Goal: Information Seeking & Learning: Learn about a topic

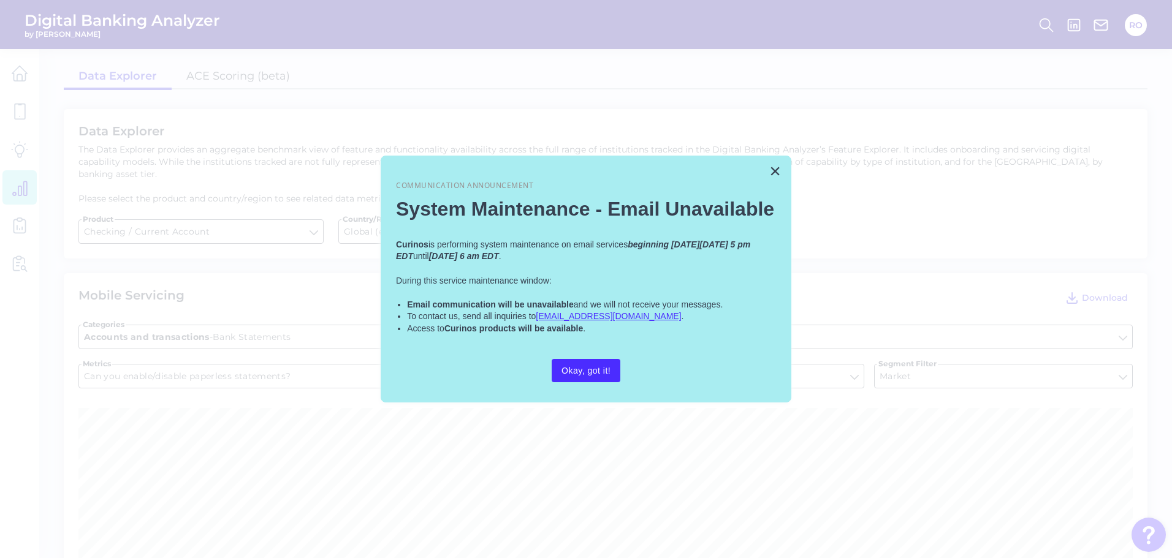
scroll to position [858, 0]
click at [785, 169] on div "× Communication Announcement System Maintenance - Email Unavailable Curinos is …" at bounding box center [586, 279] width 411 height 247
click at [768, 167] on div "× Communication Announcement System Maintenance - Email Unavailable Curinos is …" at bounding box center [586, 279] width 411 height 247
click at [581, 370] on button "Okay, got it!" at bounding box center [586, 370] width 69 height 23
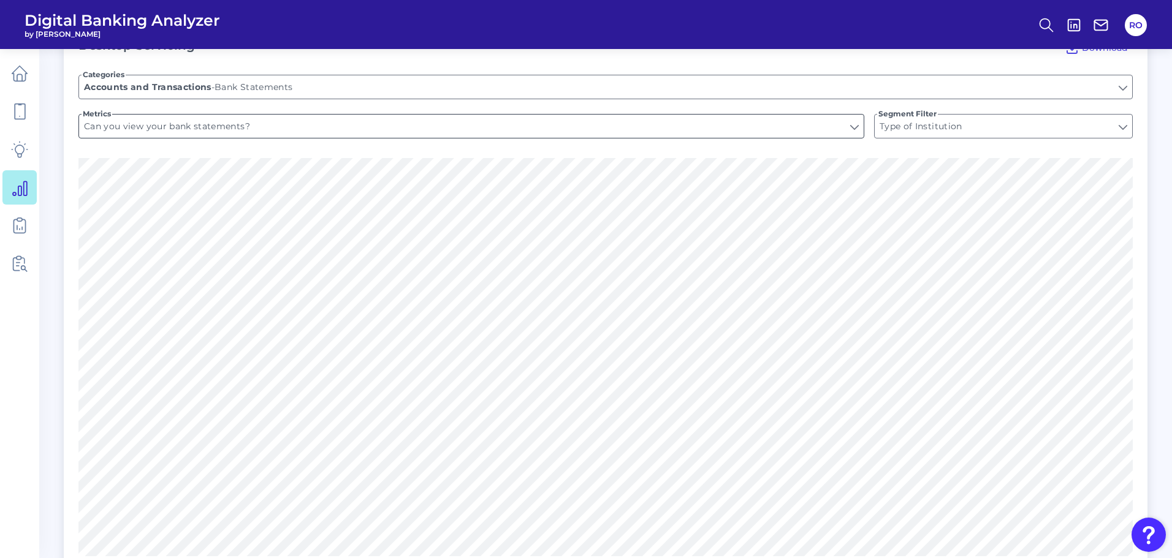
click at [216, 115] on input "Can you view your bank statements?" at bounding box center [471, 126] width 785 height 23
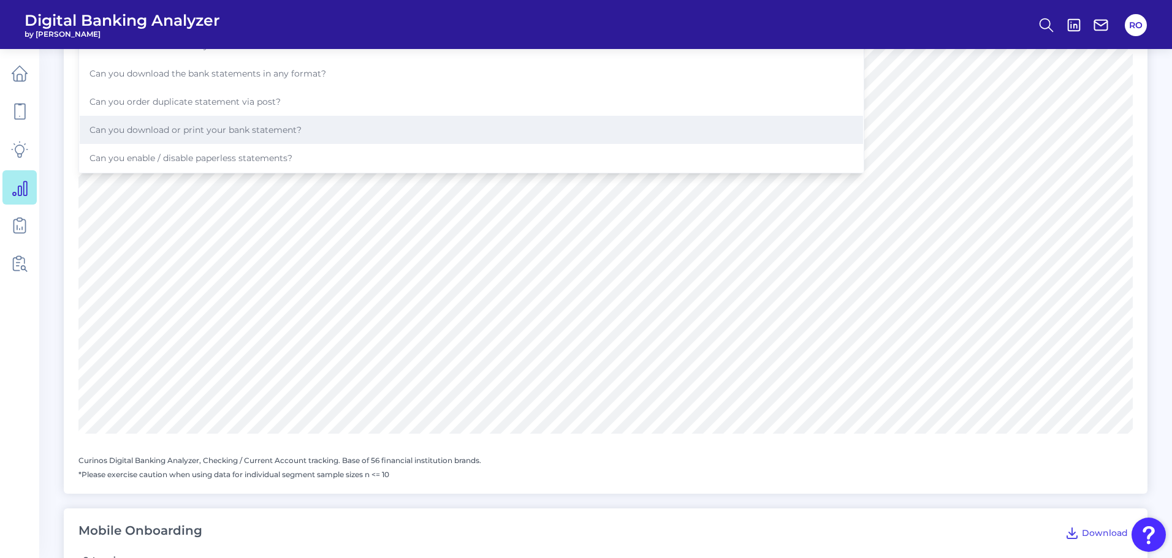
scroll to position [920, 0]
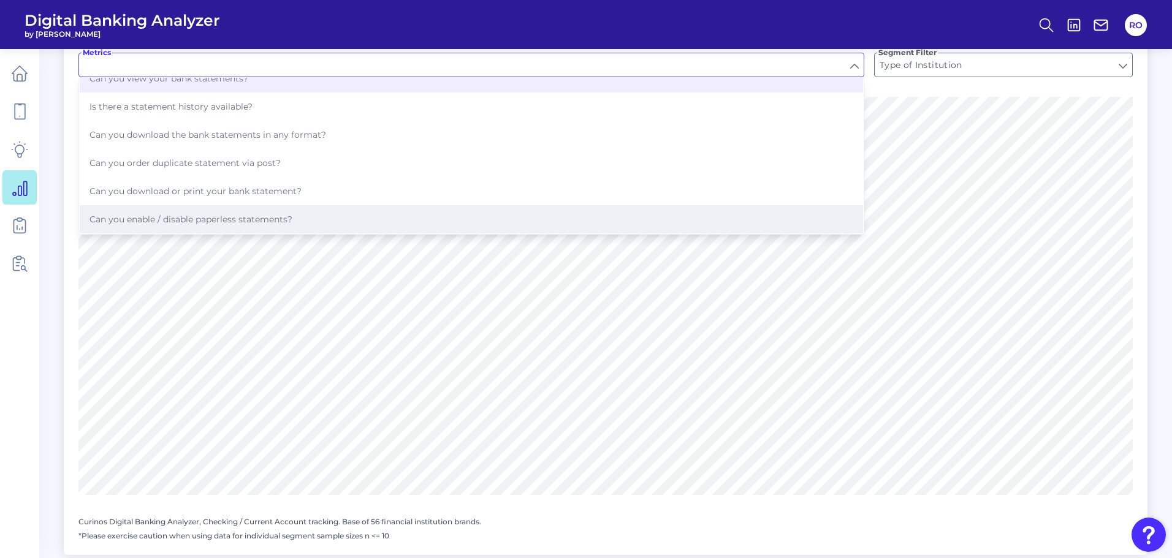
click at [161, 214] on span "Can you enable / disable paperless statements?" at bounding box center [191, 219] width 203 height 11
type input "Can you enable / disable paperless statements?"
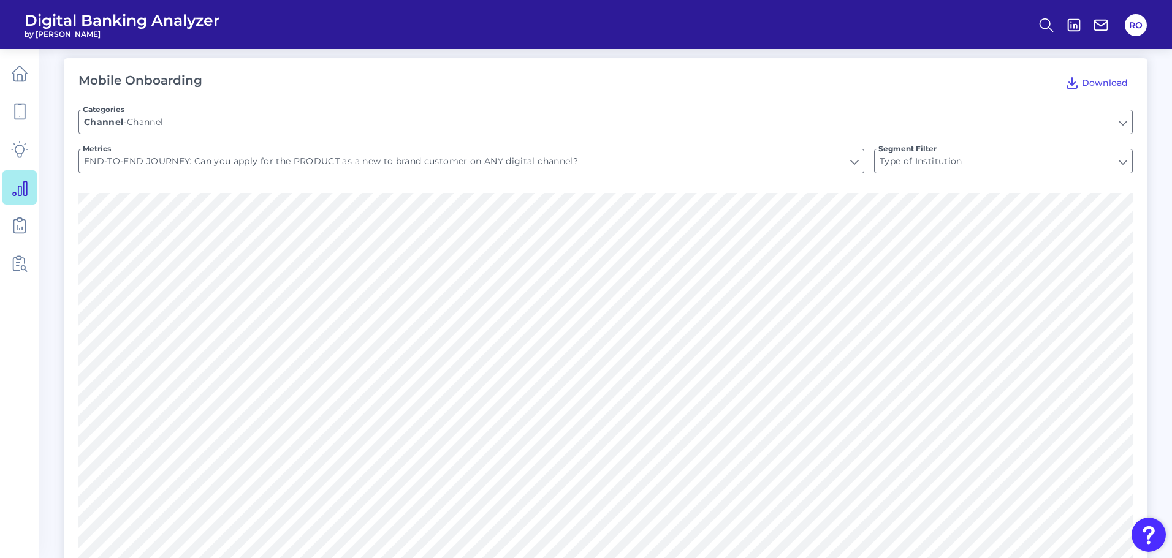
scroll to position [1410, 0]
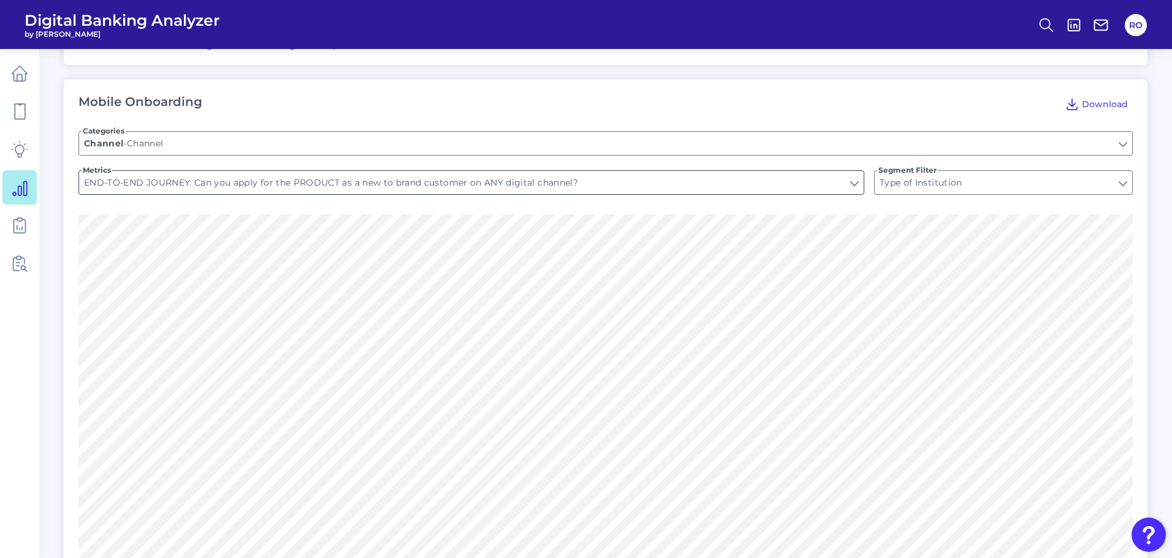
click at [199, 175] on input "END-TO-END JOURNEY: Can you apply for the PRODUCT as a new to brand customer on…" at bounding box center [471, 182] width 785 height 23
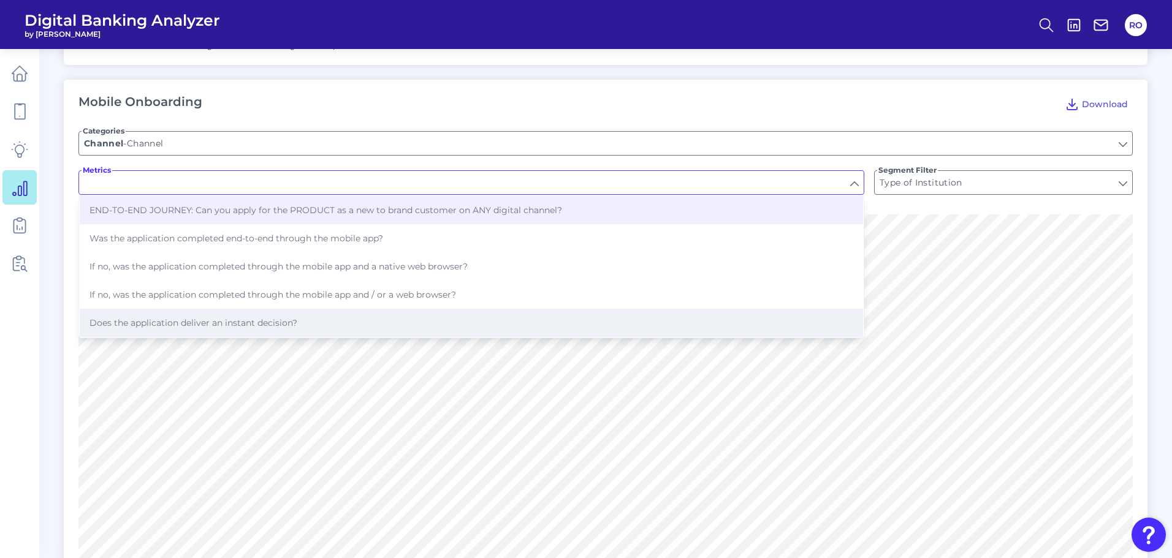
click at [151, 318] on span "Does the application deliver an instant decision?" at bounding box center [194, 323] width 208 height 11
type input "Does the application deliver an instant decision?"
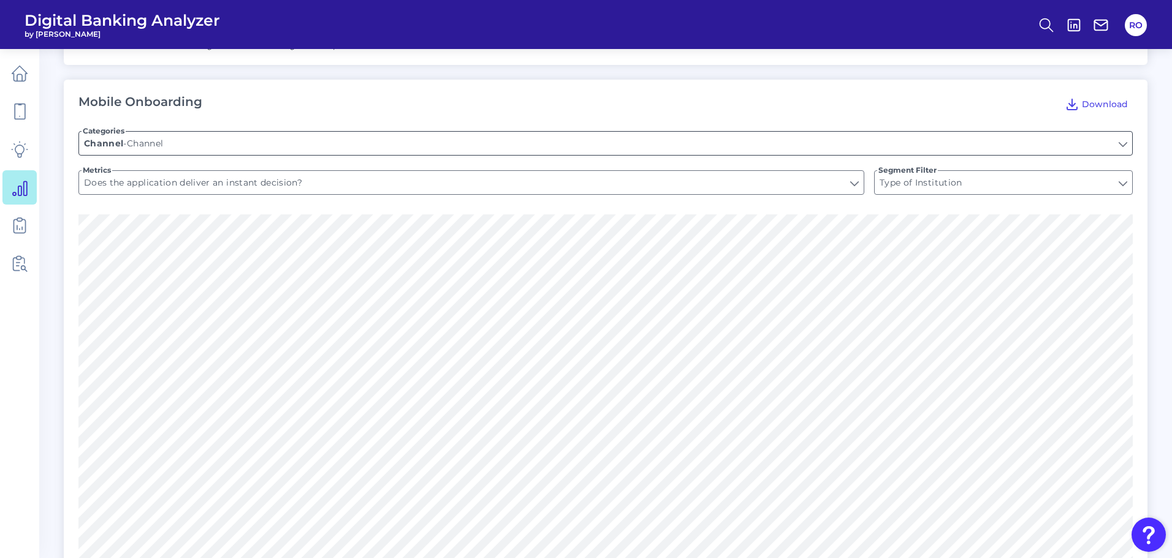
click at [188, 134] on input "Channel" at bounding box center [605, 143] width 1053 height 23
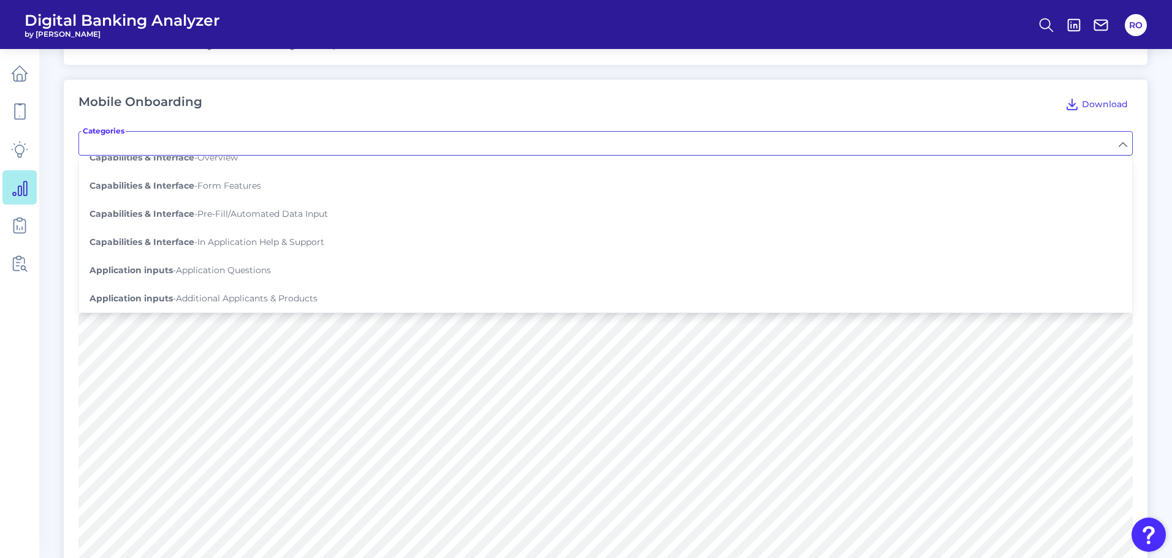
scroll to position [184, 0]
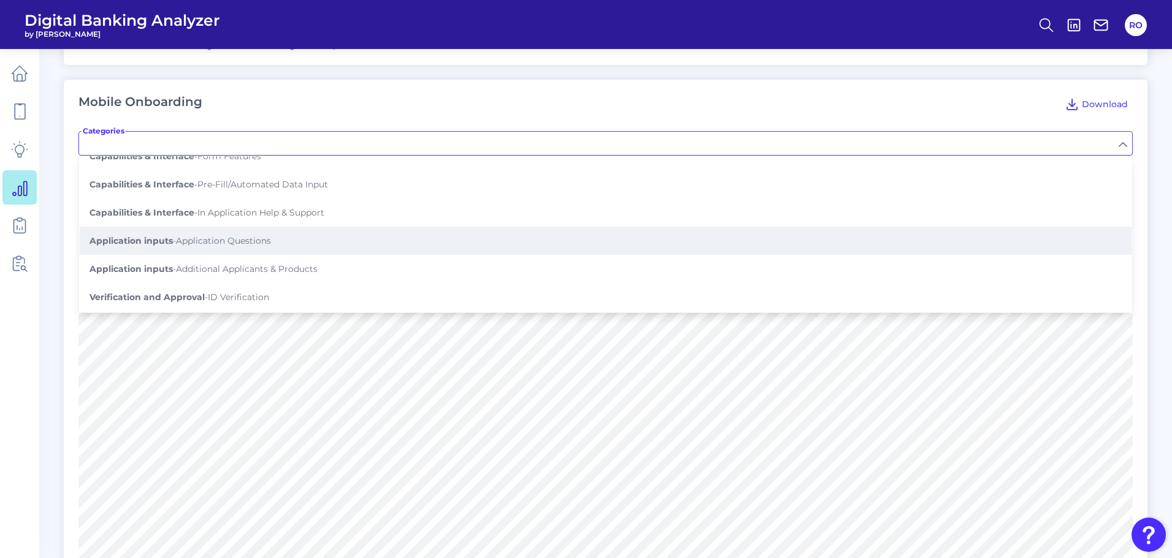
click at [162, 227] on button "Application inputs - Application Questions" at bounding box center [606, 241] width 1052 height 28
type input "Application Questions"
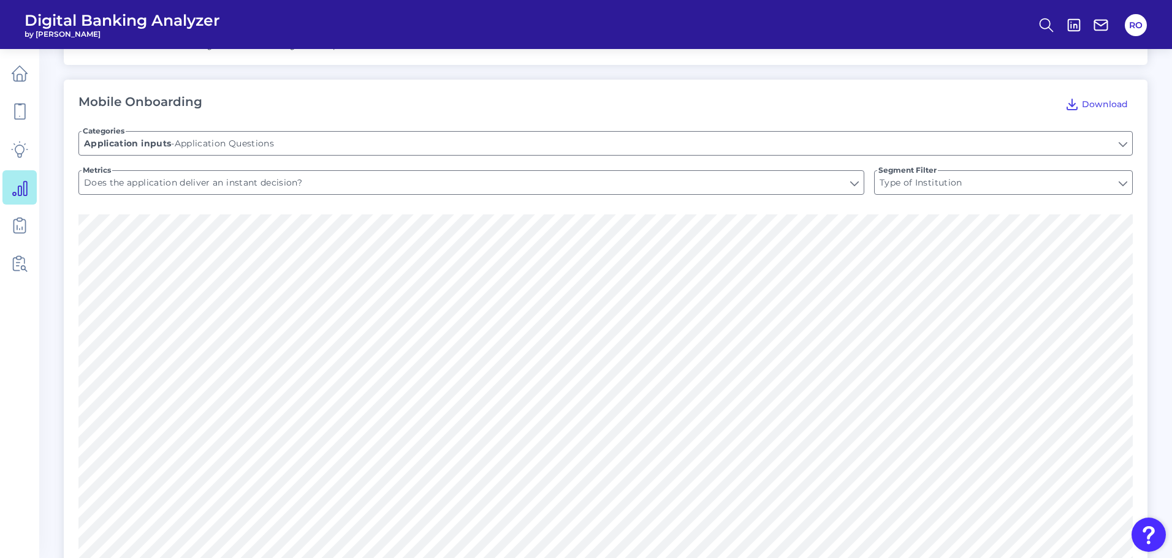
type input "Does the application ask whether it is a single or joint application?"
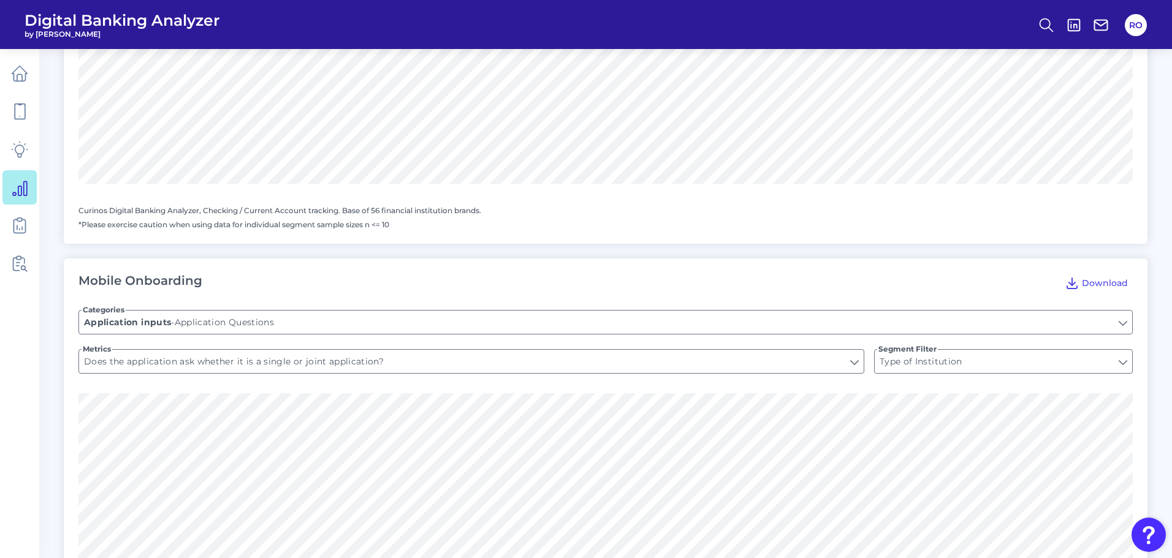
scroll to position [1230, 0]
click at [12, 226] on icon at bounding box center [19, 225] width 17 height 17
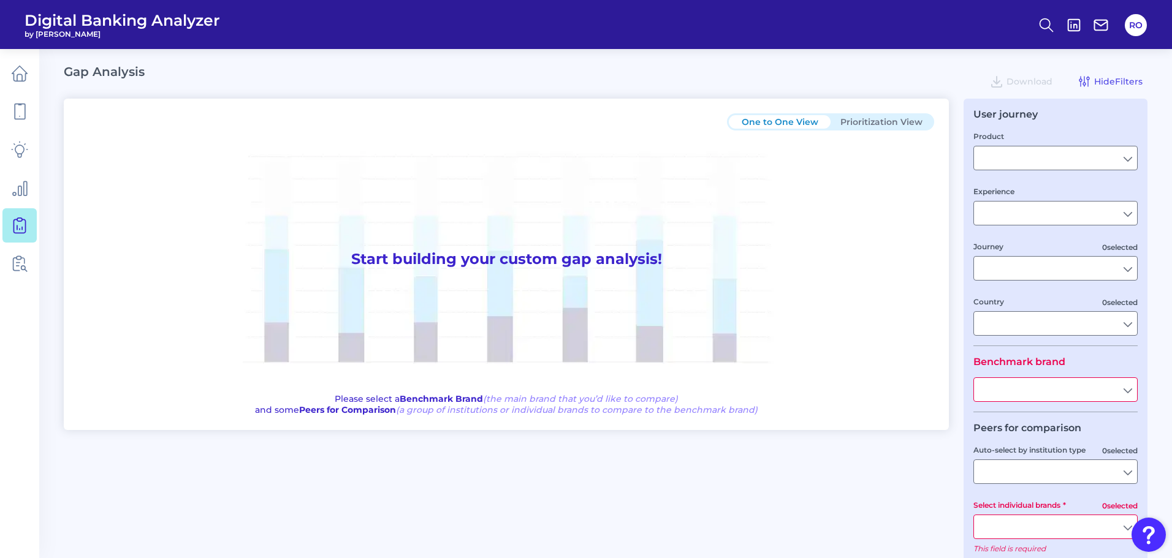
type input "Checking / Current Account"
type input "Mobile Servicing"
type input "Pre-Login Area, New Customer Onboarding, Login & Authentication, Accounts and t…"
type input "[GEOGRAPHIC_DATA]"
type input "All Select individual brands"
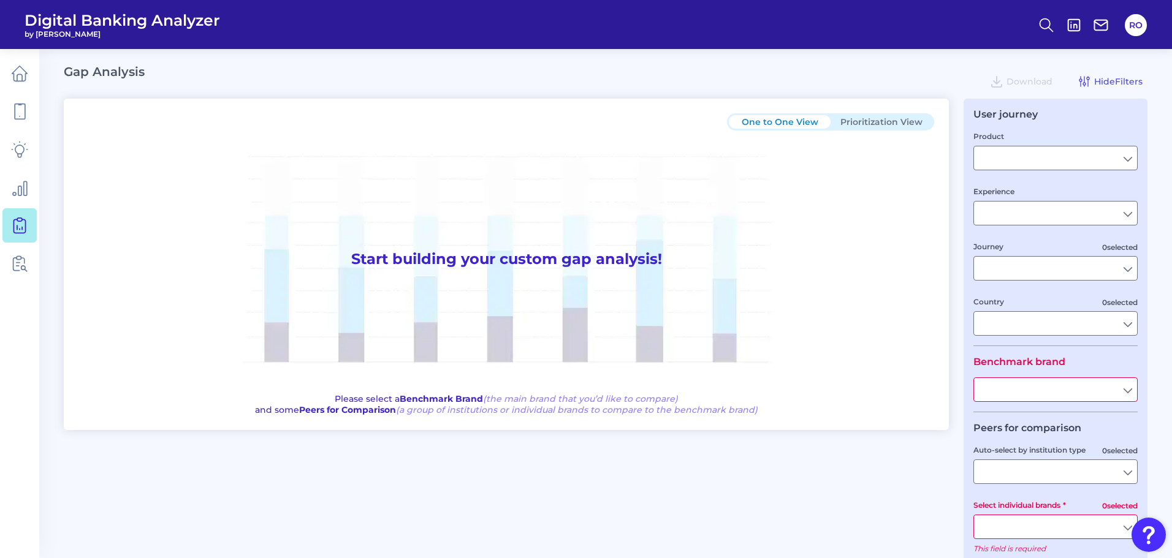
type input "All Journeys"
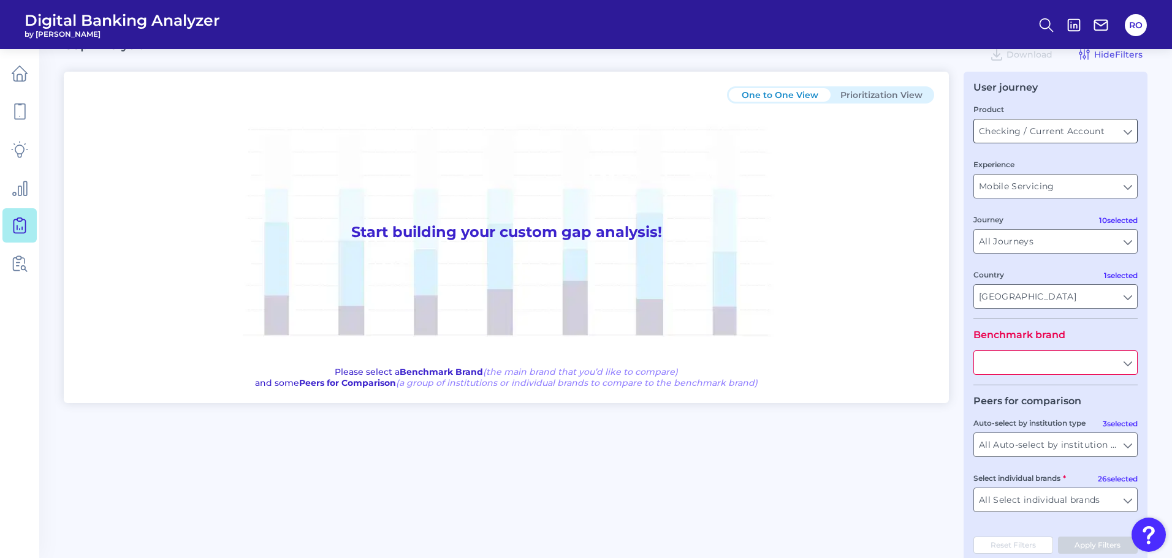
scroll to position [51, 0]
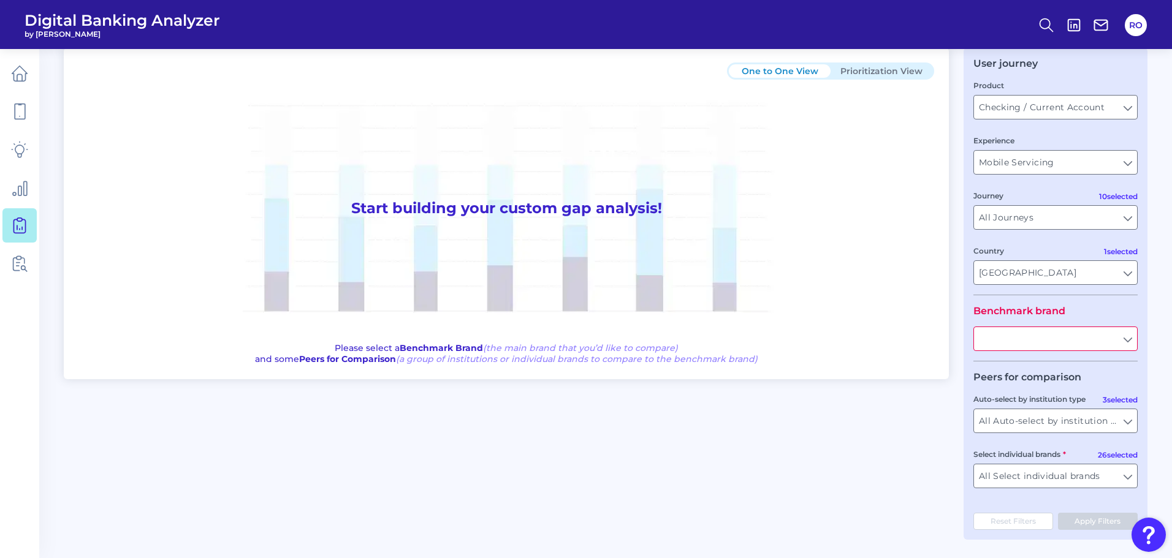
click at [1035, 330] on input "text" at bounding box center [1055, 338] width 163 height 23
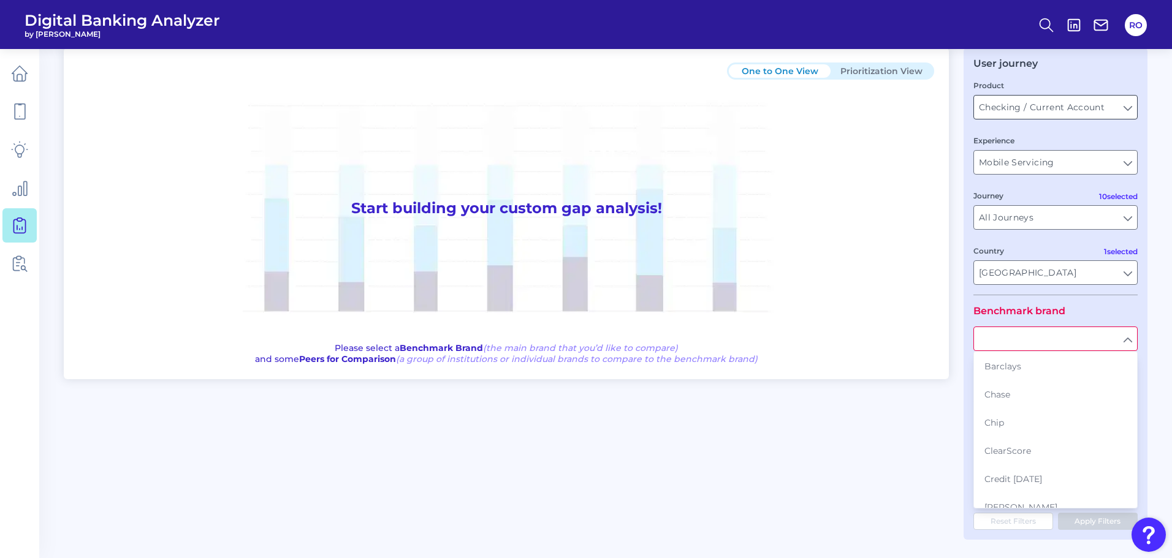
click at [1059, 106] on input "Checking / Current Account" at bounding box center [1055, 107] width 163 height 23
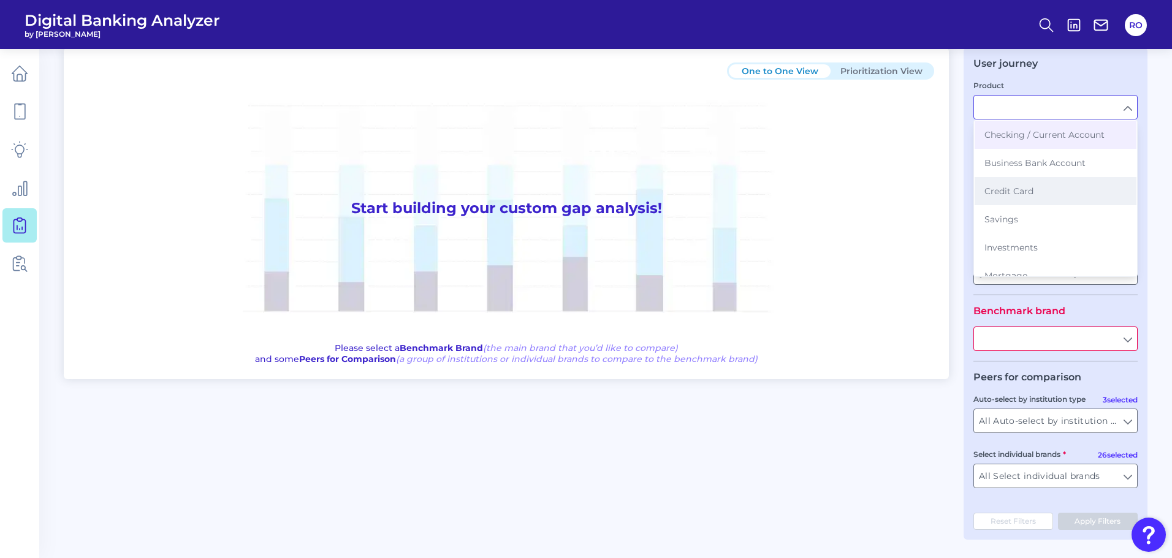
click at [1023, 187] on span "Credit Card" at bounding box center [1009, 191] width 49 height 11
type input "Credit Card"
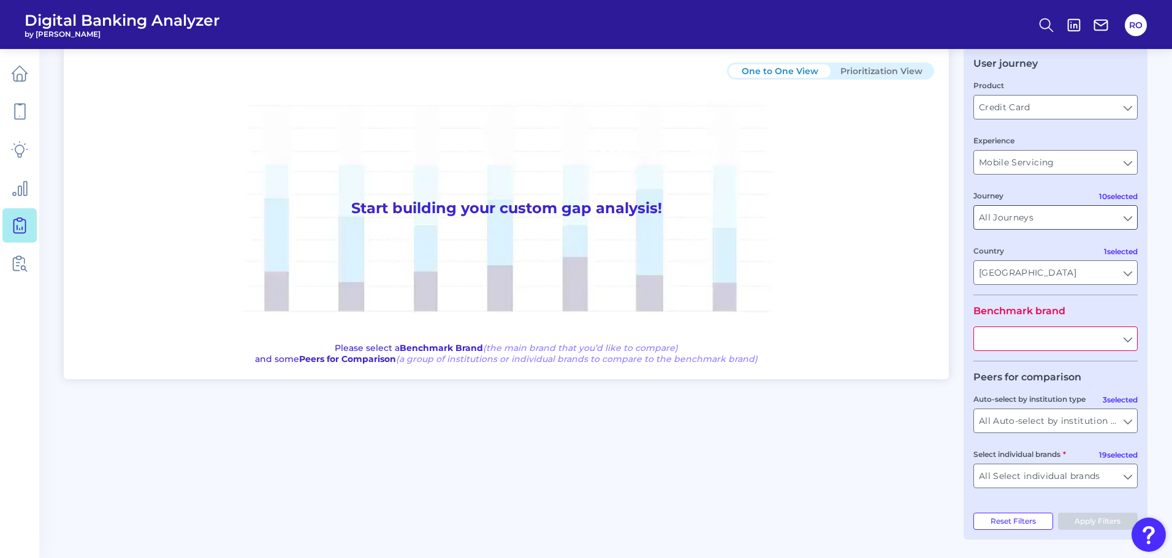
click at [1003, 221] on input "All Journeys" at bounding box center [1055, 217] width 163 height 23
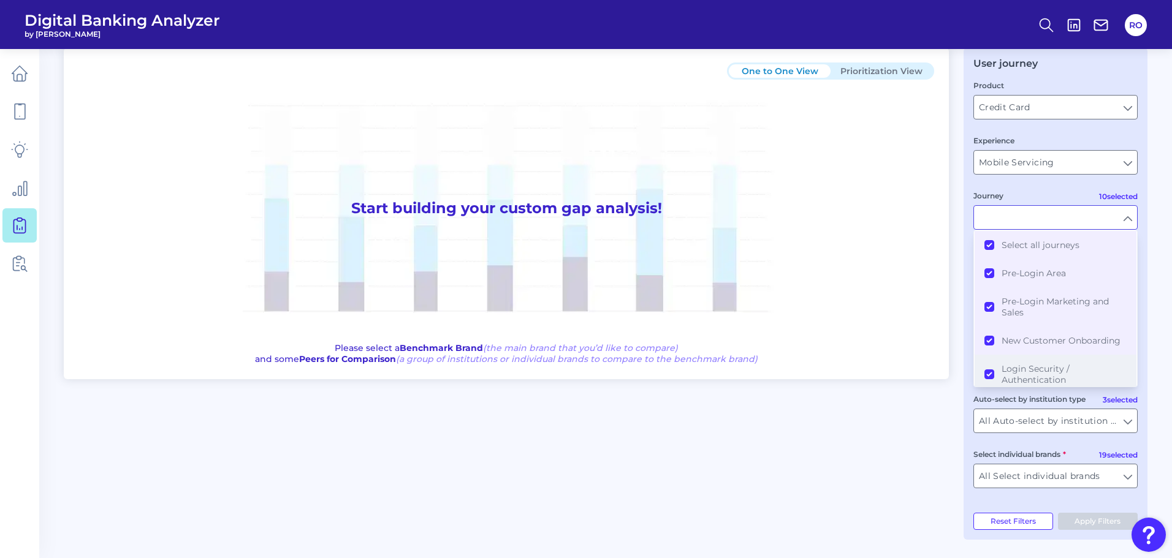
click at [1027, 367] on span "Login Security / Authentication" at bounding box center [1064, 375] width 125 height 22
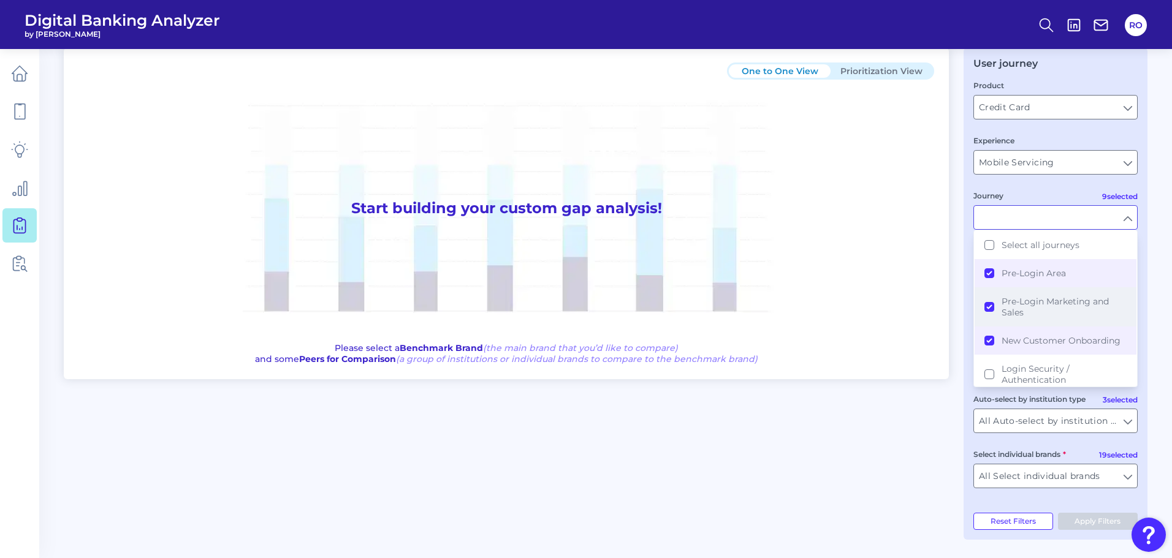
drag, startPoint x: 1028, startPoint y: 339, endPoint x: 1028, endPoint y: 318, distance: 20.8
click at [1028, 336] on span "New Customer Onboarding" at bounding box center [1061, 340] width 119 height 11
click at [1027, 300] on span "Pre-Login Marketing and Sales" at bounding box center [1064, 307] width 125 height 22
drag, startPoint x: 1007, startPoint y: 313, endPoint x: 1007, endPoint y: 322, distance: 8.6
click at [1007, 322] on button "Pre-Login Marketing and Sales" at bounding box center [1056, 307] width 162 height 39
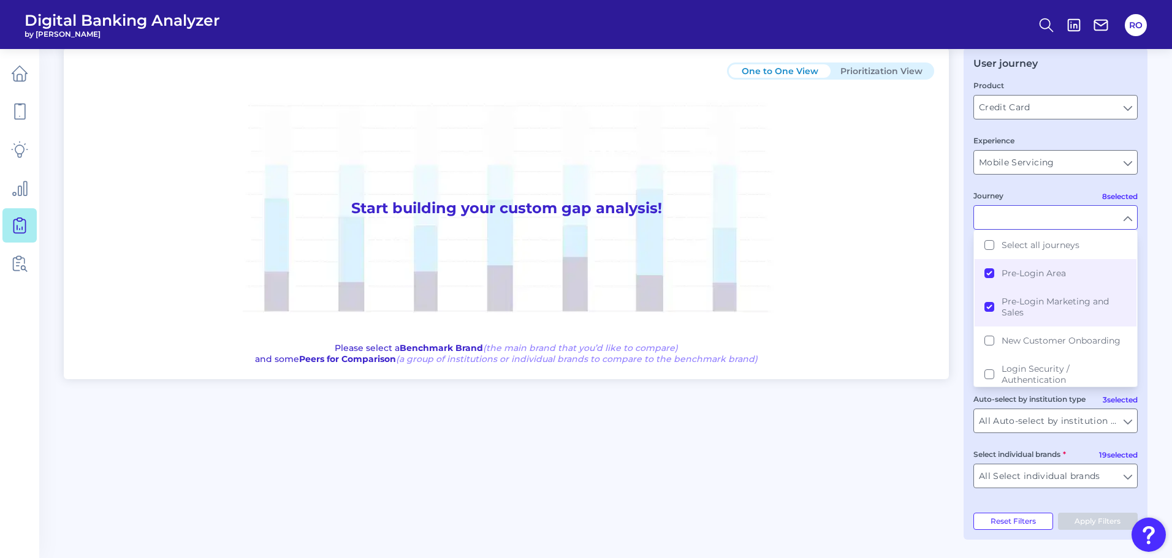
click at [1067, 181] on fieldset "Product Credit Card Credit Card Experience Mobile Servicing Mobile Servicing 8 …" at bounding box center [1056, 187] width 164 height 216
type input "Pre-Login Area, Secure Area, Settings and Profile Management, Insights and PFM,…"
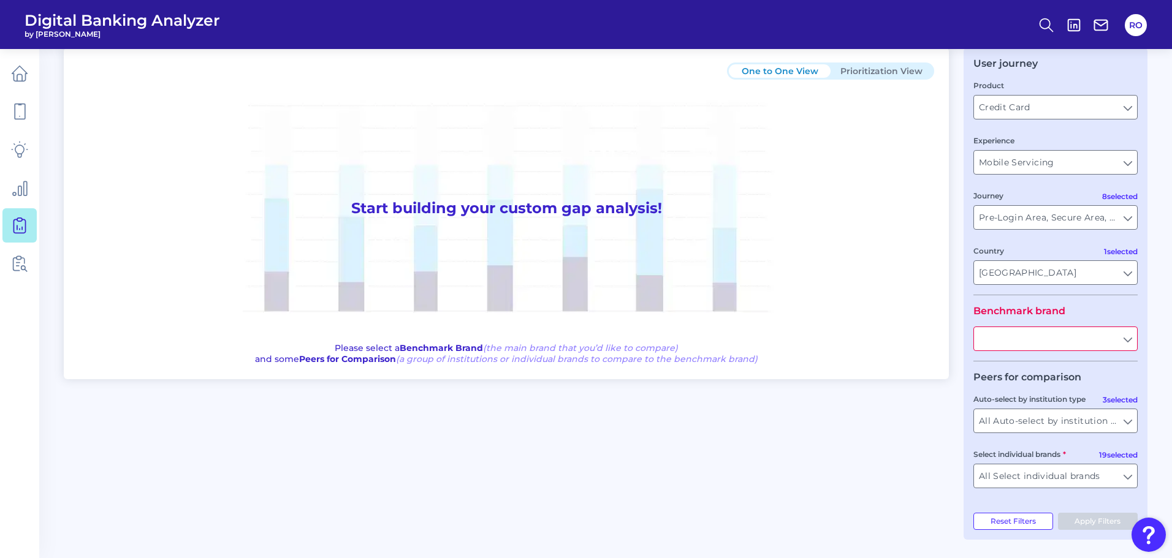
drag, startPoint x: 1026, startPoint y: 332, endPoint x: 1028, endPoint y: 339, distance: 7.0
click at [1026, 334] on input "text" at bounding box center [1055, 338] width 163 height 23
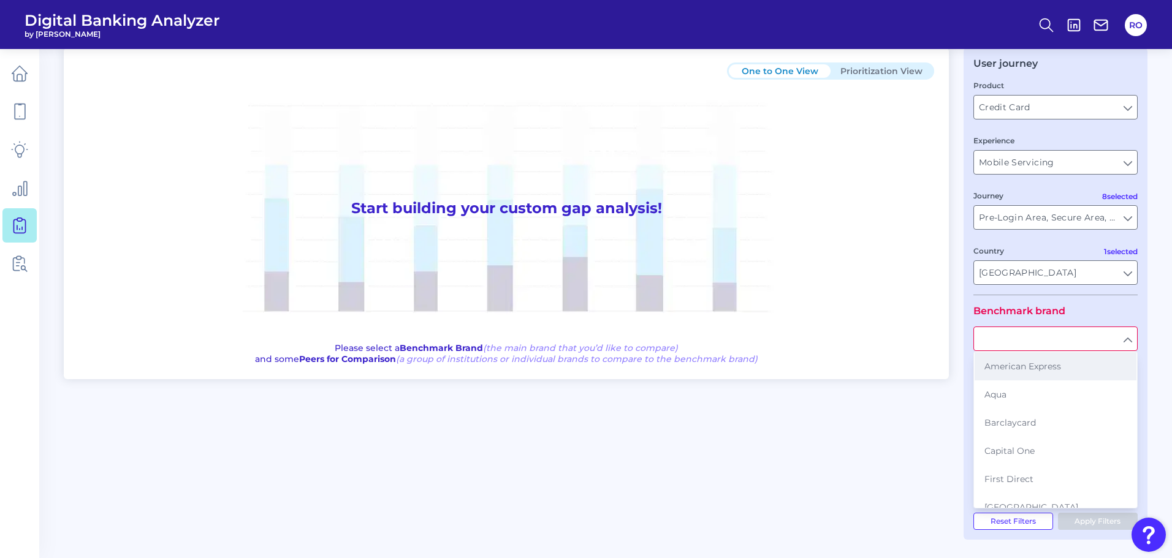
scroll to position [0, 0]
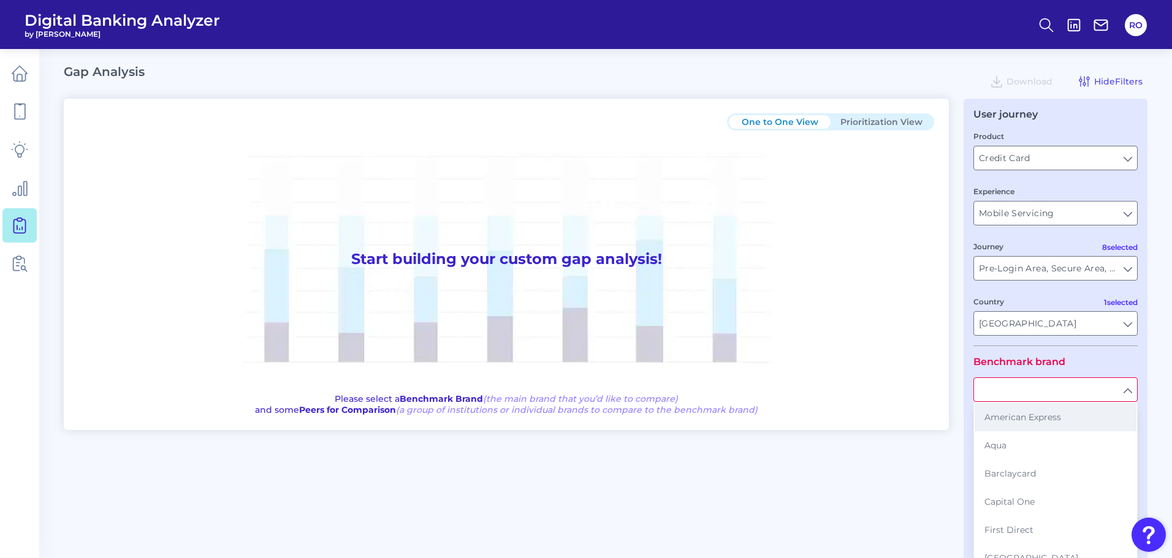
click at [1025, 419] on span "American Express" at bounding box center [1023, 417] width 77 height 11
type input "American Express"
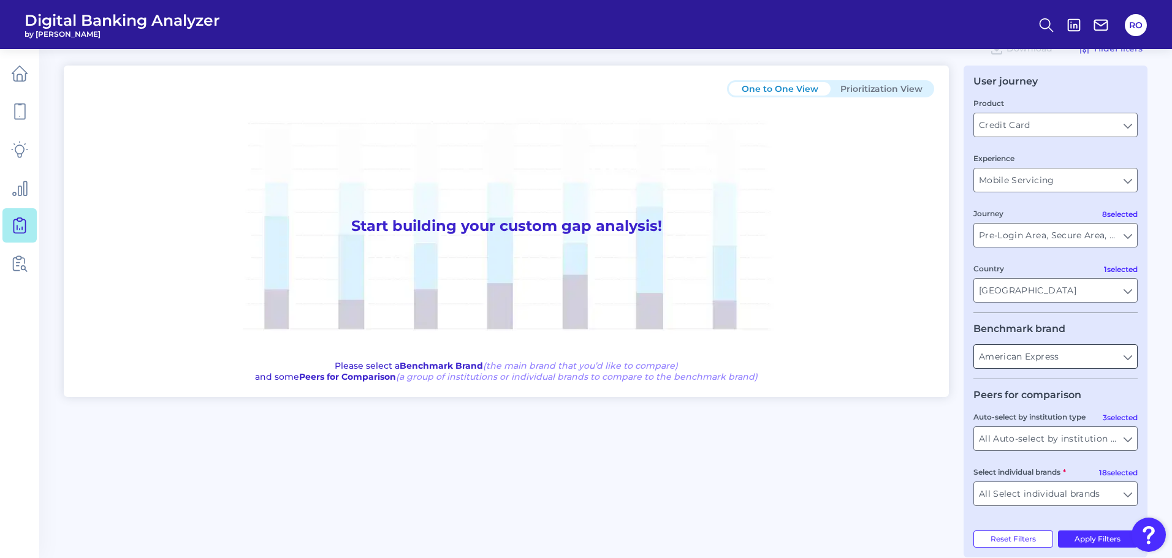
scroll to position [51, 0]
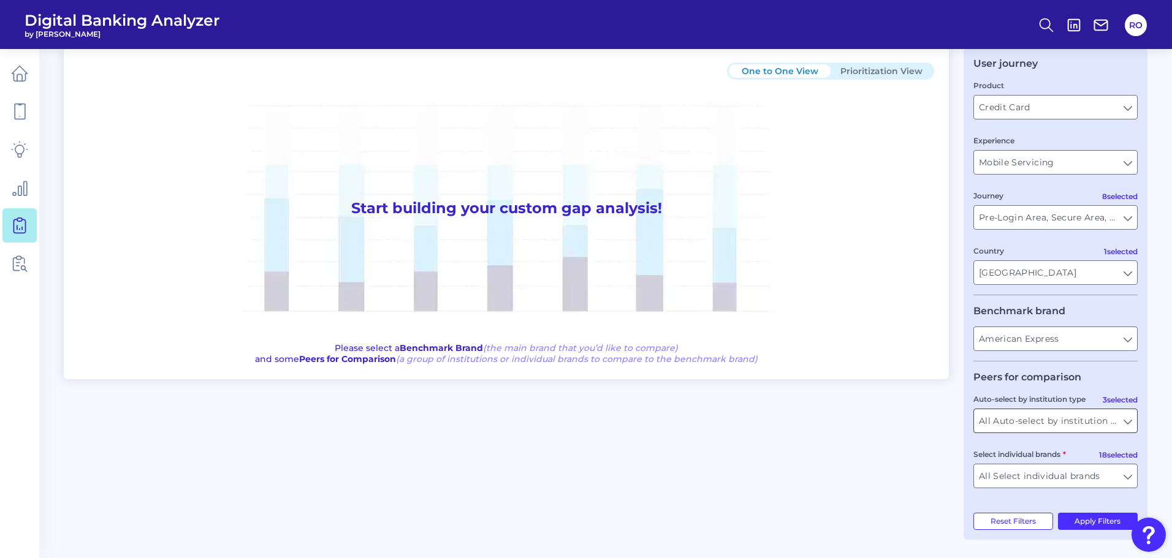
click at [1039, 411] on input "All Auto-select by institution types" at bounding box center [1055, 421] width 163 height 23
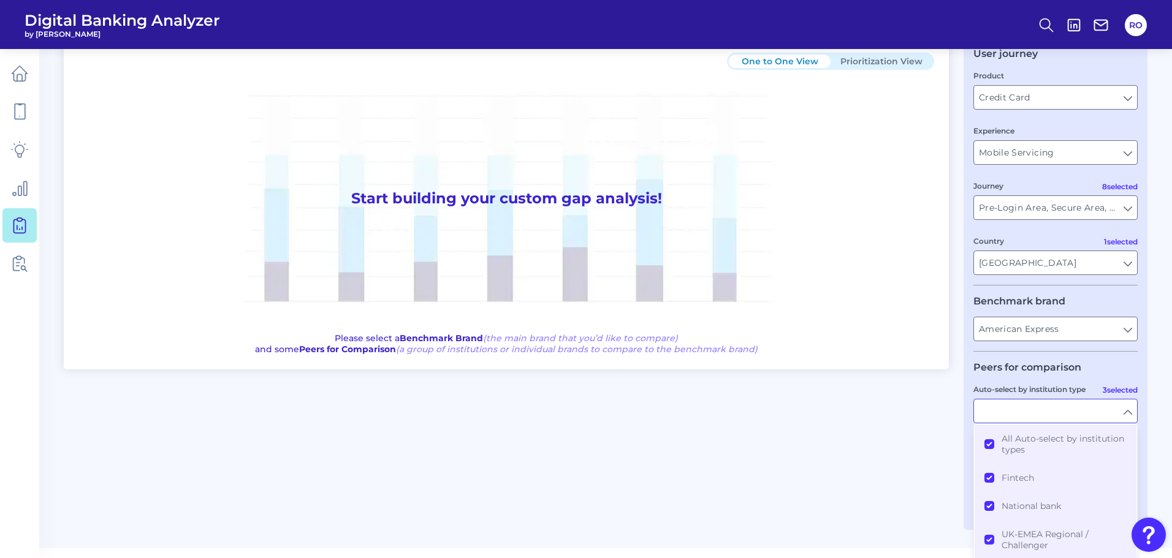
scroll to position [63, 0]
click at [1022, 536] on span "UK-EMEA Regional / Challenger" at bounding box center [1064, 538] width 125 height 22
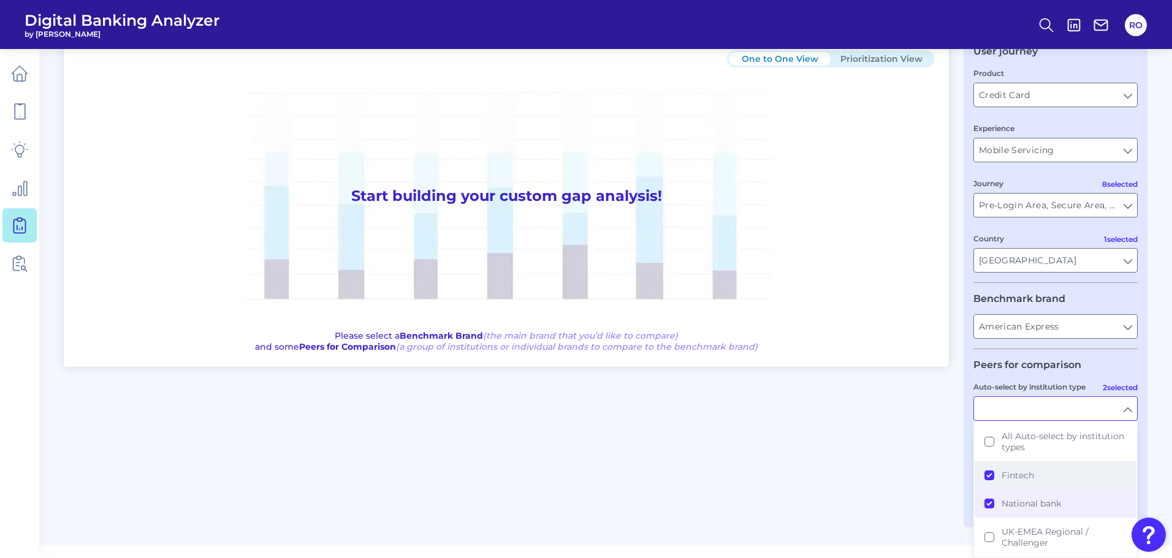
click at [1017, 468] on button "Fintech" at bounding box center [1056, 476] width 162 height 28
type input "Barclaycard, First Direct, [GEOGRAPHIC_DATA], HSBC, Lloyds Bank, Nationwide Bui…"
click at [898, 465] on div "One to One View Prioritization View Start building your custom gap analysis! Pl…" at bounding box center [606, 282] width 1084 height 492
type input "National bank"
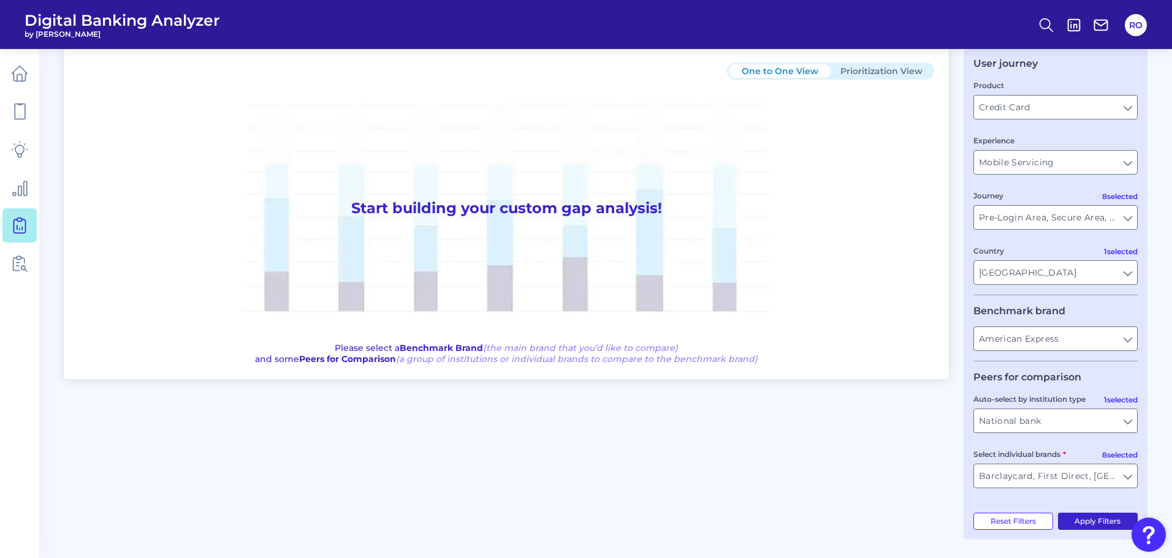
click at [1070, 519] on button "Apply Filters" at bounding box center [1098, 521] width 80 height 17
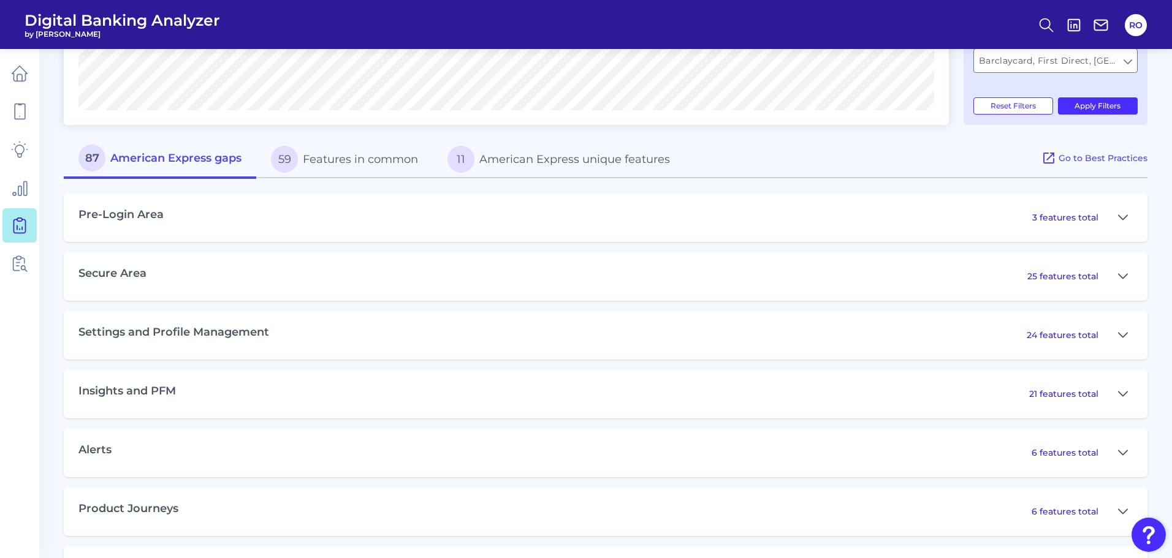
scroll to position [522, 0]
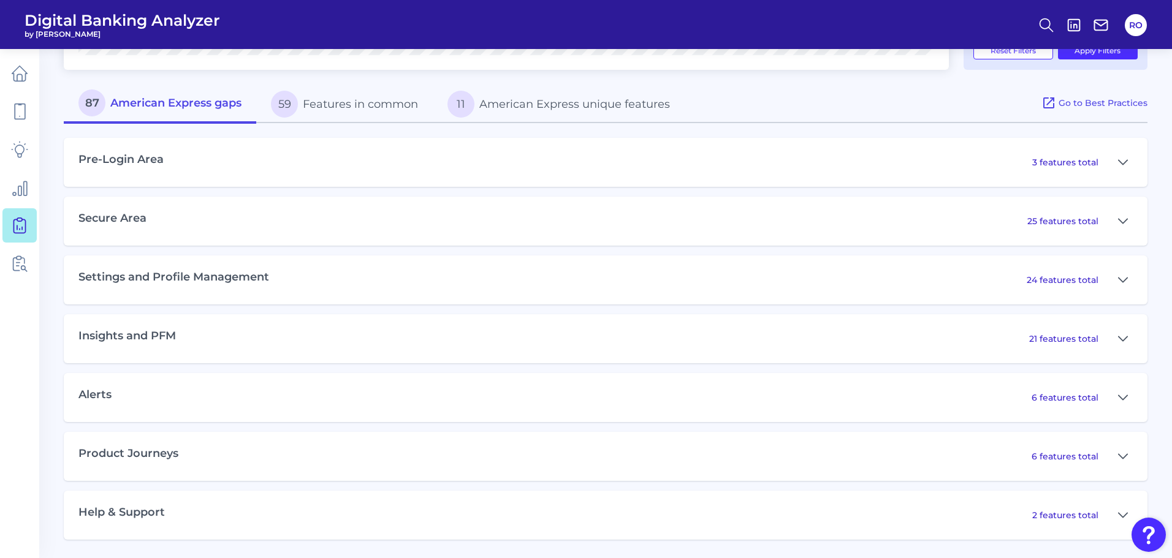
click at [408, 329] on div "Insights and PFM 21 features total" at bounding box center [606, 338] width 1084 height 49
click at [1113, 341] on button at bounding box center [1123, 339] width 20 height 20
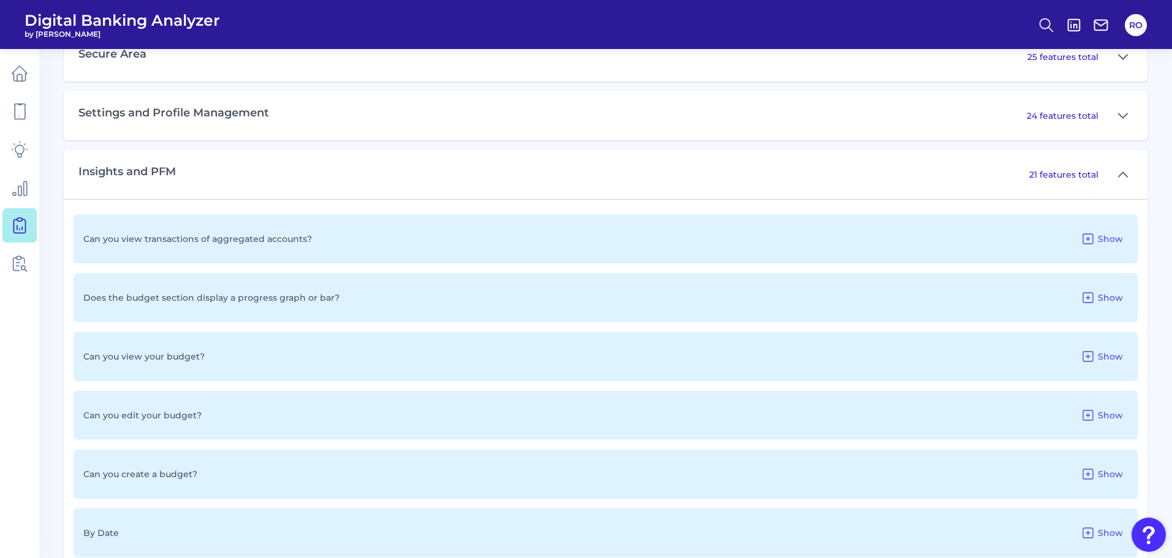
scroll to position [706, 0]
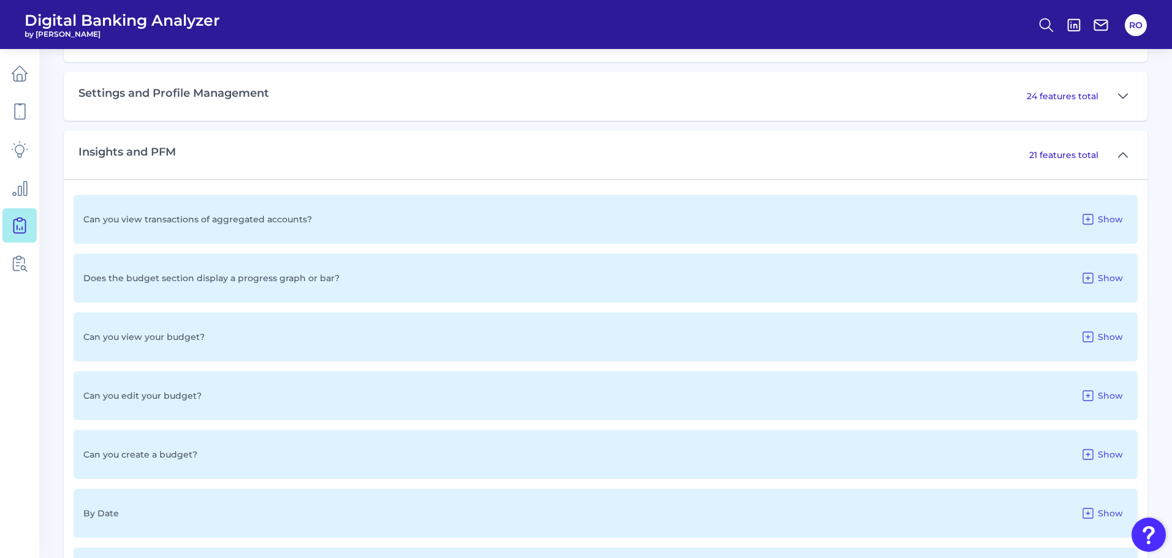
click at [300, 219] on p "Can you view transactions of aggregated accounts?" at bounding box center [197, 219] width 229 height 11
click at [1097, 226] on button "Show" at bounding box center [1102, 220] width 52 height 20
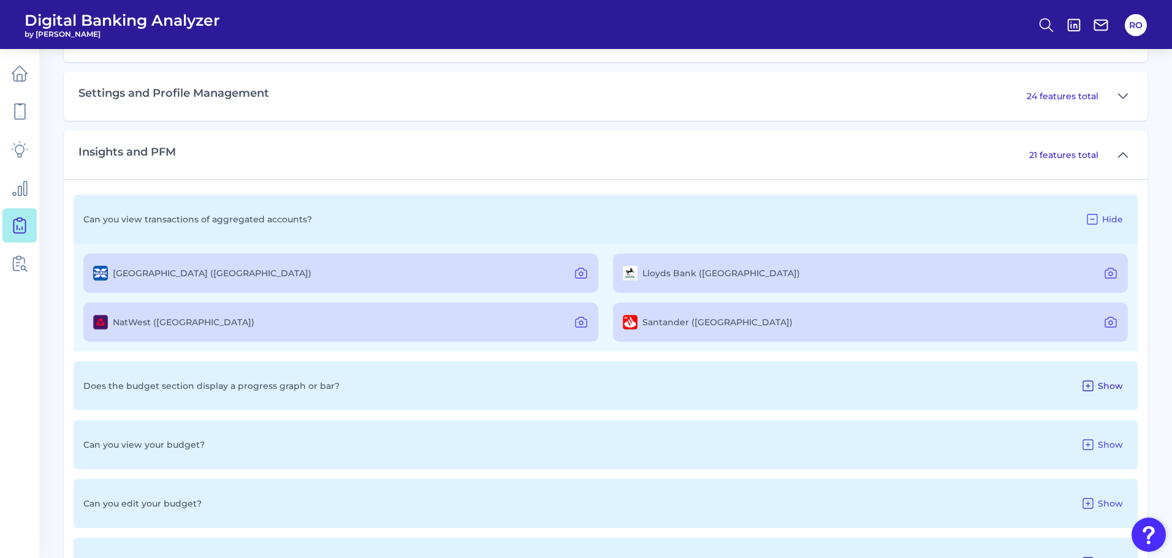
click at [1088, 386] on icon at bounding box center [1088, 386] width 10 height 10
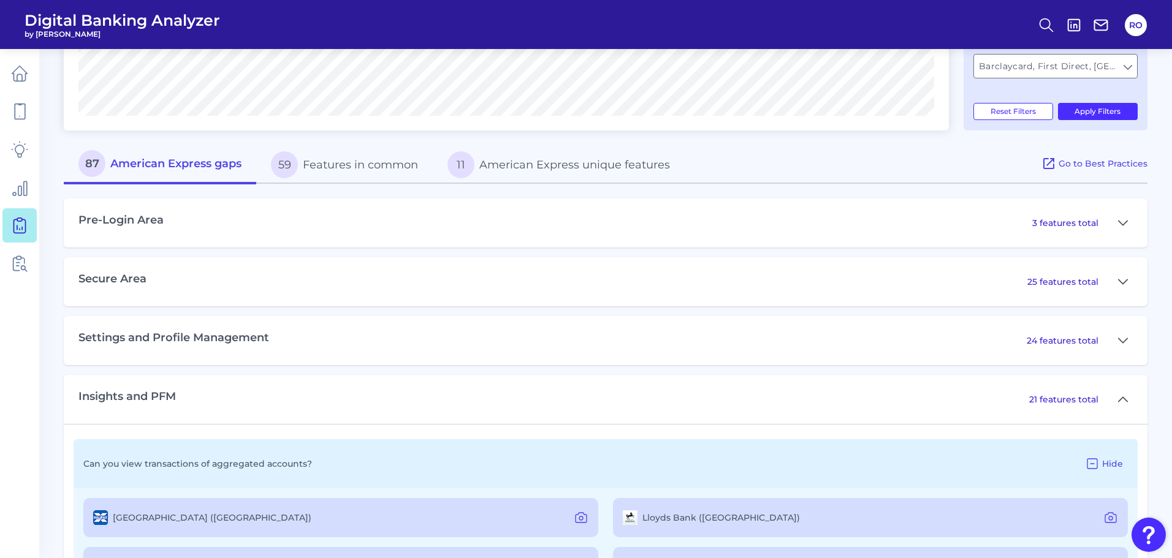
scroll to position [460, 0]
click at [640, 337] on div "Settings and Profile Management 24 features total" at bounding box center [606, 341] width 1084 height 49
click at [1123, 286] on icon at bounding box center [1123, 282] width 10 height 15
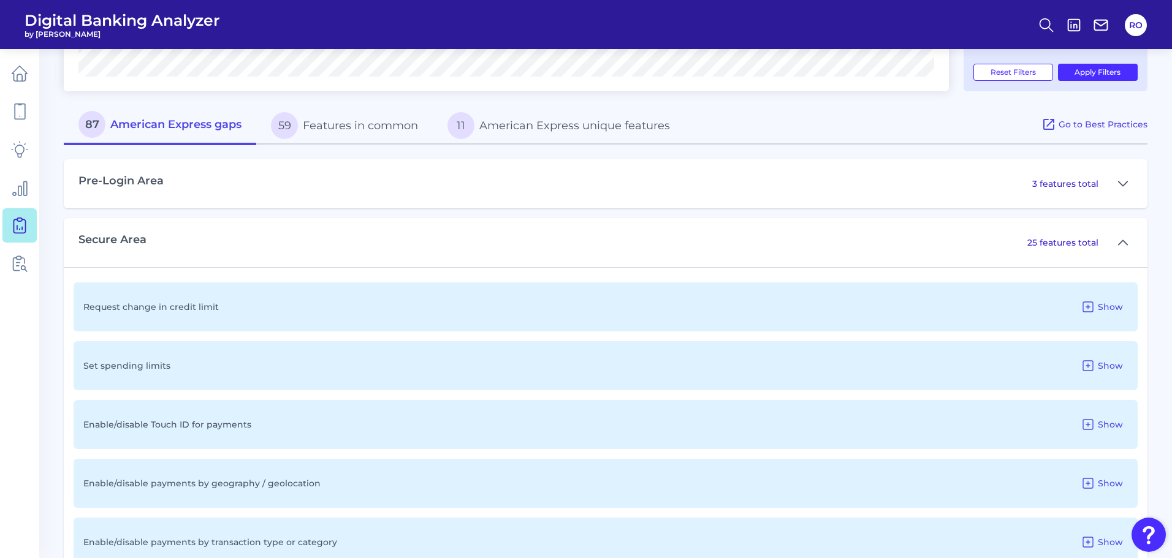
scroll to position [522, 0]
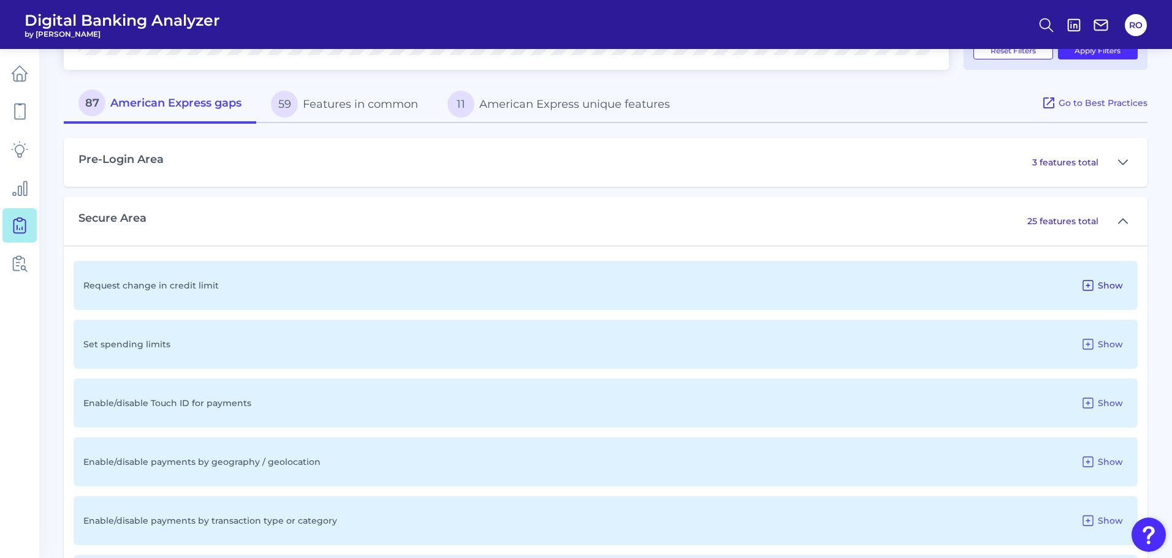
click at [1104, 286] on span "Show" at bounding box center [1110, 285] width 25 height 11
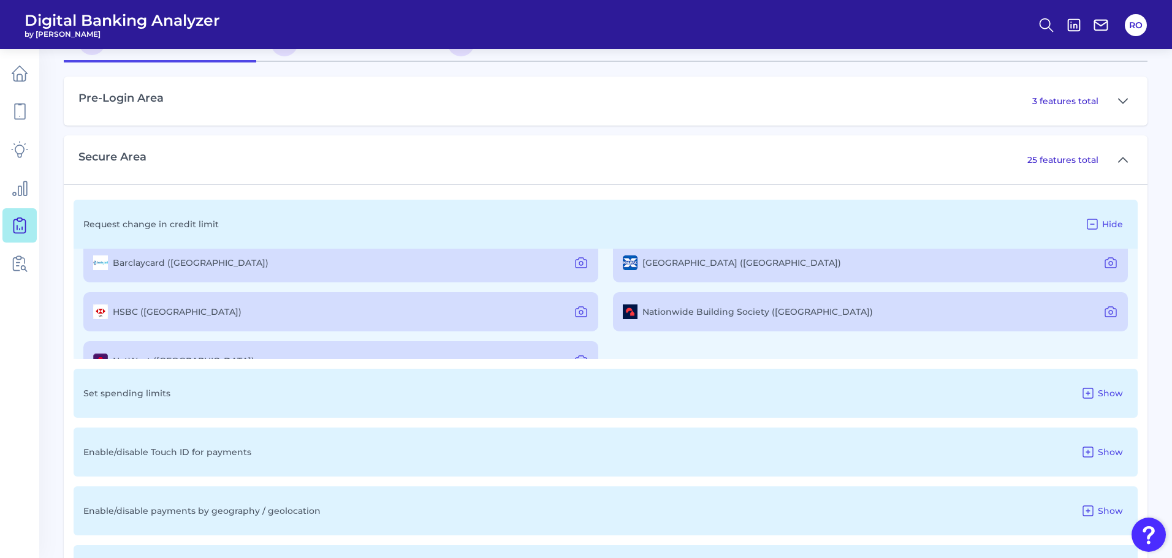
scroll to position [0, 0]
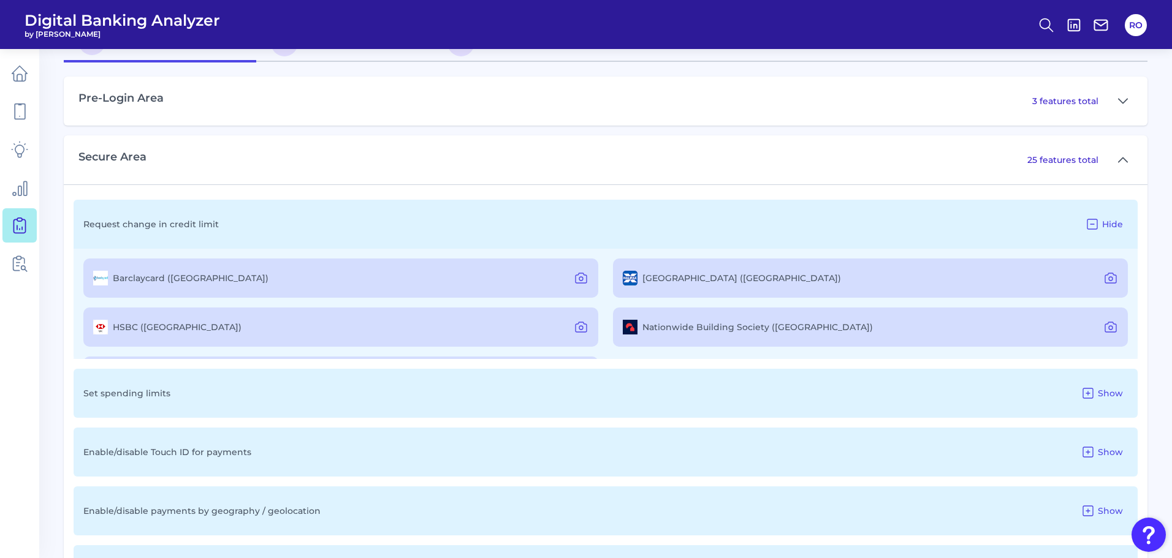
click at [429, 394] on div "Set spending limits Show" at bounding box center [606, 393] width 1064 height 49
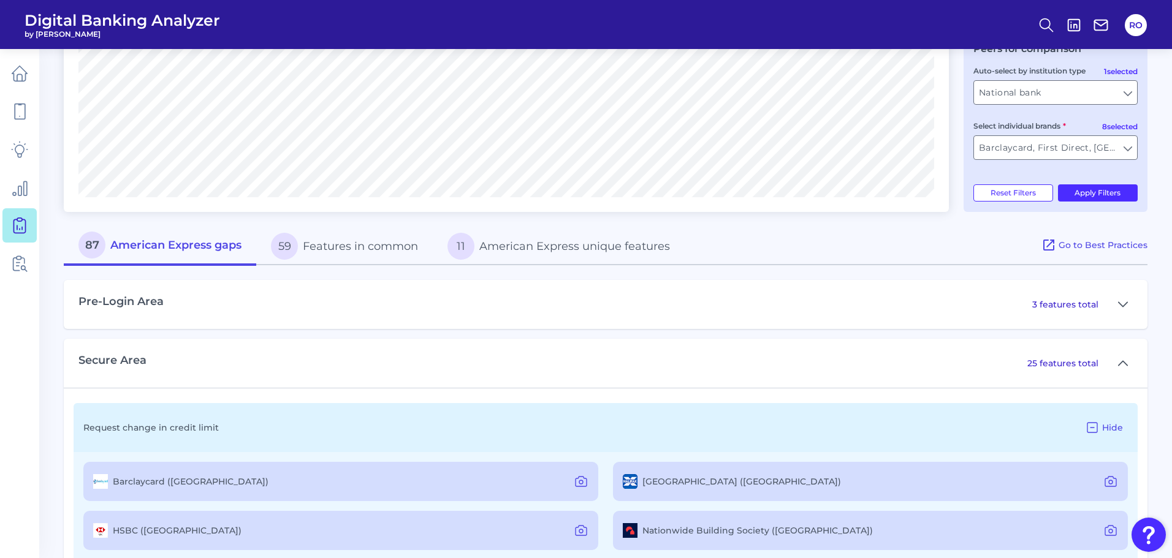
scroll to position [338, 0]
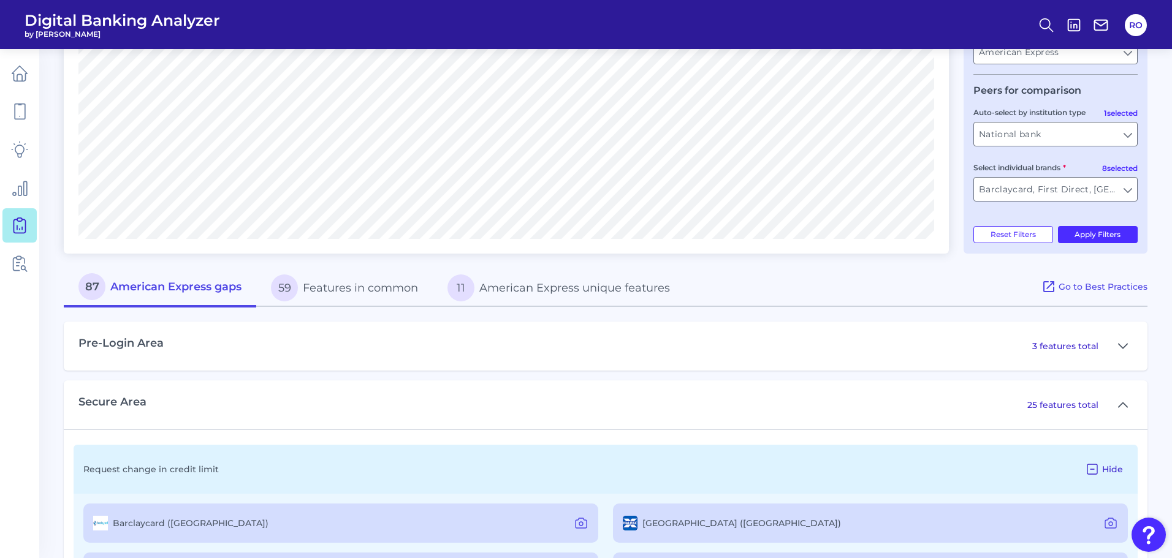
click at [1105, 468] on span "Hide" at bounding box center [1112, 469] width 21 height 11
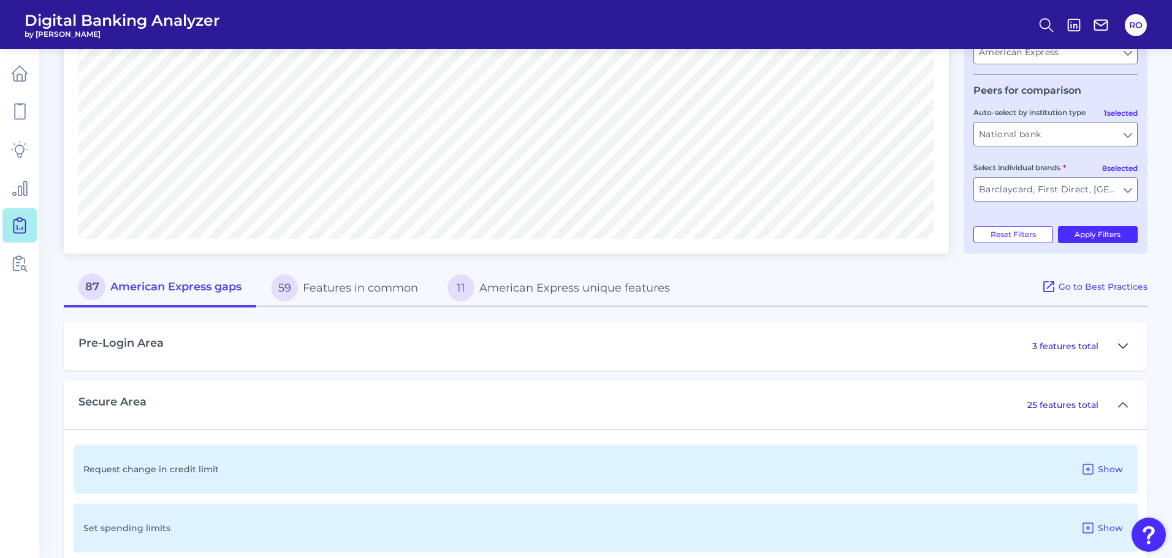
click at [1127, 340] on icon at bounding box center [1123, 346] width 10 height 15
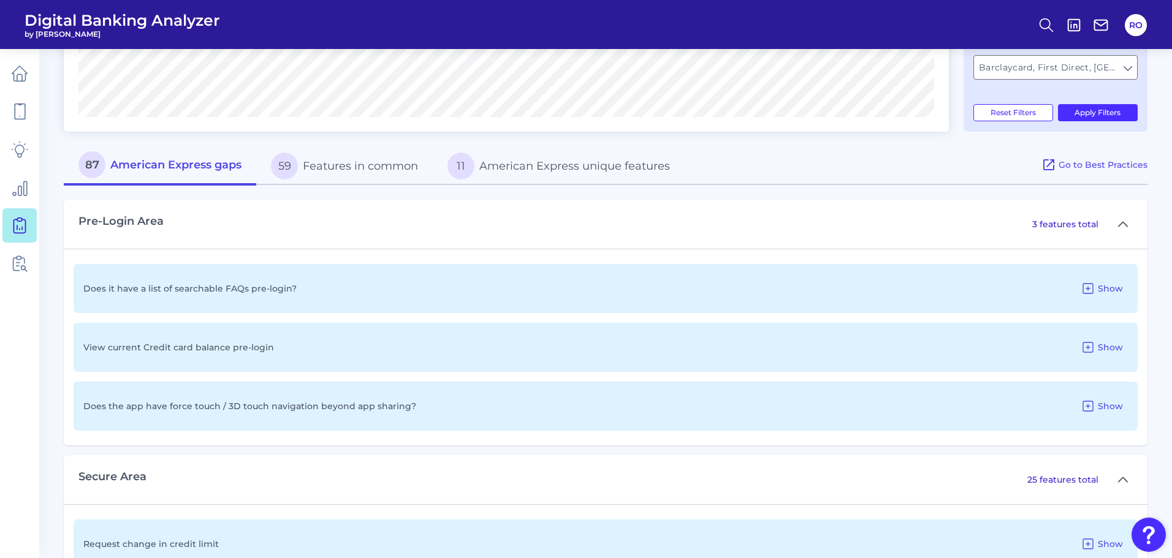
scroll to position [460, 0]
click at [1105, 288] on span "Show" at bounding box center [1110, 288] width 25 height 11
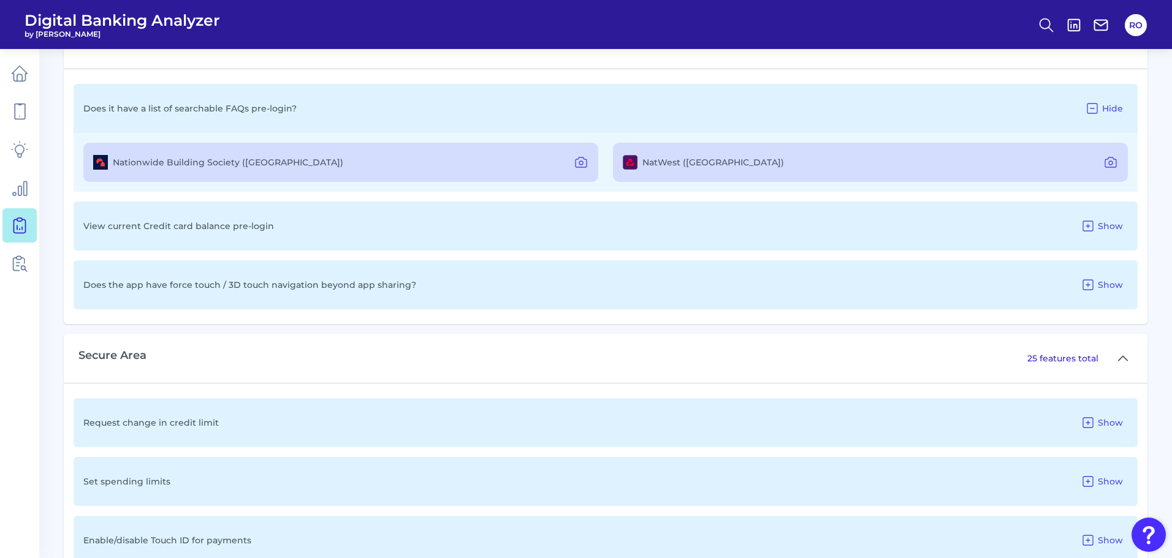
scroll to position [644, 0]
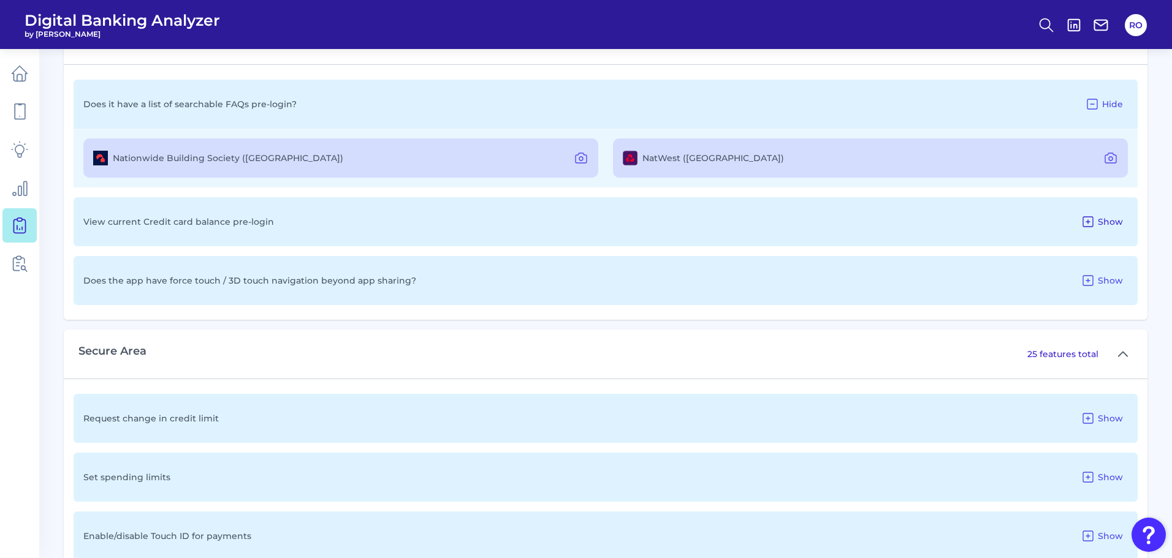
click at [1103, 223] on span "Show" at bounding box center [1110, 221] width 25 height 11
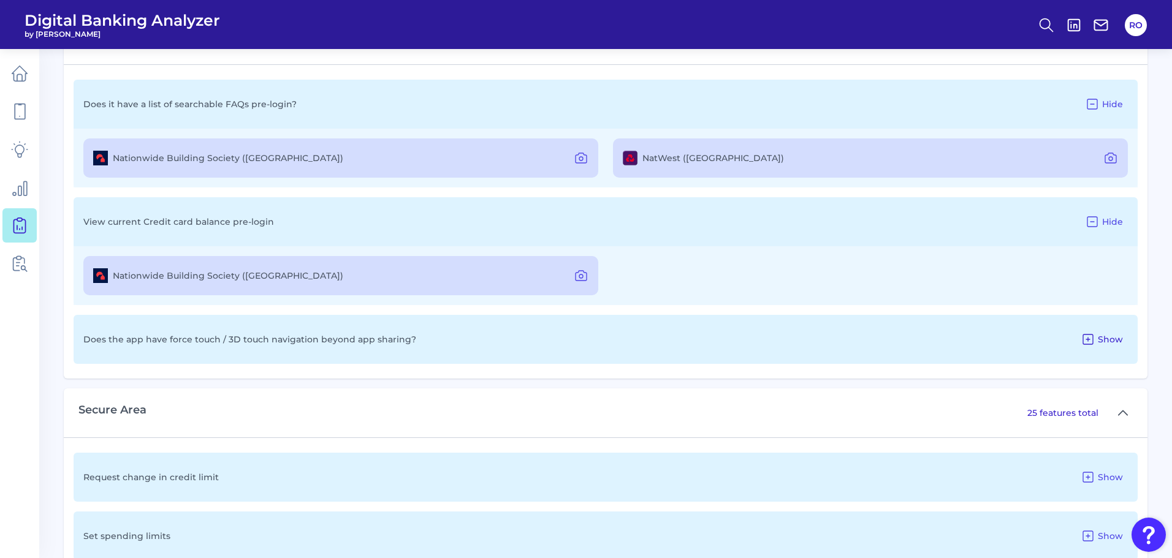
click at [1107, 334] on span "Show" at bounding box center [1110, 339] width 25 height 11
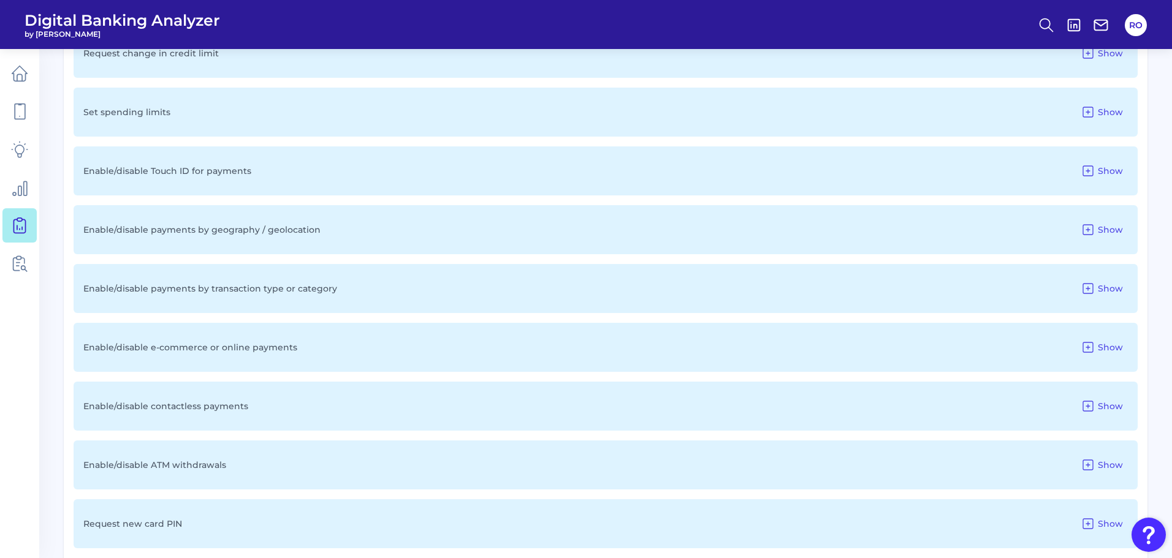
scroll to position [1196, 0]
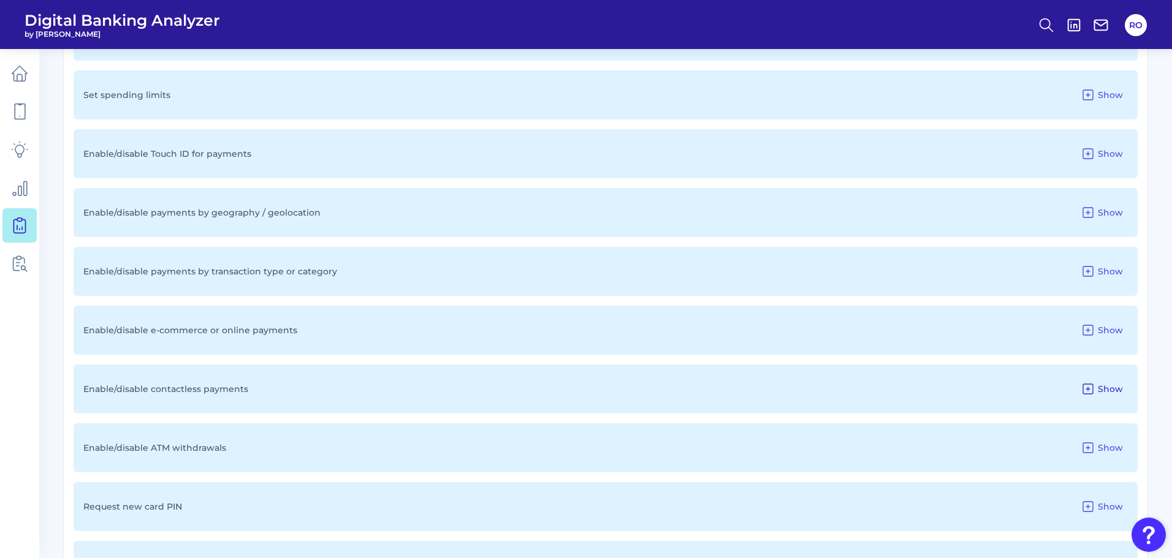
click at [1085, 386] on icon at bounding box center [1088, 389] width 15 height 15
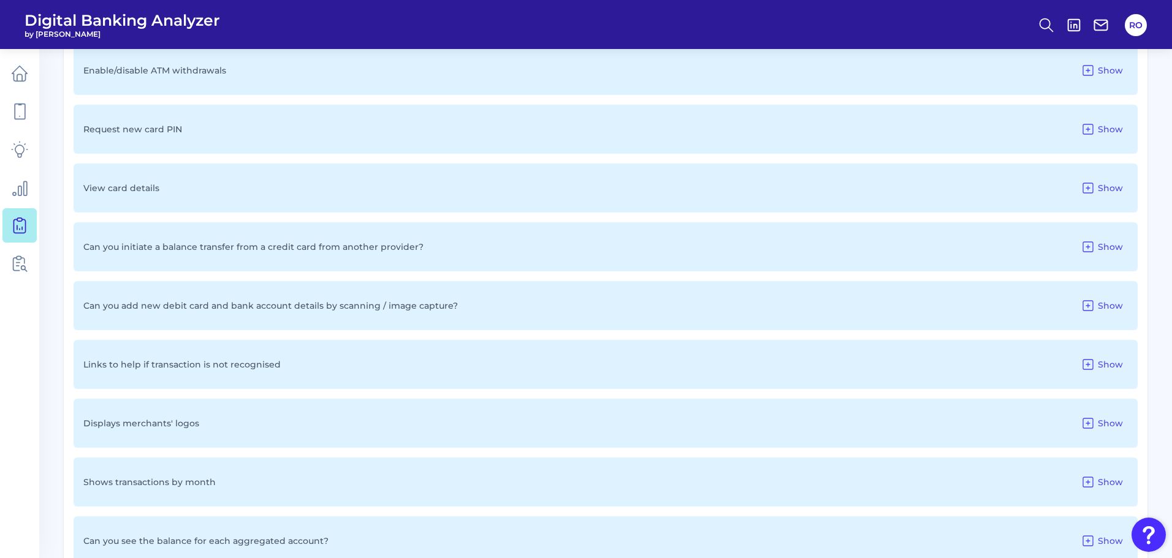
scroll to position [1687, 0]
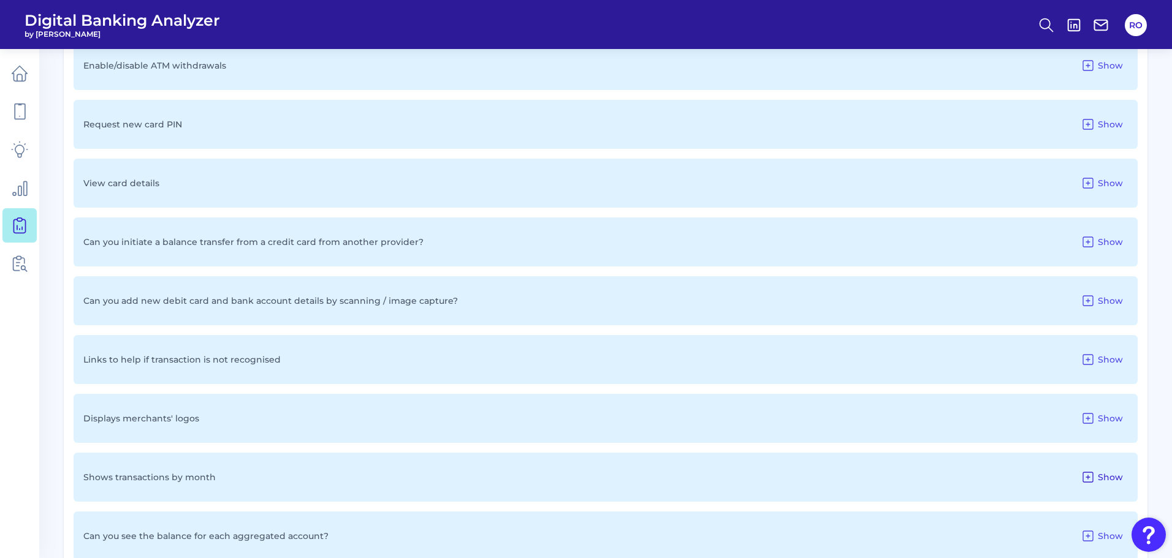
click at [1117, 475] on span "Show" at bounding box center [1110, 477] width 25 height 11
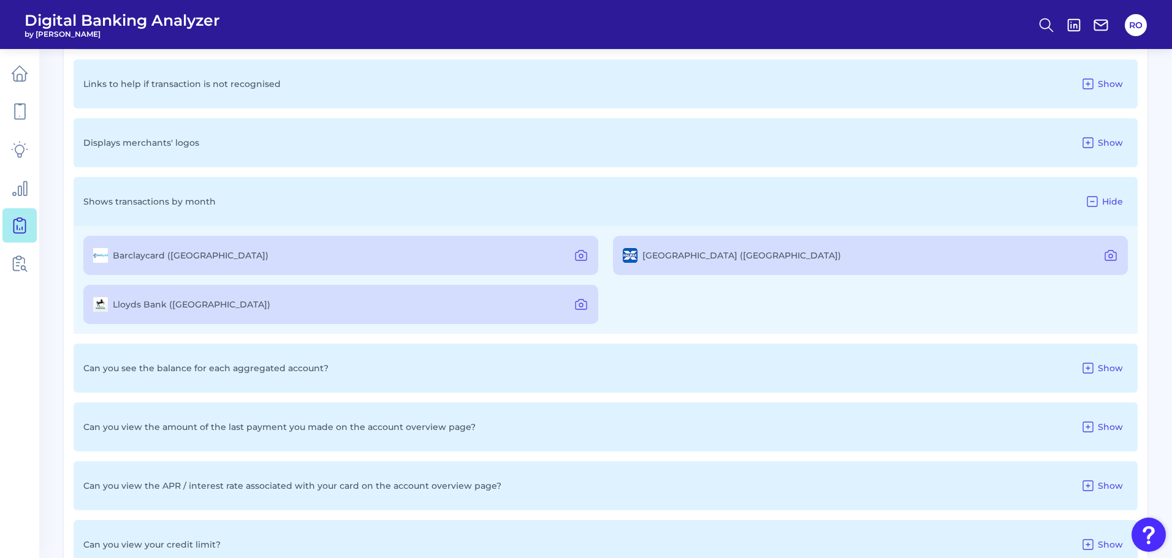
scroll to position [1993, 0]
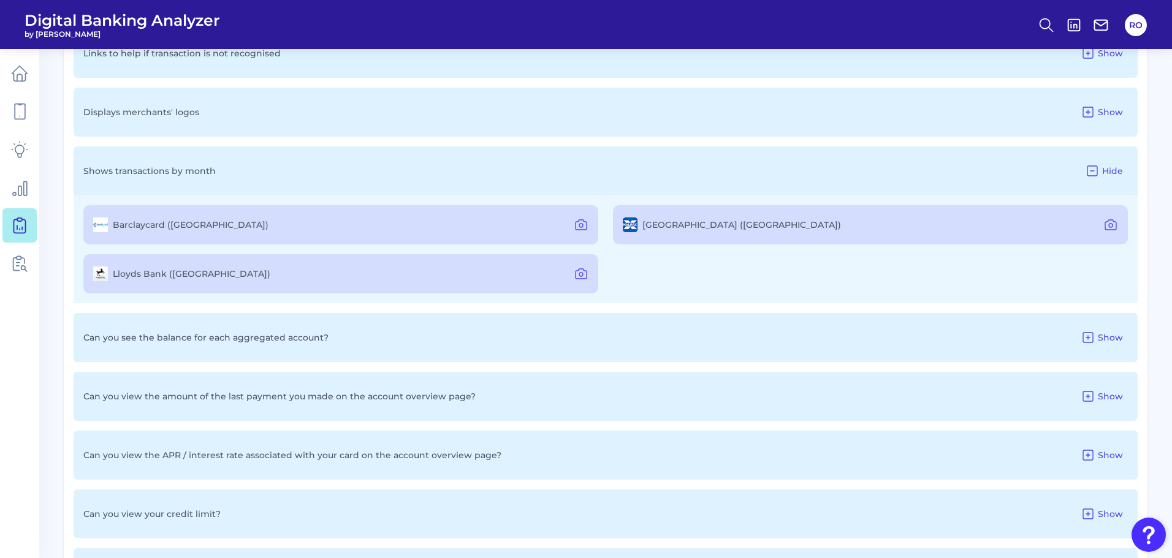
click at [758, 351] on div "Can you see the balance for each aggregated account? Show" at bounding box center [606, 337] width 1064 height 49
click at [1096, 338] on icon at bounding box center [1088, 337] width 15 height 15
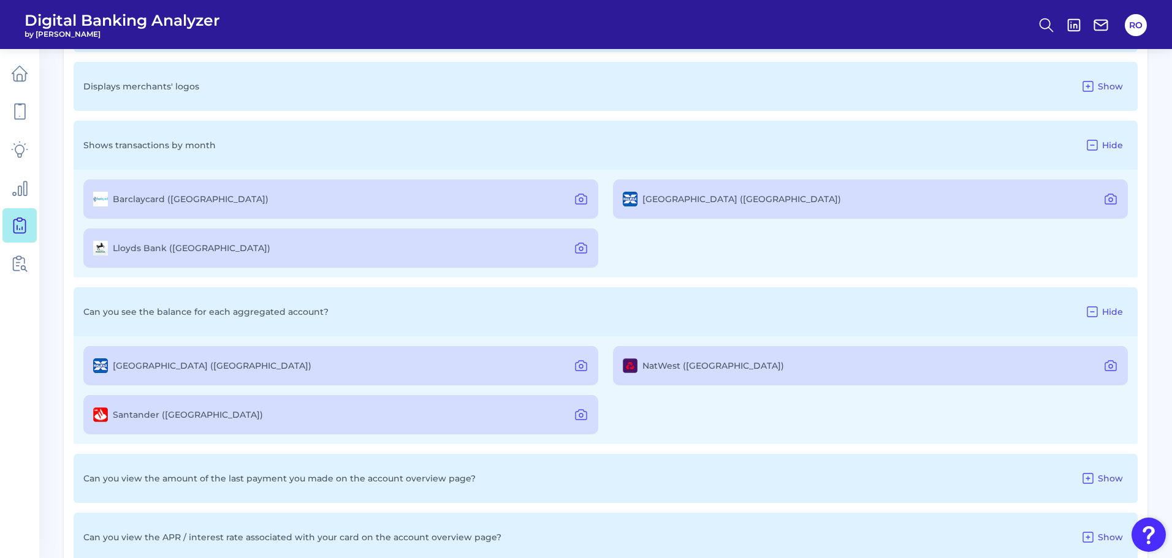
scroll to position [2177, 0]
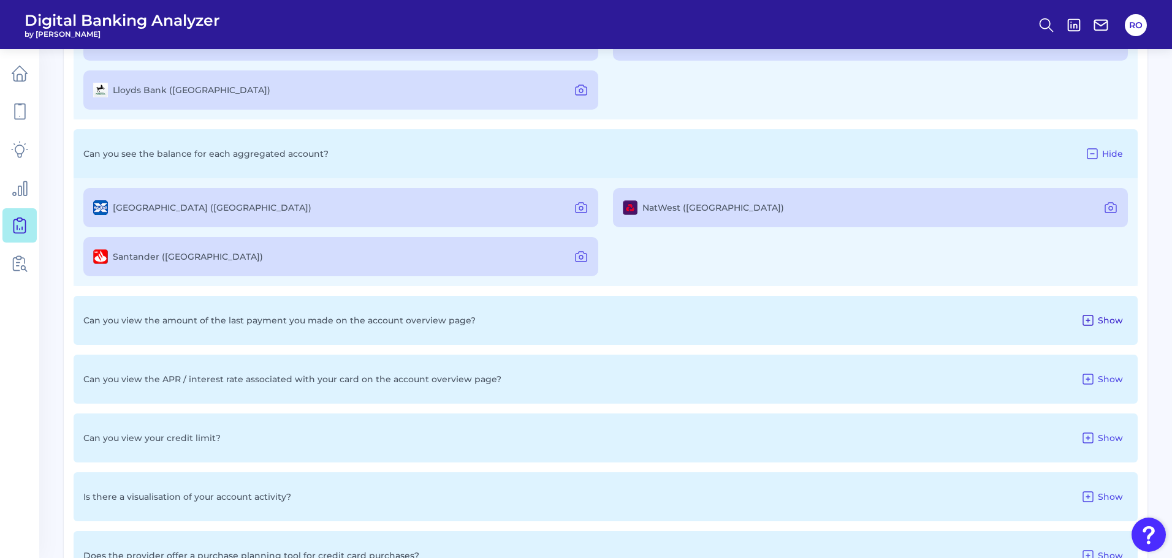
click at [1097, 317] on button "Show" at bounding box center [1102, 321] width 52 height 20
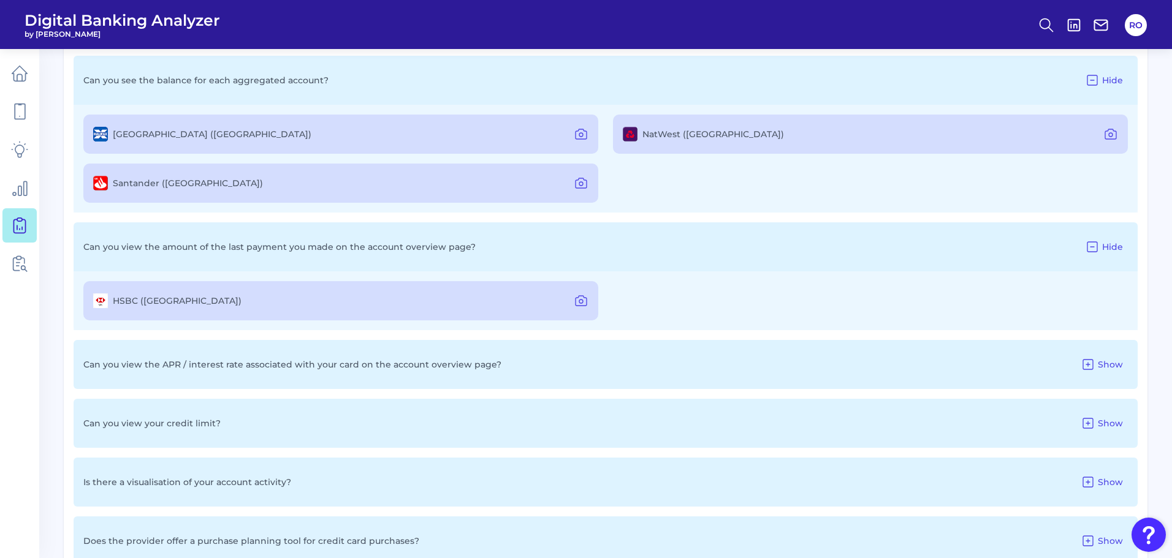
scroll to position [2300, 0]
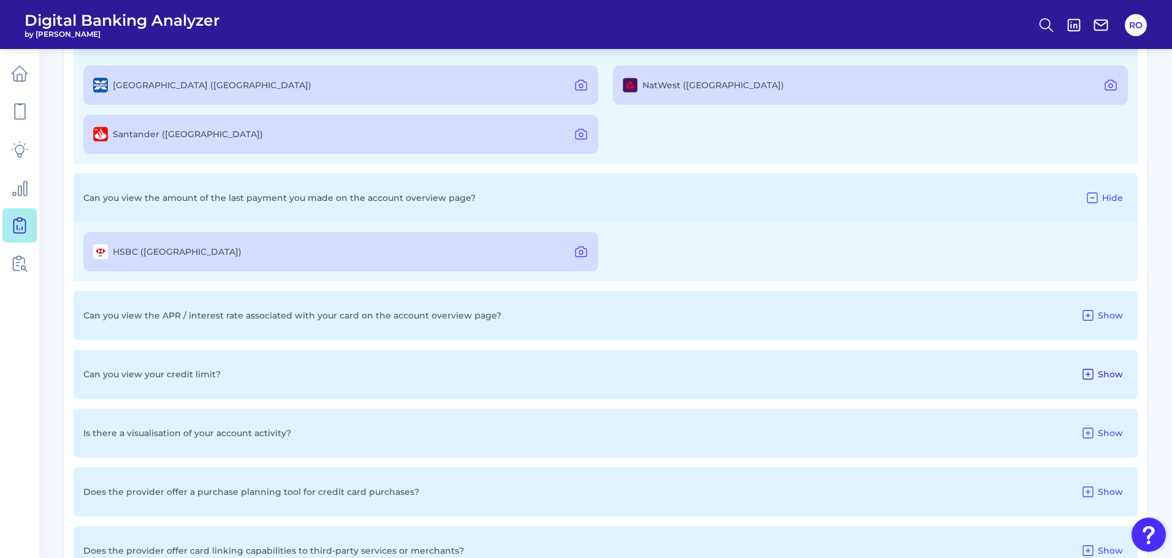
click at [1093, 372] on icon at bounding box center [1088, 374] width 15 height 15
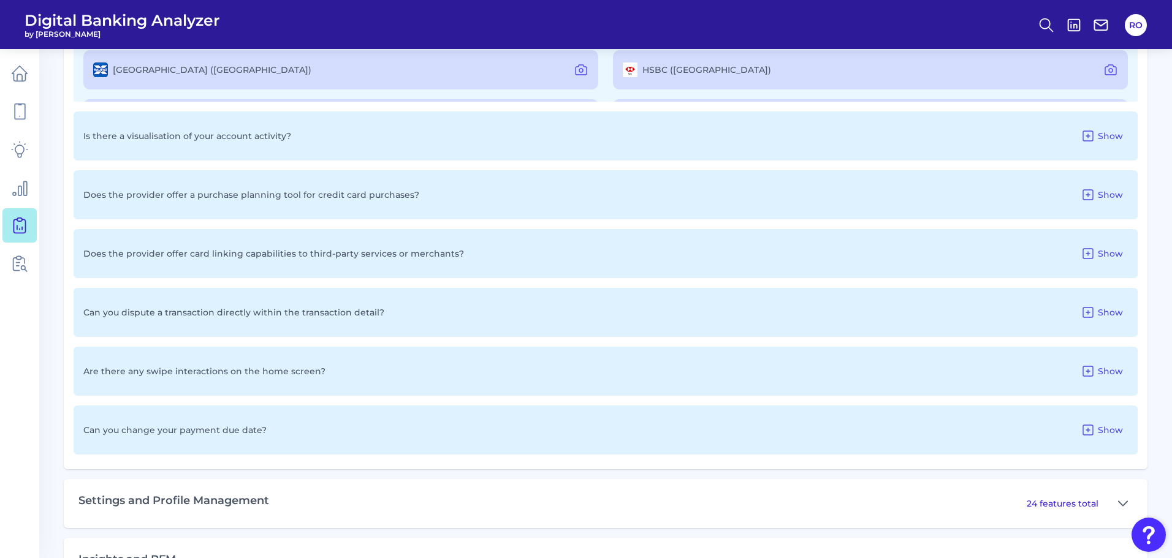
scroll to position [2790, 0]
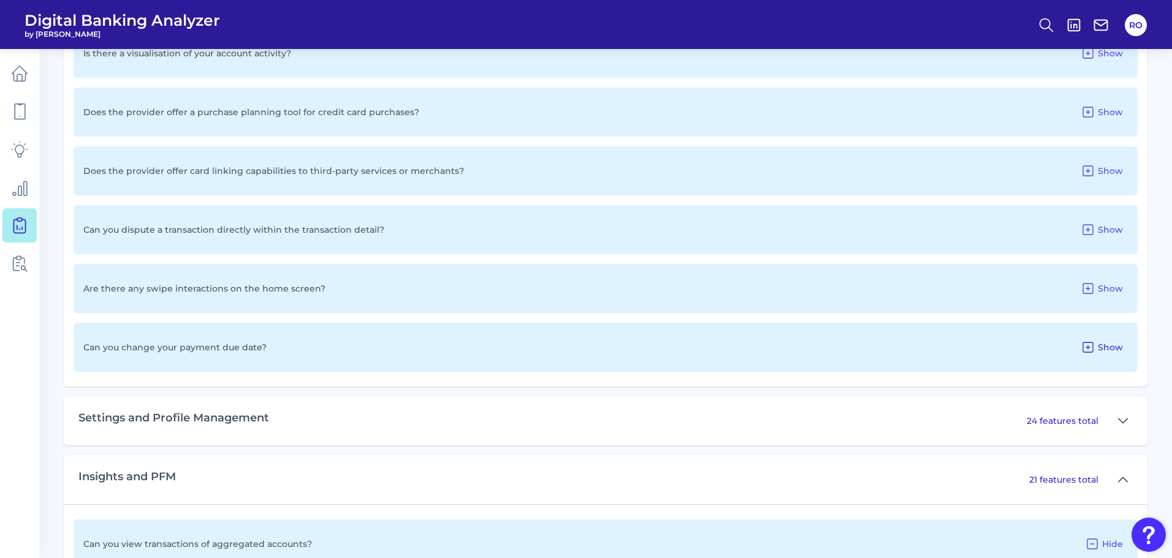
click at [1101, 345] on span "Show" at bounding box center [1110, 347] width 25 height 11
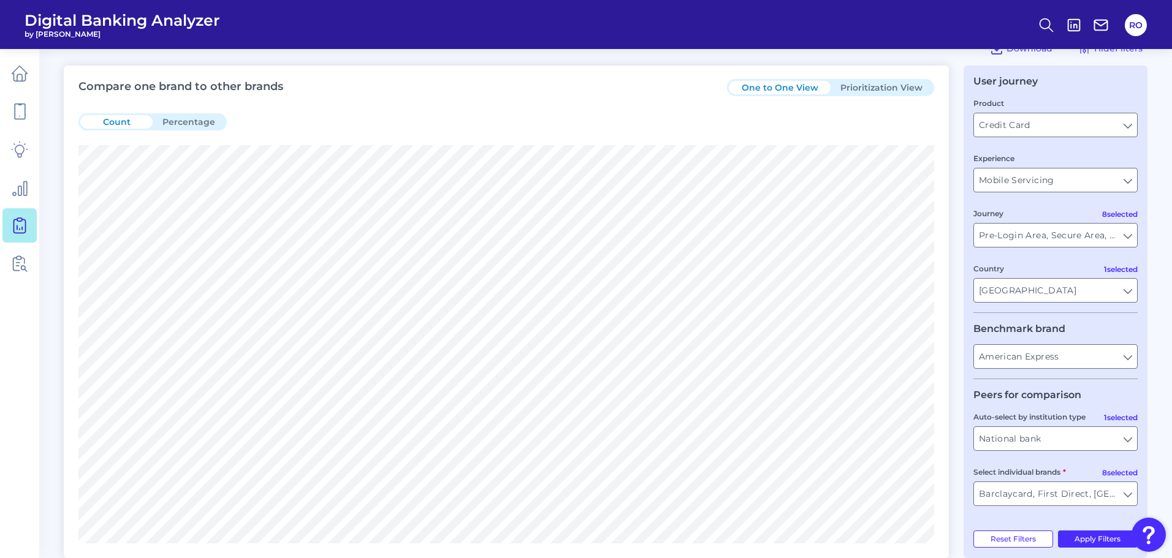
scroll to position [0, 0]
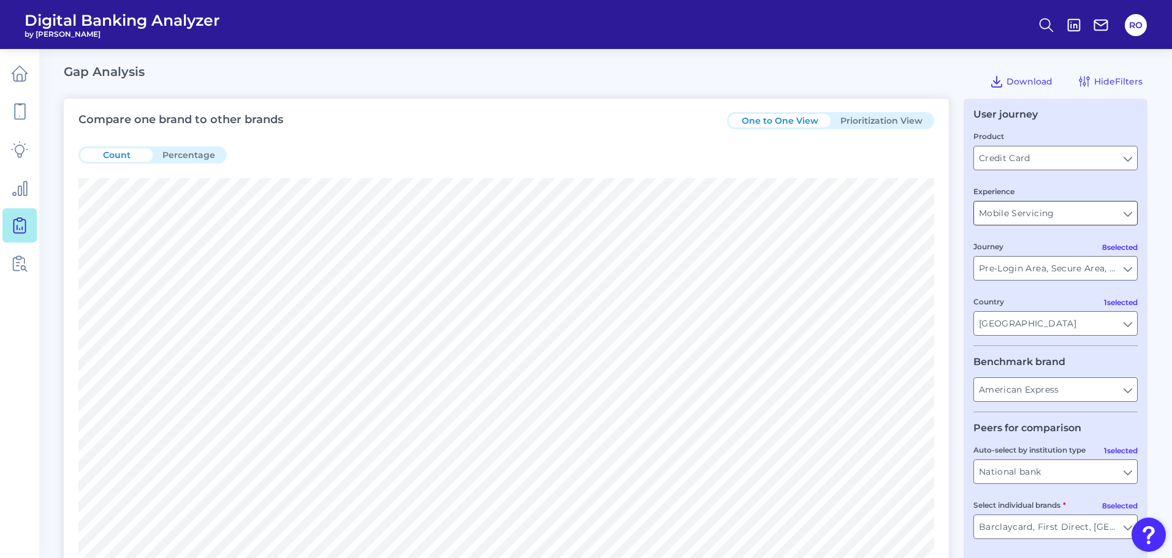
click at [1011, 211] on input "Mobile Servicing" at bounding box center [1055, 213] width 163 height 23
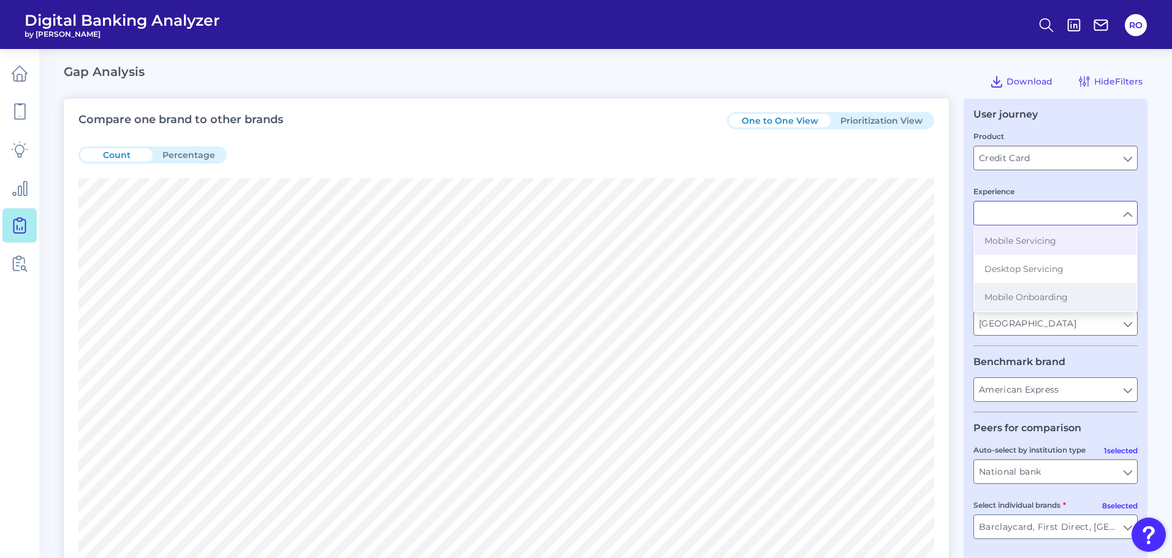
click at [996, 295] on span "Mobile Onboarding" at bounding box center [1026, 297] width 83 height 11
type input "Mobile Onboarding"
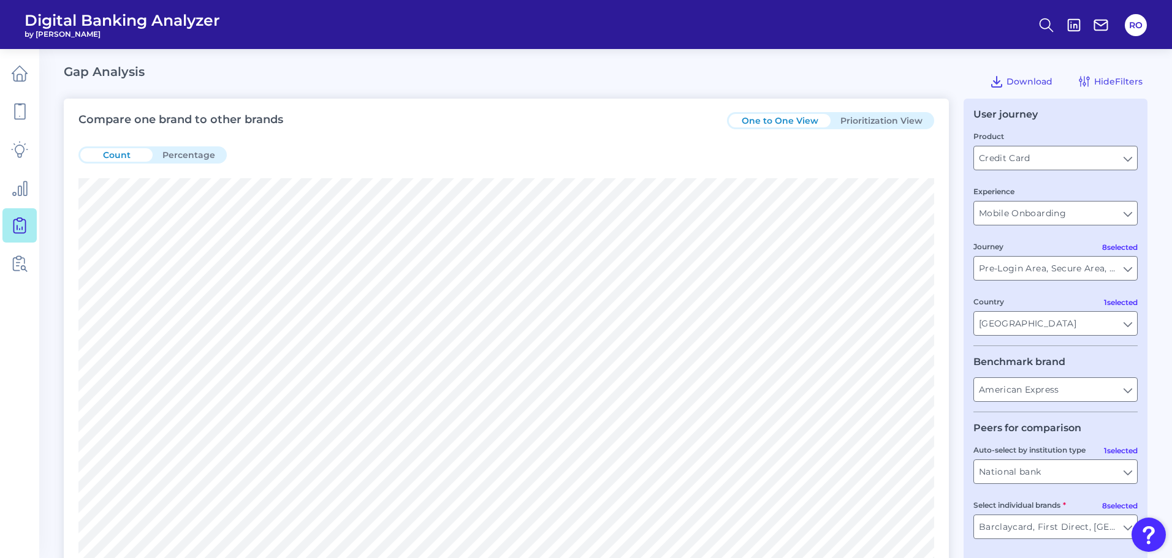
type input "All Journeys"
type input "All Auto-select by institution types"
type input "All Select individual brands"
click at [1007, 142] on div "Product Credit Card Credit Card" at bounding box center [1056, 150] width 164 height 40
click at [1010, 161] on input "Credit Card" at bounding box center [1055, 158] width 163 height 23
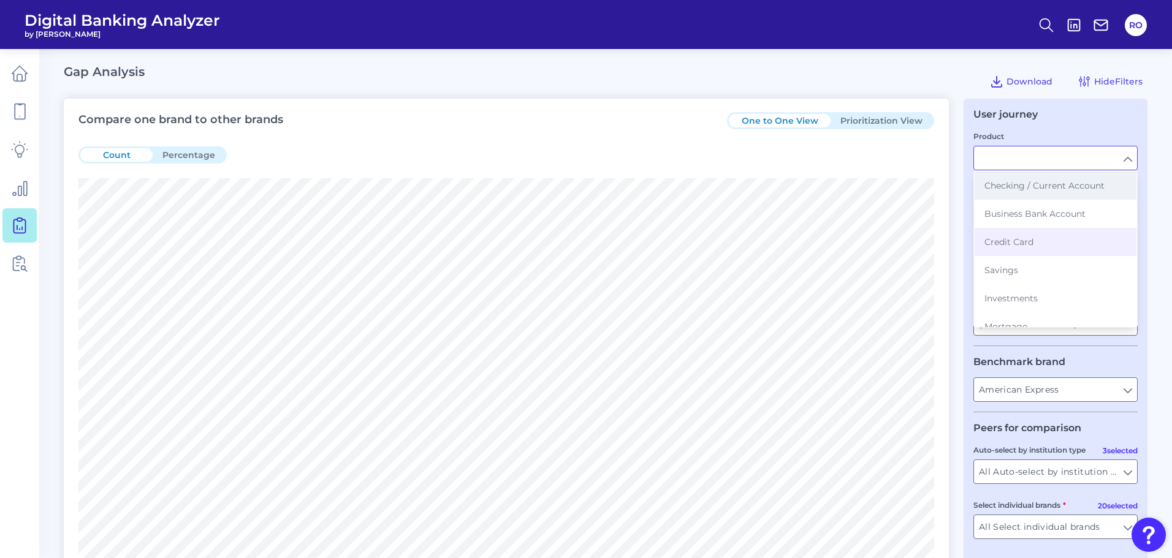
click at [1023, 185] on span "Checking / Current Account" at bounding box center [1045, 185] width 120 height 11
type input "Checking / Current Account"
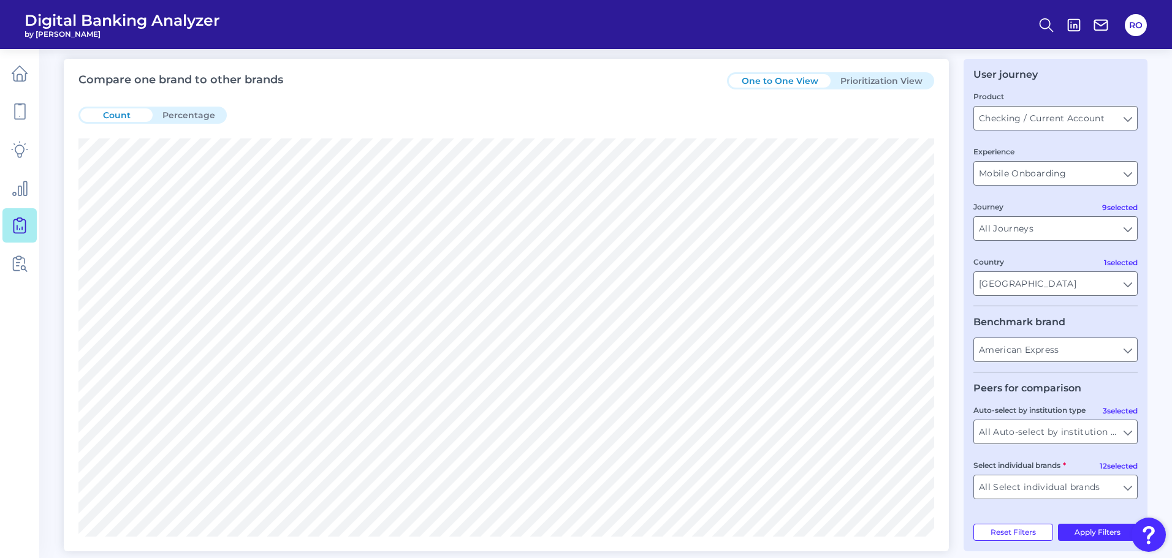
scroll to position [61, 0]
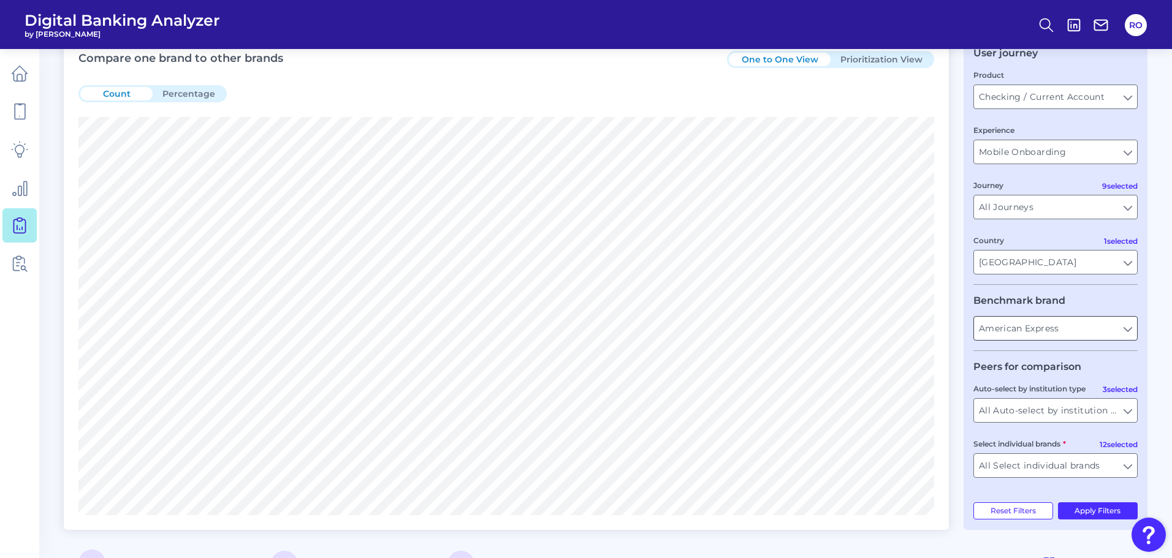
click at [1037, 323] on input "American Express" at bounding box center [1055, 328] width 163 height 23
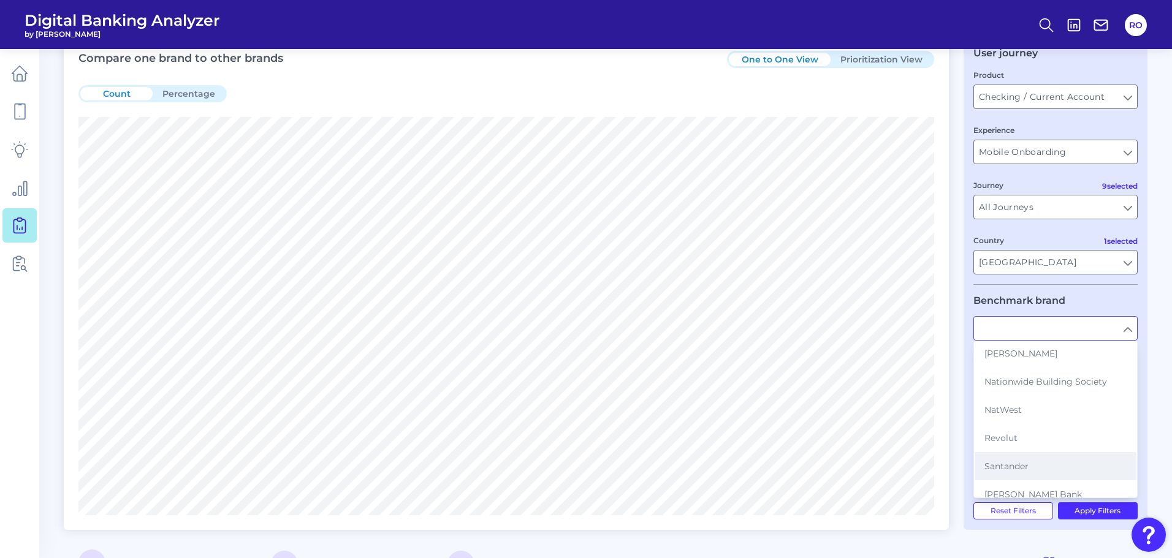
scroll to position [122, 0]
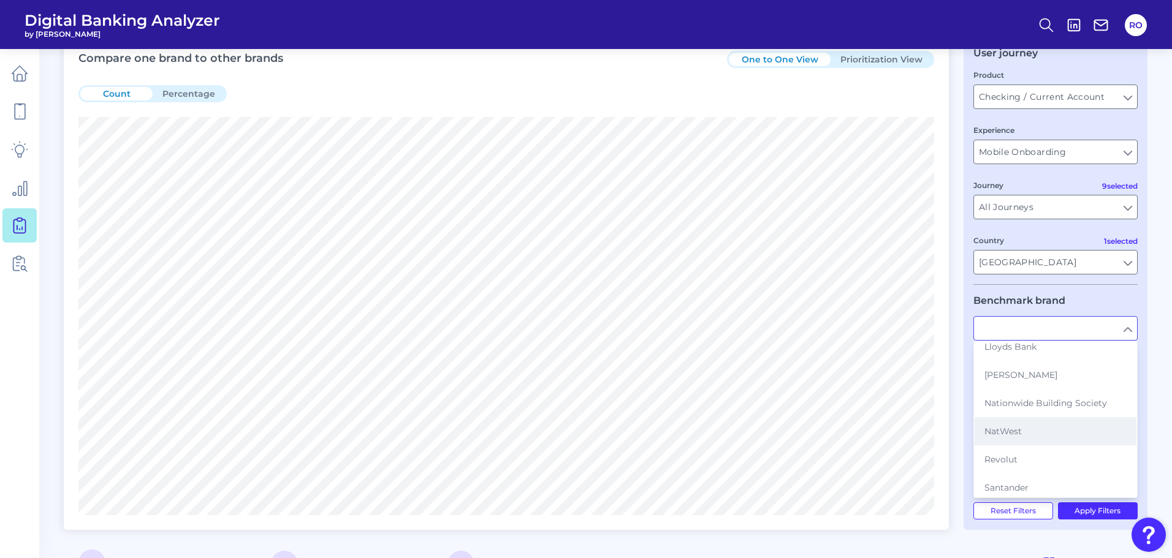
click at [1024, 434] on button "NatWest" at bounding box center [1056, 431] width 162 height 28
type input "NatWest"
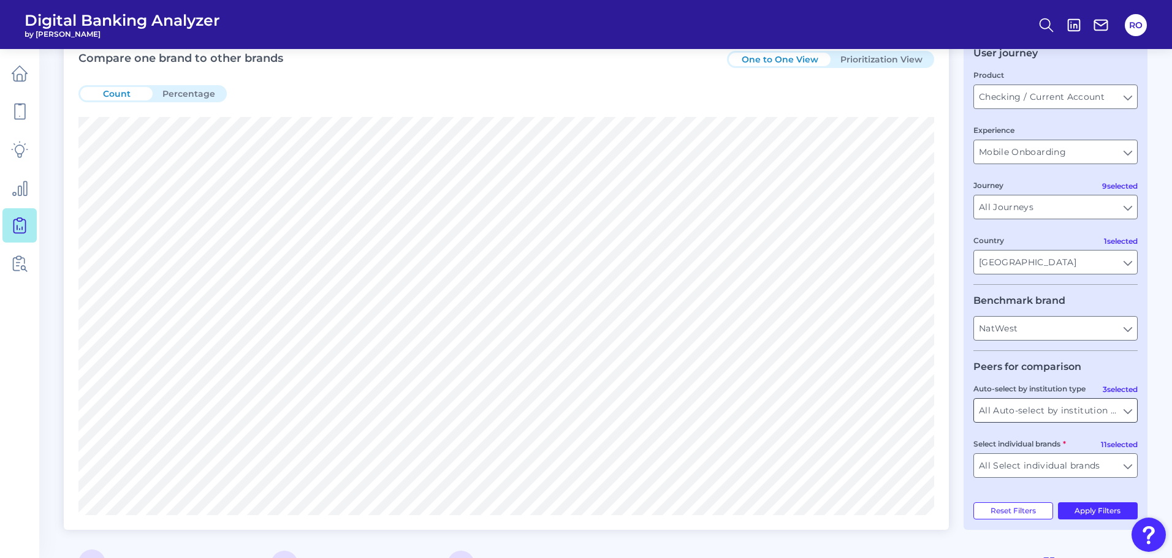
click at [1043, 409] on input "All Auto-select by institution types" at bounding box center [1055, 410] width 163 height 23
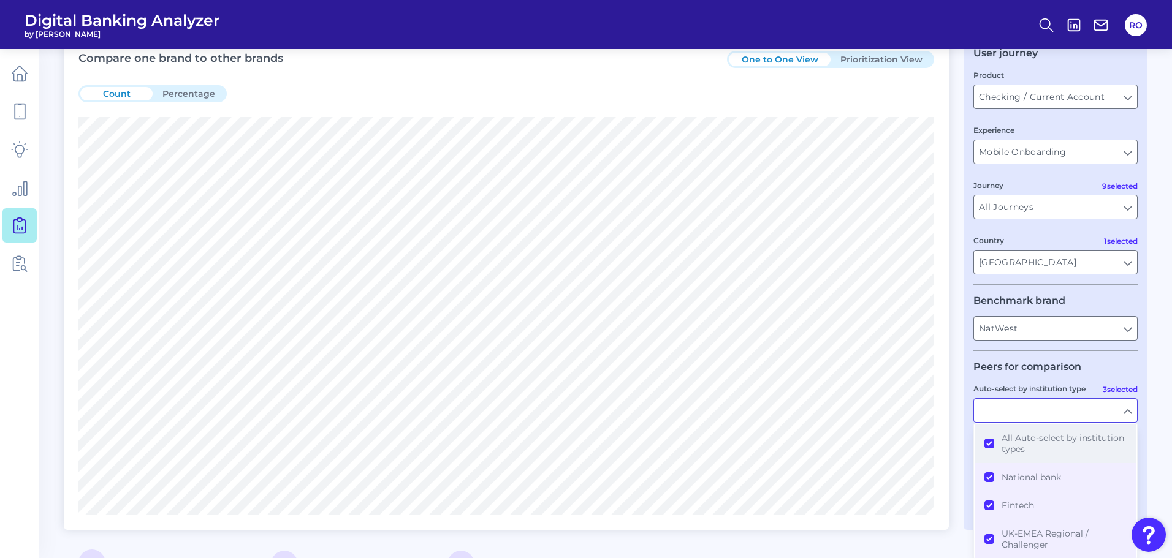
click at [1035, 441] on span "All Auto-select by institution types" at bounding box center [1064, 444] width 125 height 22
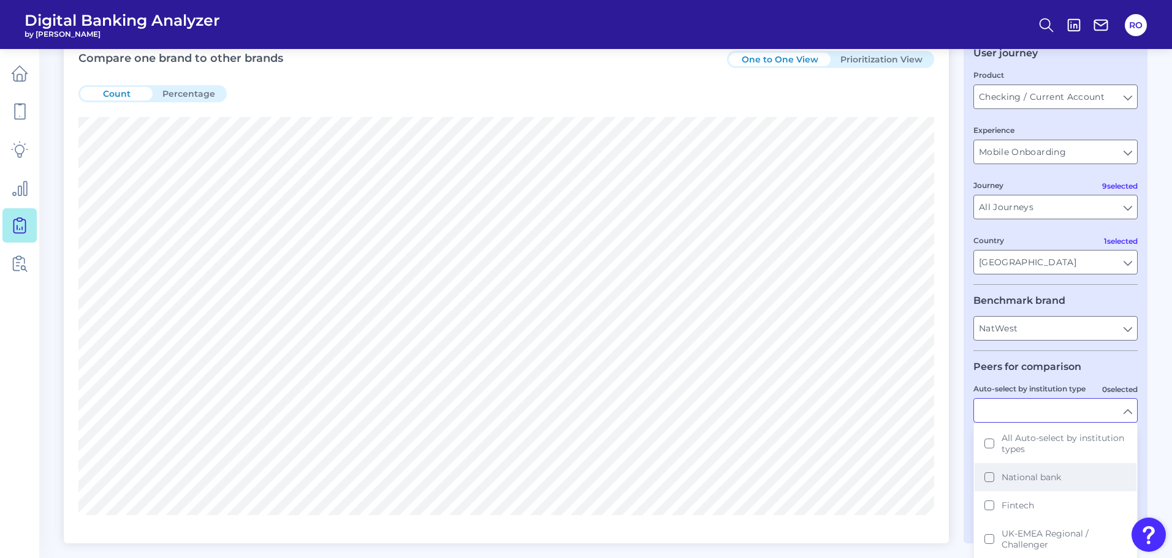
click at [1027, 471] on button "National bank" at bounding box center [1056, 477] width 162 height 28
type input "Barclays, [GEOGRAPHIC_DATA], HSBC, Lloyds Bank, Nationwide Building Society, [G…"
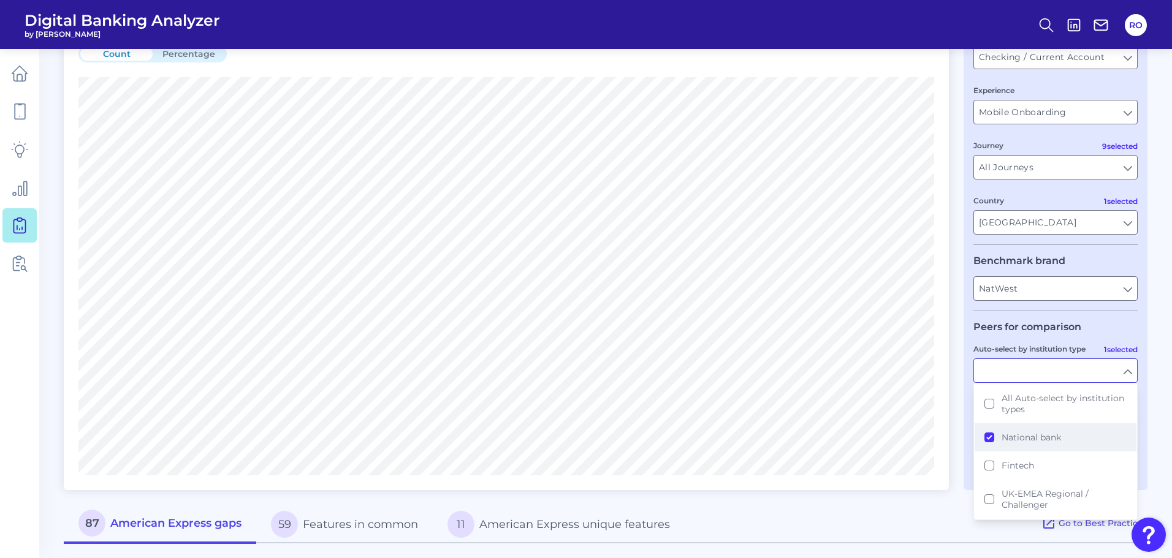
scroll to position [123, 0]
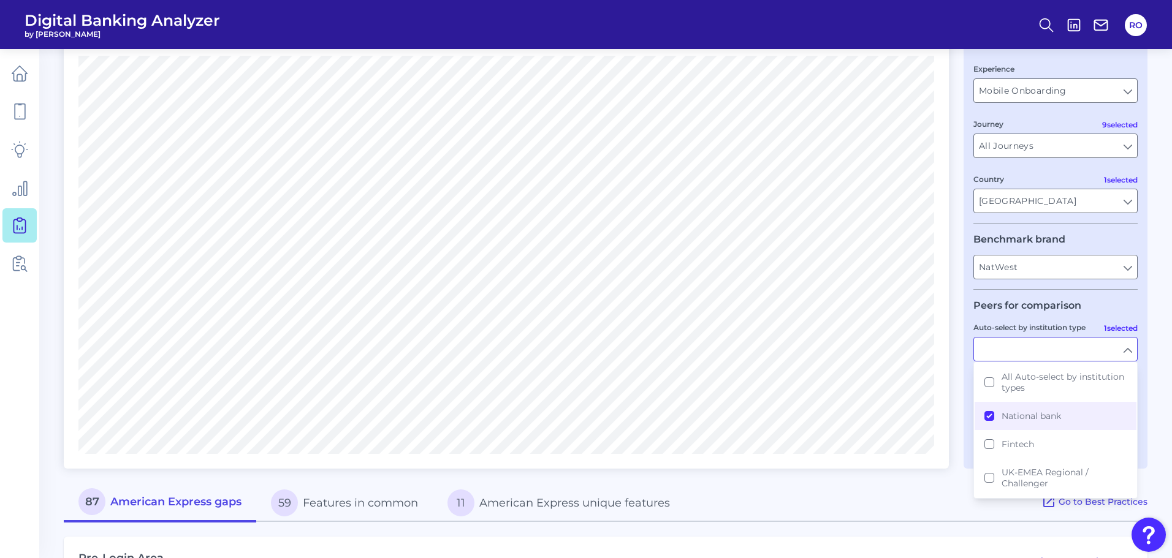
click at [992, 518] on div "87 American Express gaps 59 Features in common 11 American Express unique featu…" at bounding box center [553, 503] width 978 height 39
type input "National bank"
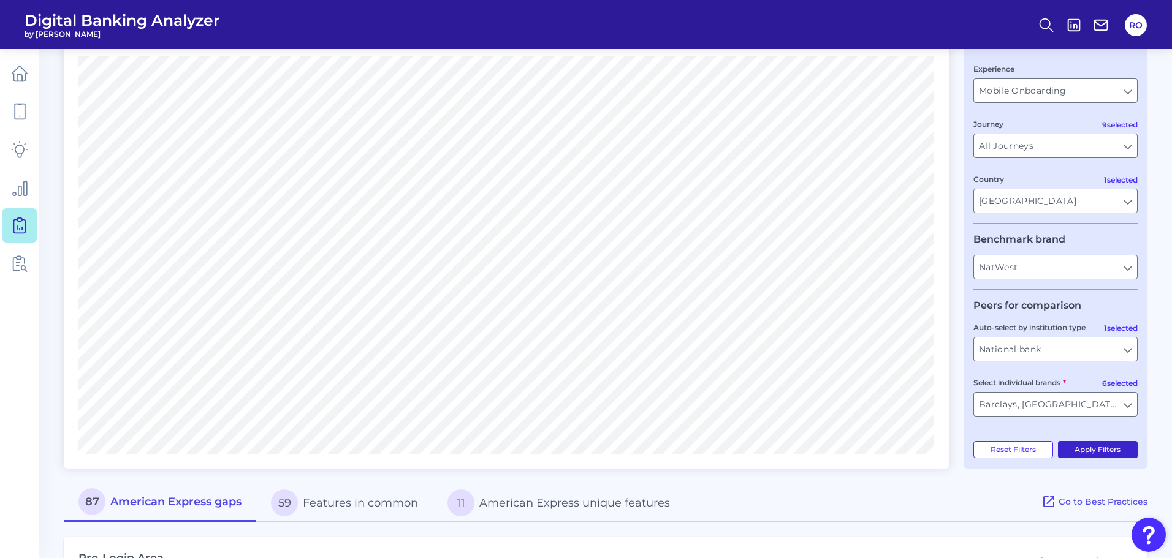
click at [1077, 447] on button "Apply Filters" at bounding box center [1098, 449] width 80 height 17
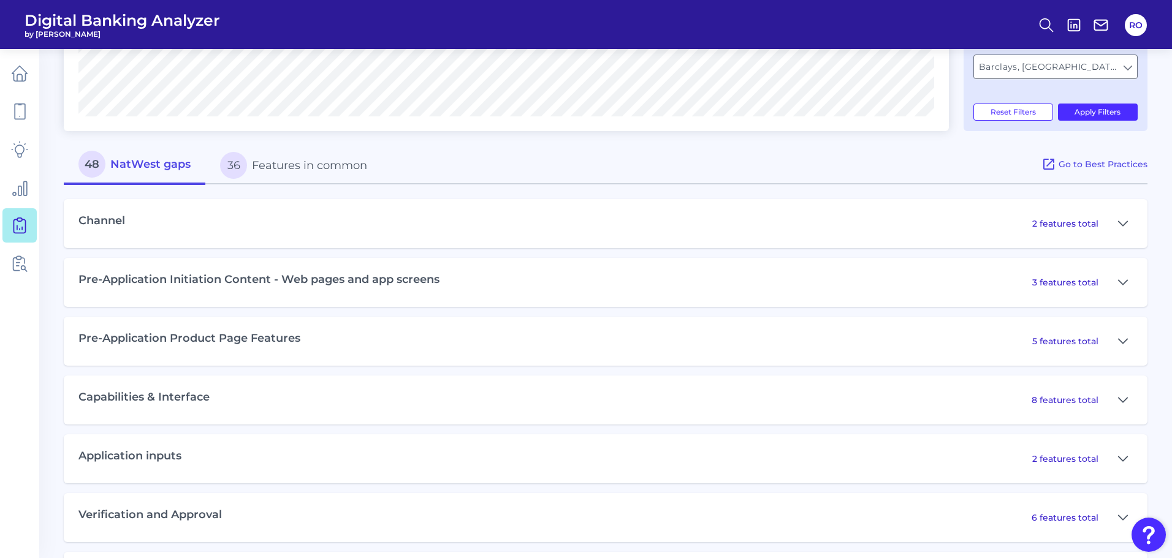
scroll to position [490, 0]
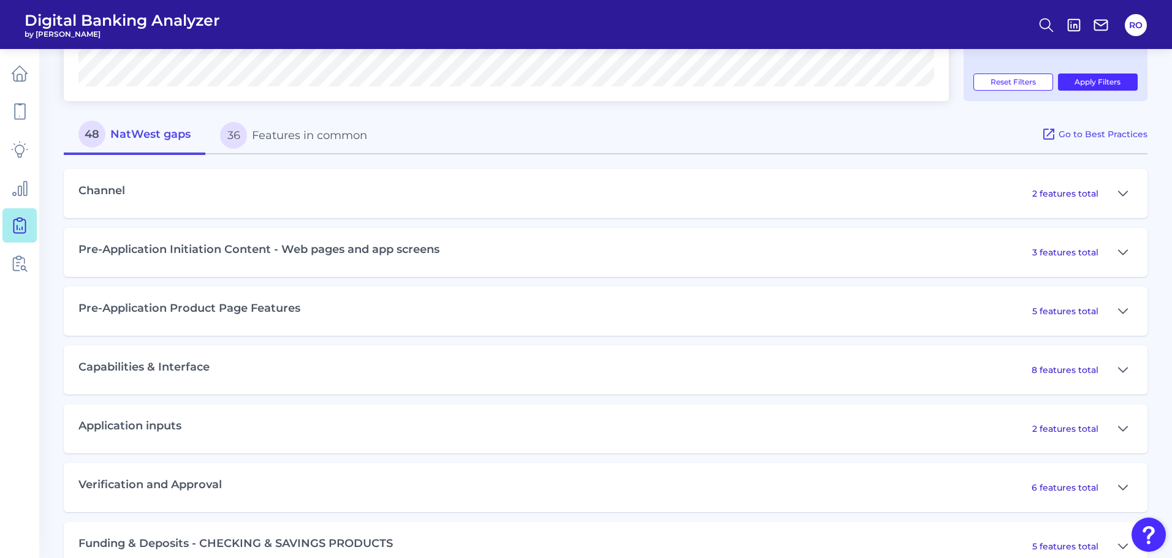
click at [1109, 251] on div "3 features total" at bounding box center [1082, 253] width 101 height 20
click at [1122, 253] on icon at bounding box center [1123, 252] width 9 height 4
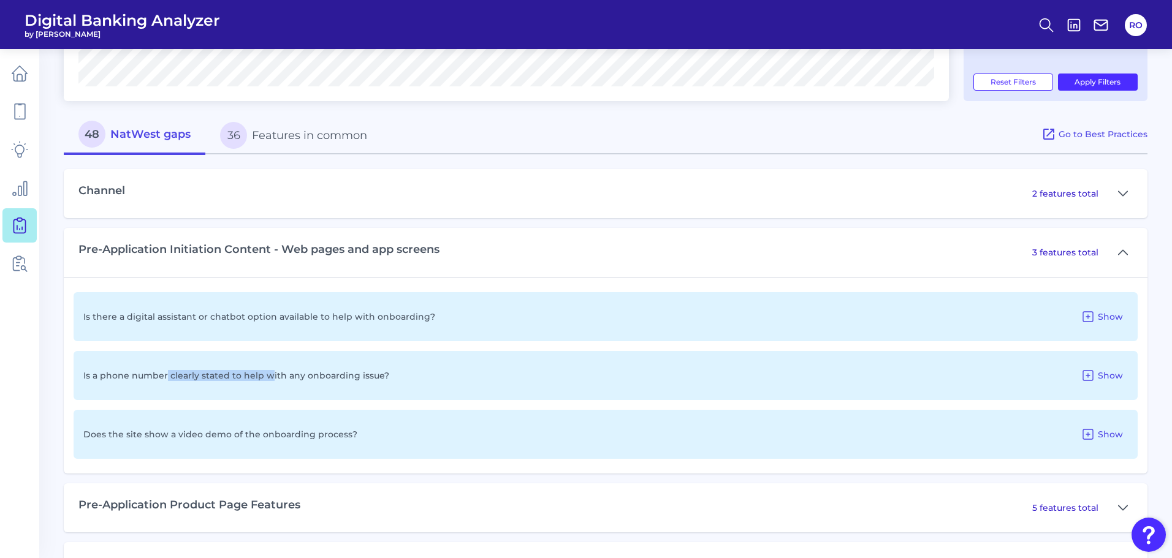
drag, startPoint x: 166, startPoint y: 373, endPoint x: 268, endPoint y: 376, distance: 102.4
click at [268, 376] on p "Is a phone number clearly stated to help with any onboarding issue?" at bounding box center [236, 375] width 306 height 11
drag, startPoint x: 276, startPoint y: 372, endPoint x: 768, endPoint y: 431, distance: 494.6
click at [282, 372] on p "Is a phone number clearly stated to help with any onboarding issue?" at bounding box center [236, 375] width 306 height 11
click at [1115, 381] on span "Show" at bounding box center [1110, 375] width 25 height 11
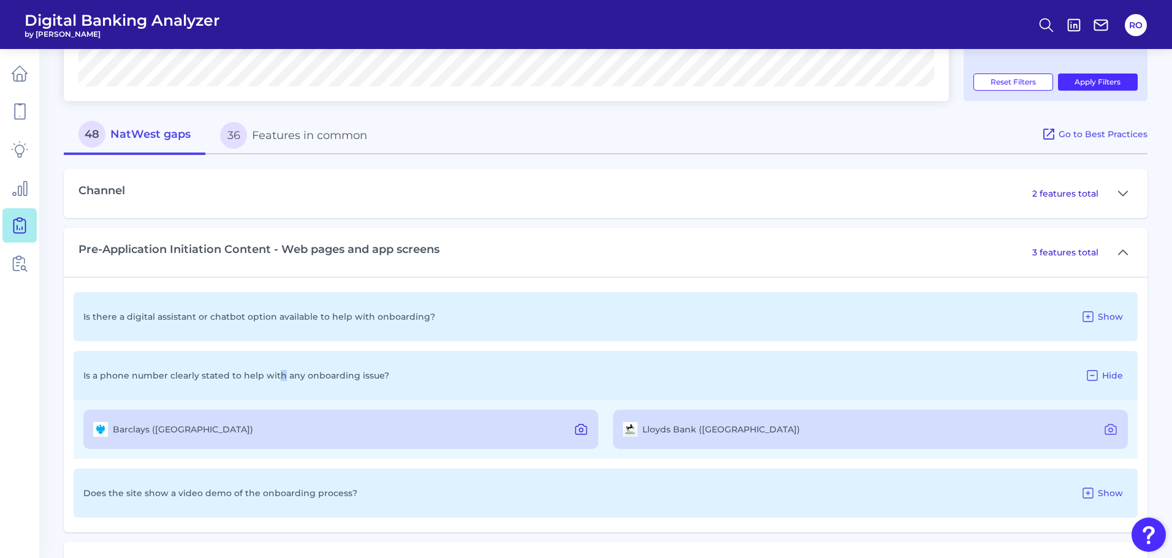
click at [589, 429] on button at bounding box center [581, 430] width 25 height 20
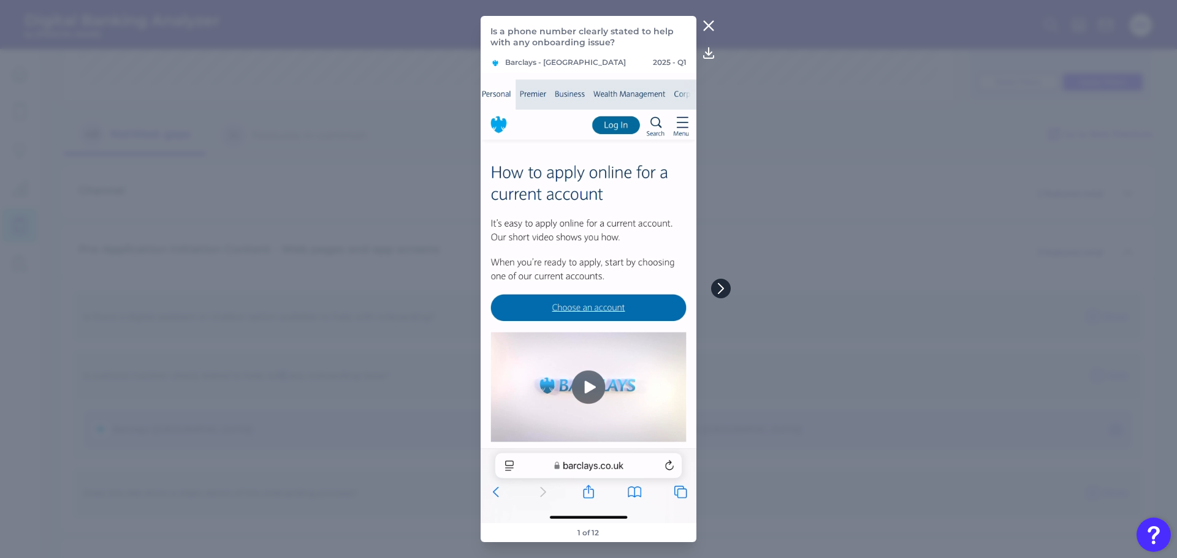
click at [717, 292] on icon at bounding box center [720, 288] width 11 height 11
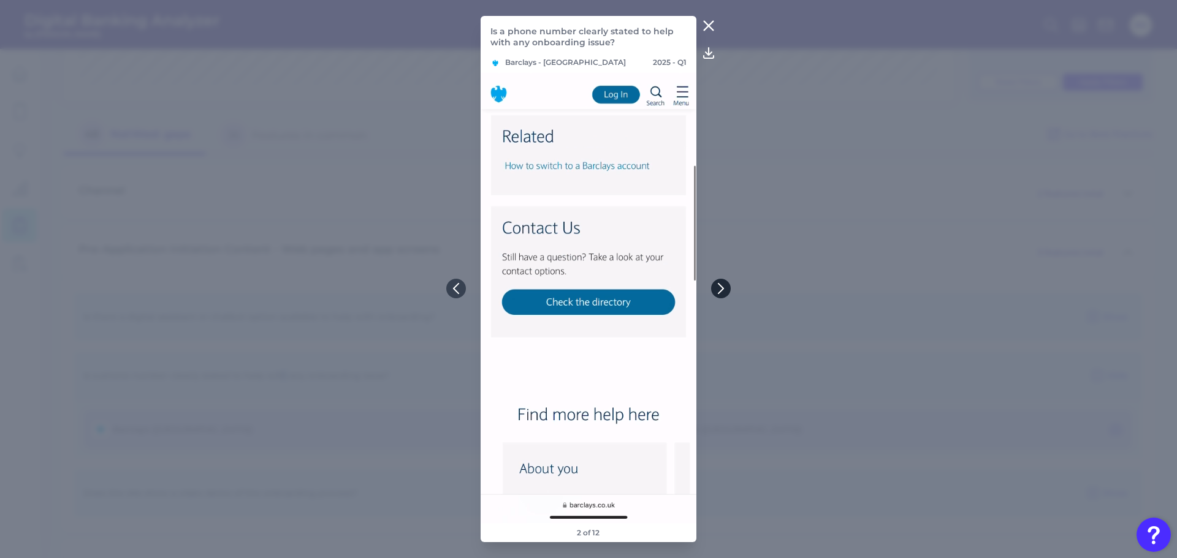
click at [717, 292] on icon at bounding box center [720, 288] width 11 height 11
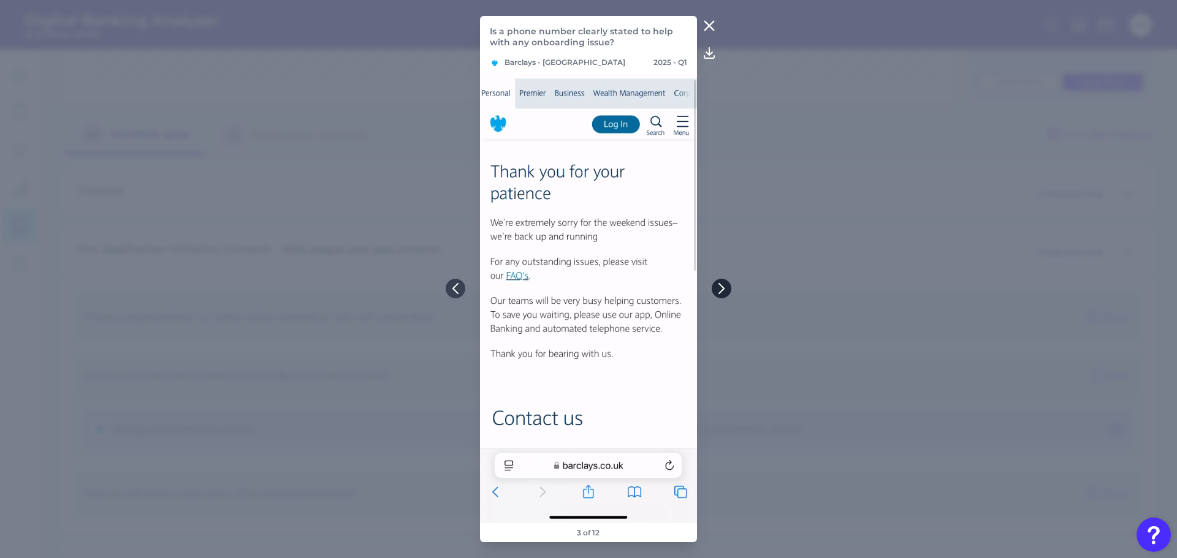
click at [717, 292] on icon at bounding box center [721, 288] width 11 height 11
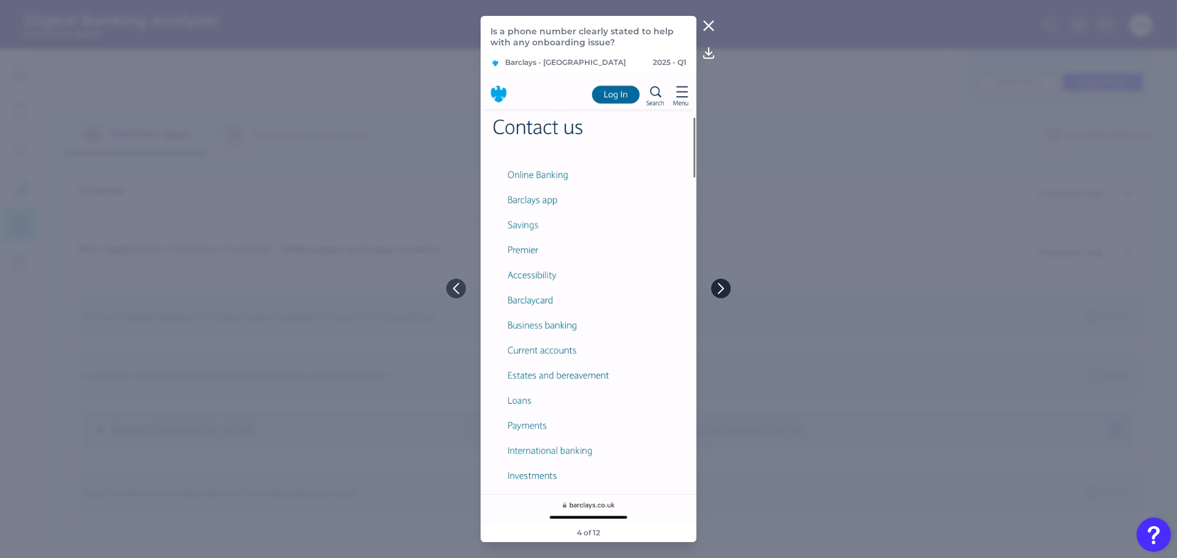
click at [716, 287] on icon at bounding box center [720, 288] width 11 height 11
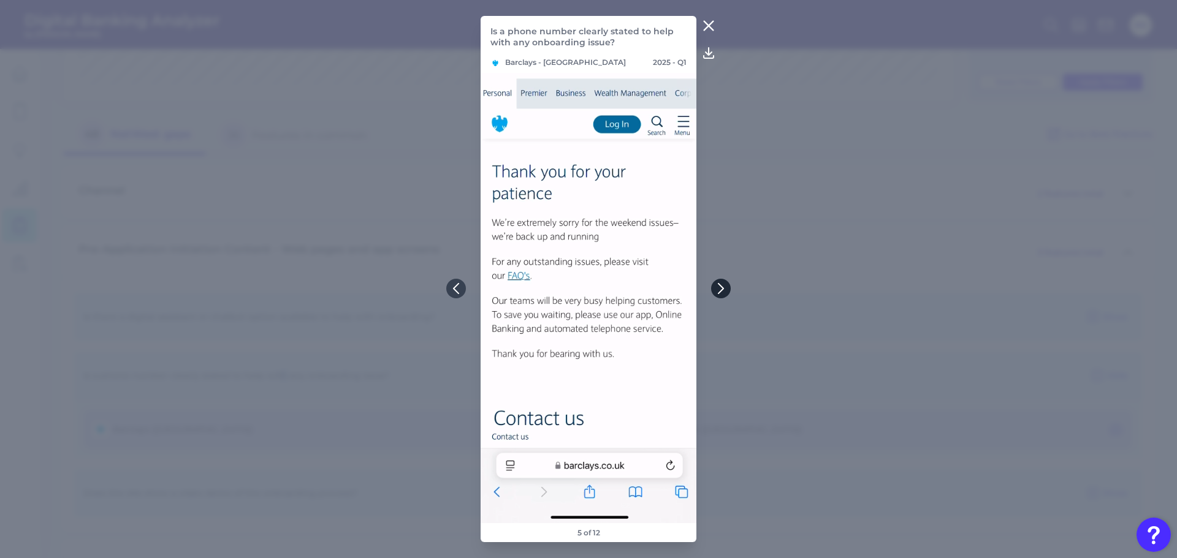
click at [718, 288] on icon at bounding box center [720, 288] width 11 height 11
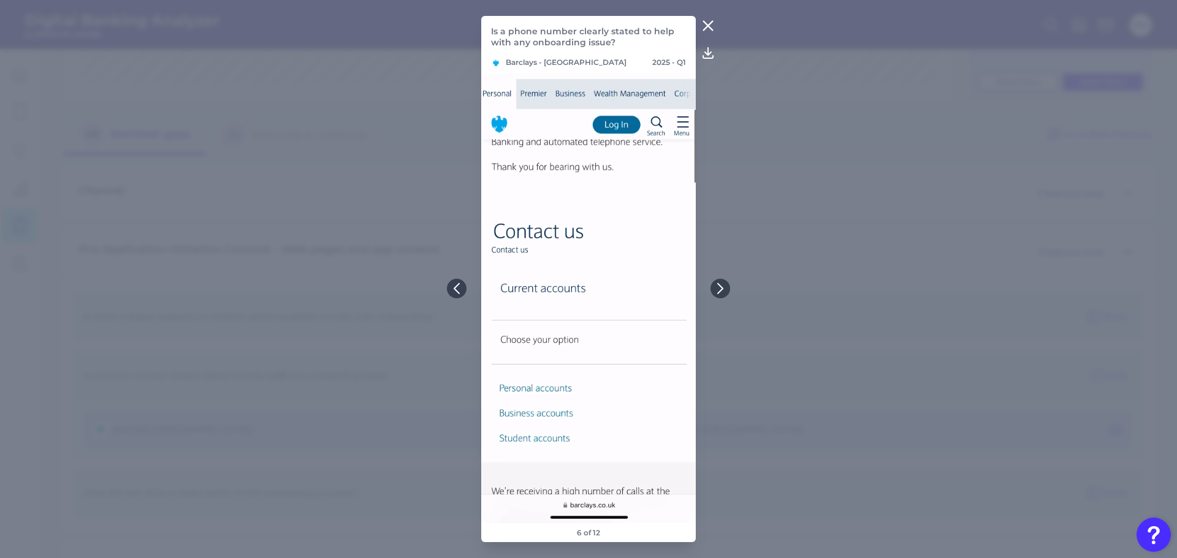
click at [703, 29] on icon at bounding box center [708, 25] width 15 height 15
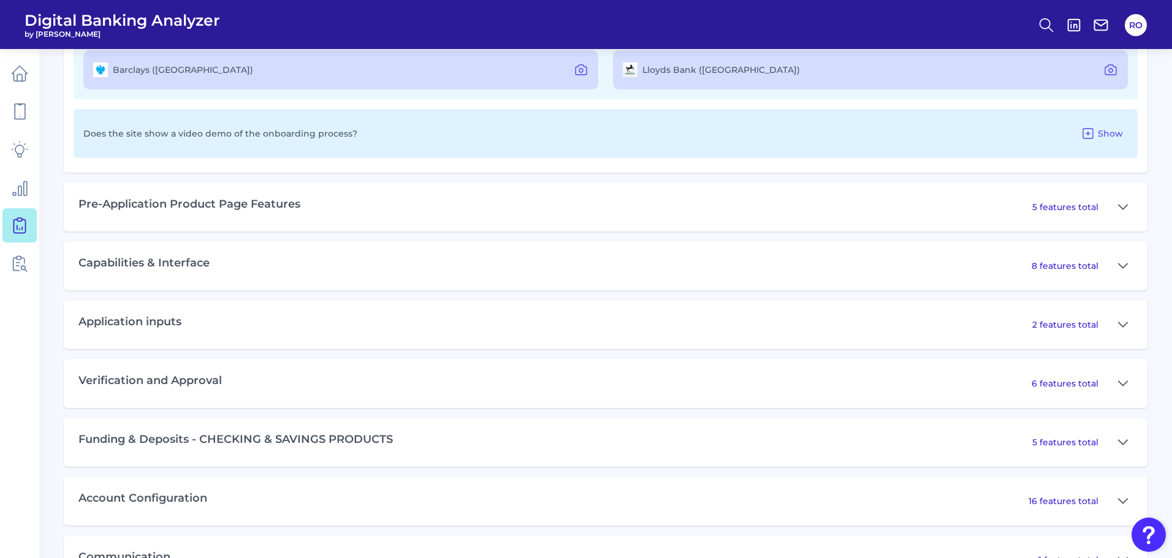
scroll to position [858, 0]
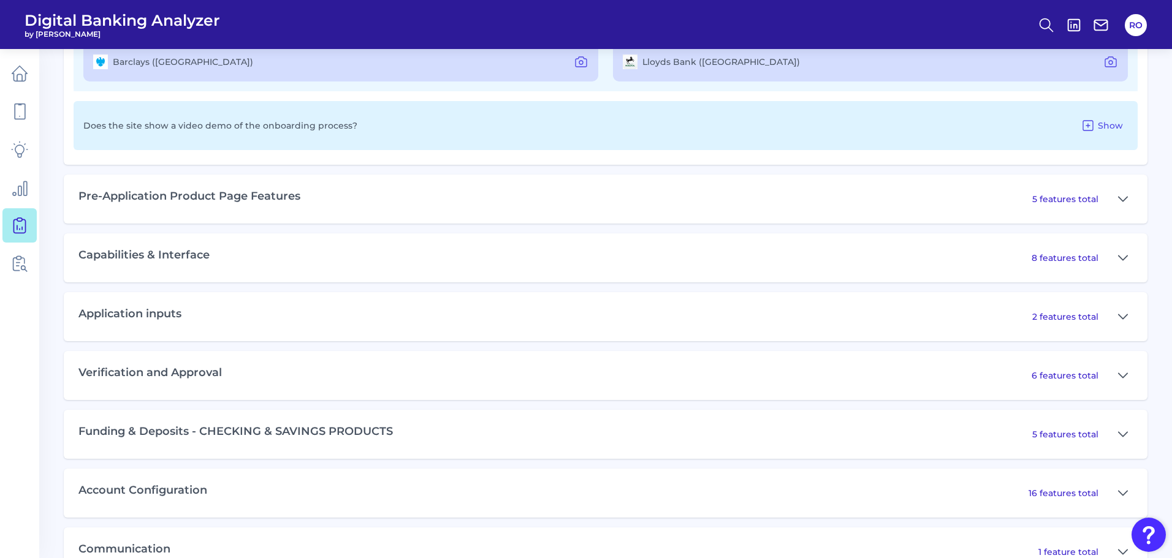
click at [237, 314] on div "Application inputs 2 features total" at bounding box center [606, 316] width 1084 height 49
click at [1092, 321] on p "2 features total" at bounding box center [1065, 316] width 66 height 11
click at [1123, 311] on icon at bounding box center [1123, 317] width 10 height 15
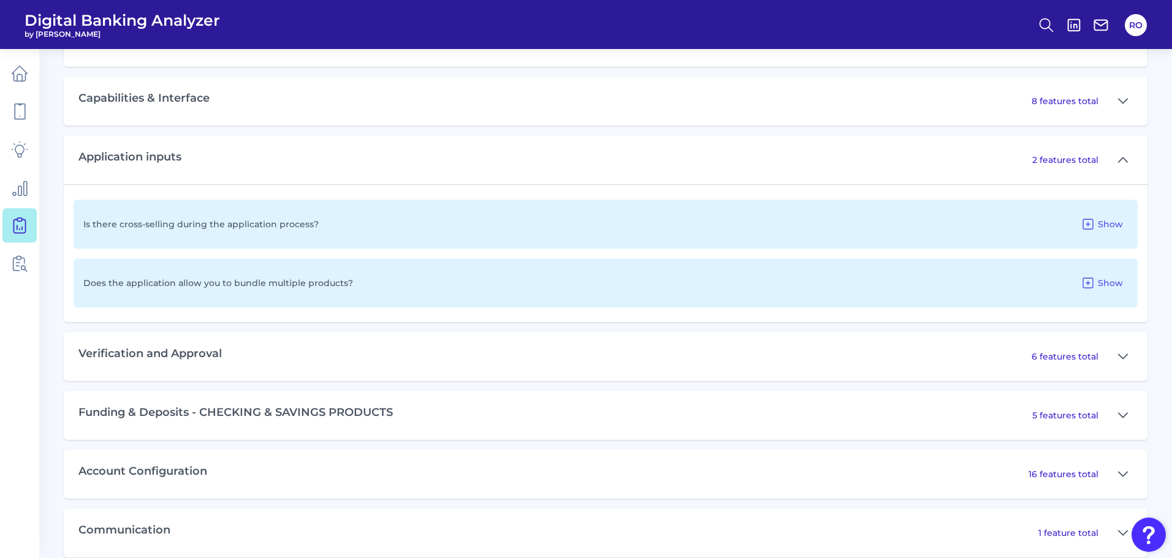
scroll to position [1033, 0]
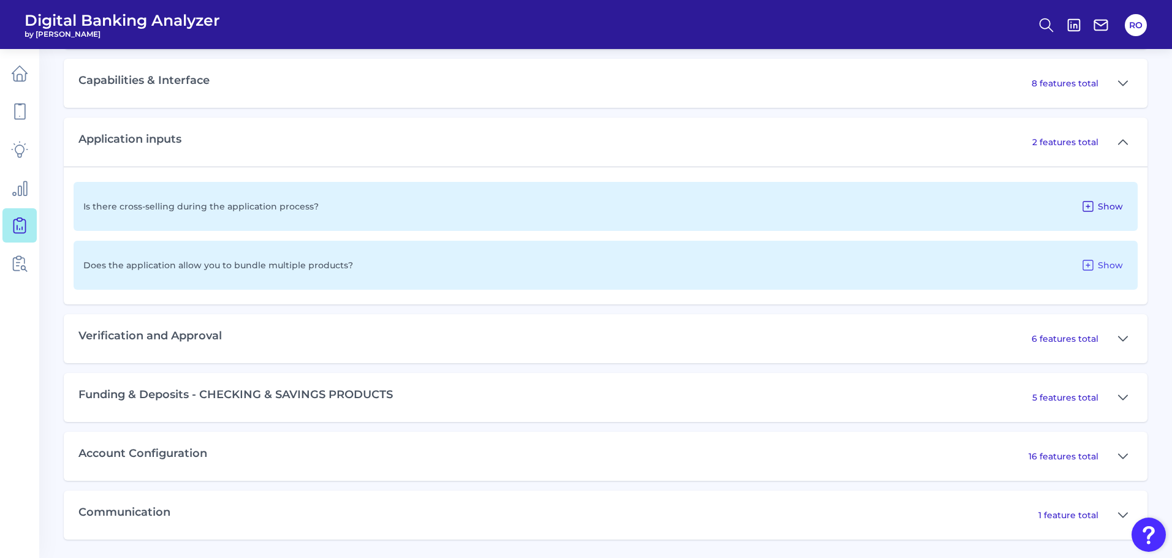
click at [1097, 206] on button "Show" at bounding box center [1102, 207] width 52 height 20
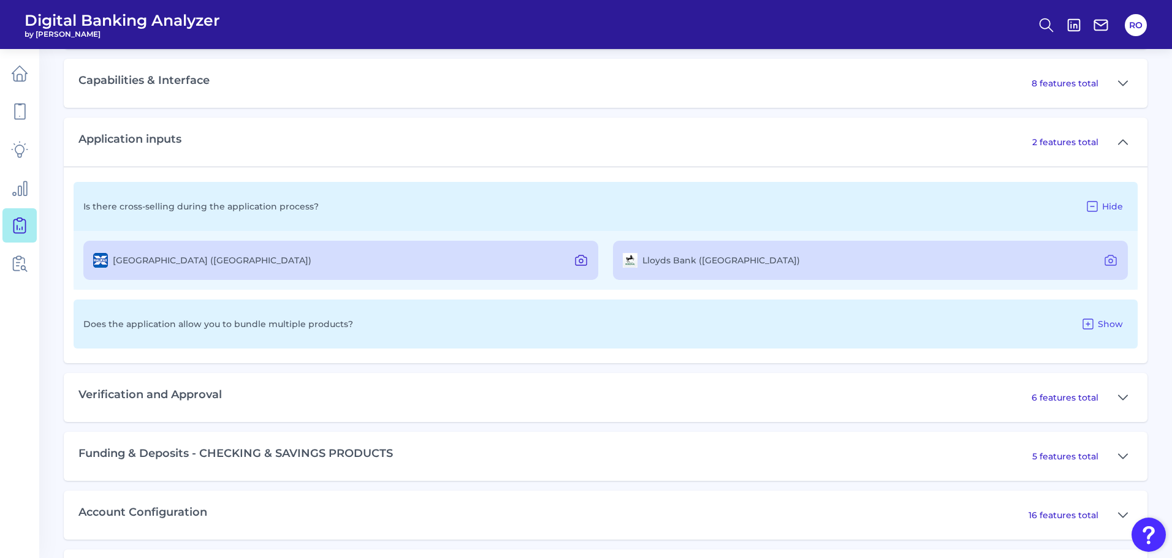
click at [575, 256] on icon at bounding box center [581, 260] width 15 height 15
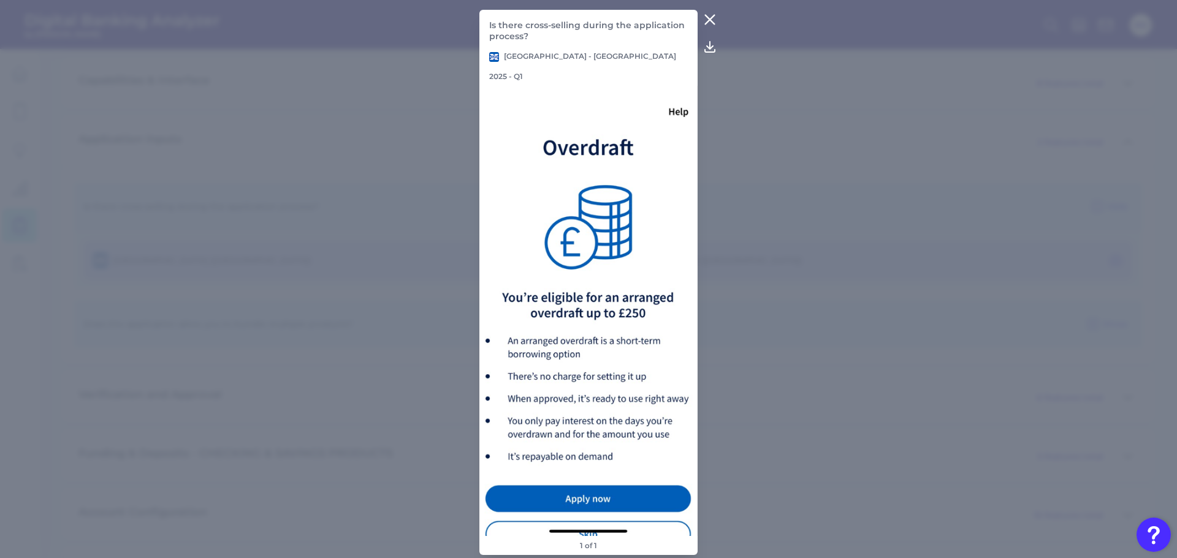
click at [720, 19] on button at bounding box center [710, 20] width 25 height 20
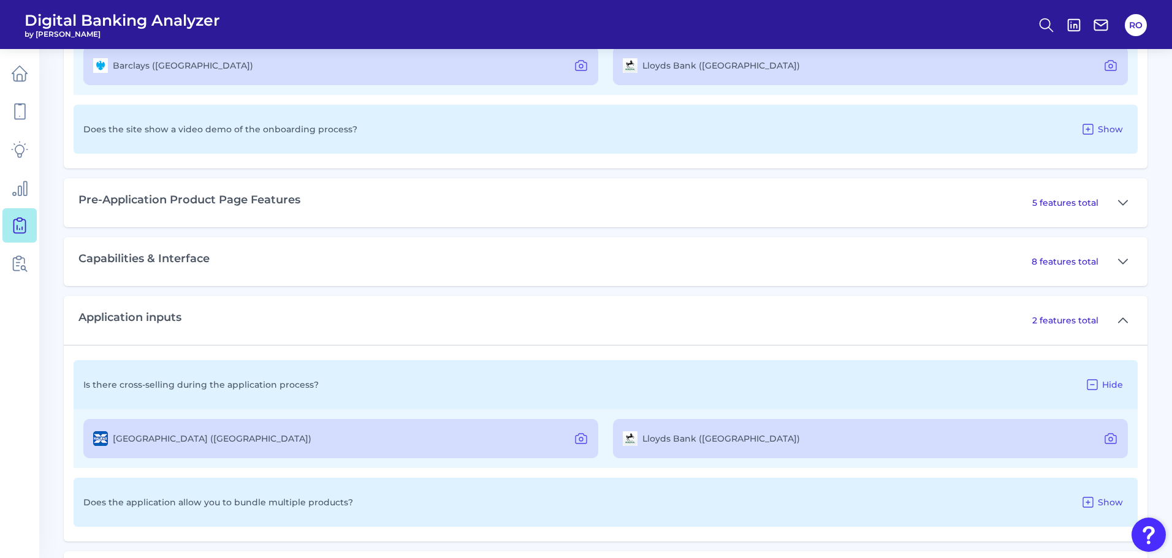
scroll to position [847, 0]
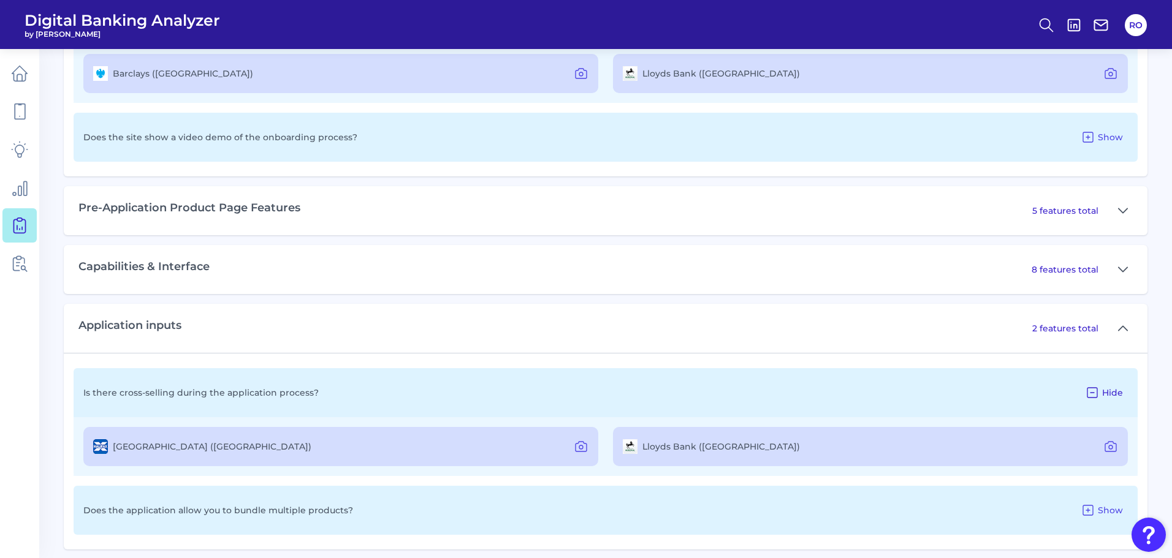
click at [1113, 391] on span "Hide" at bounding box center [1112, 392] width 21 height 11
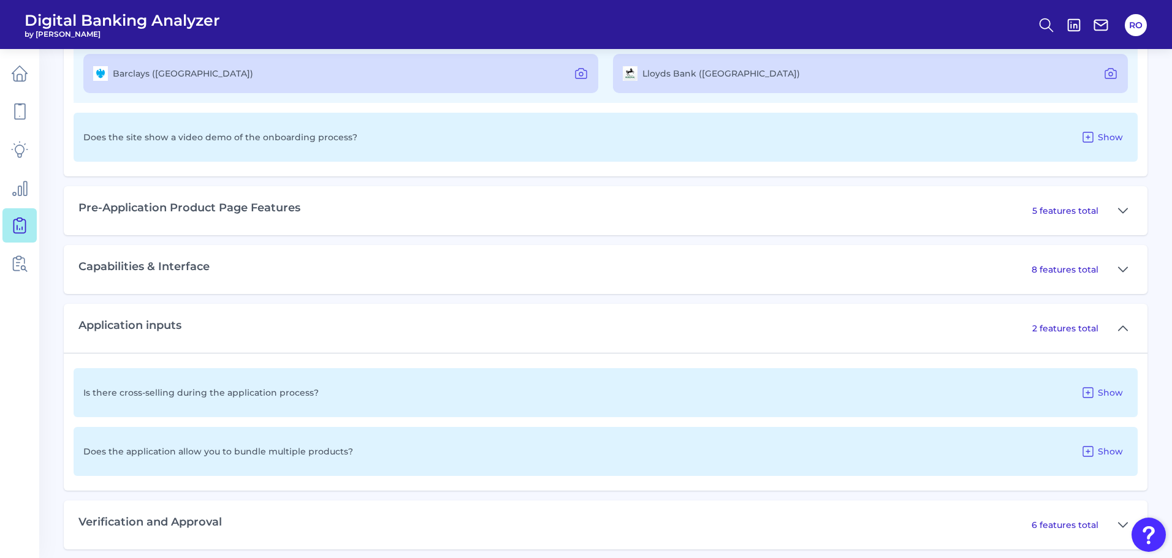
click at [1110, 342] on div "Application inputs 2 features total" at bounding box center [606, 328] width 1084 height 49
click at [1081, 328] on p "2 features total" at bounding box center [1065, 328] width 66 height 11
click at [1117, 329] on button at bounding box center [1123, 329] width 20 height 20
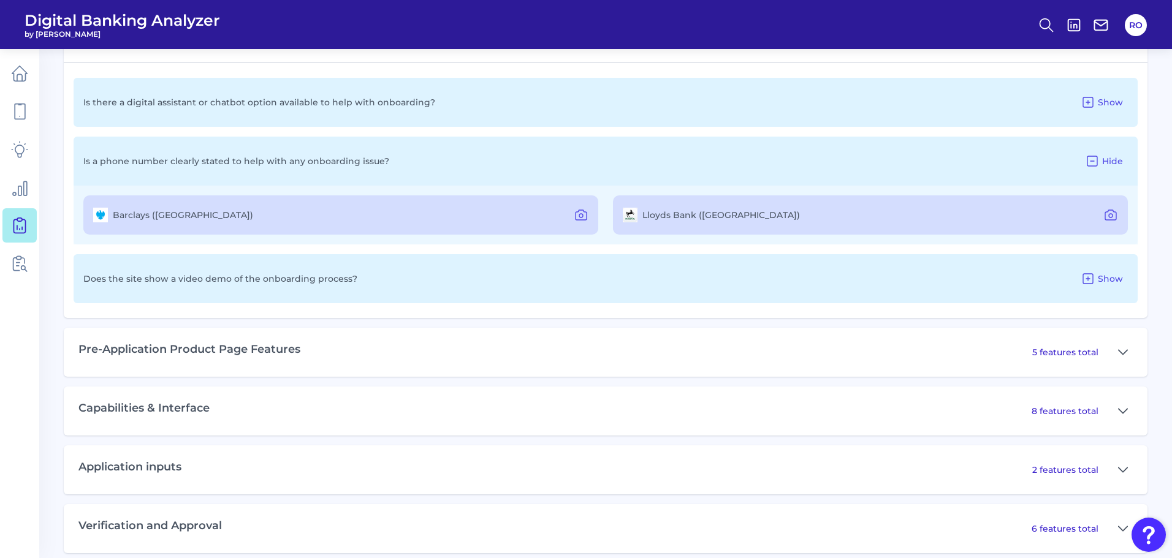
scroll to position [663, 0]
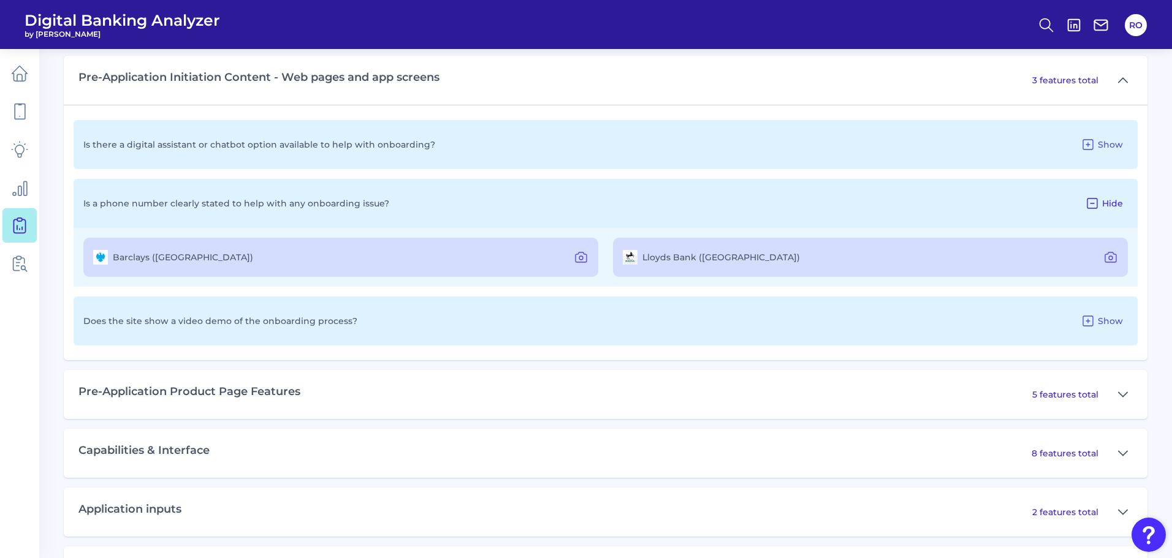
click at [1089, 199] on icon at bounding box center [1093, 204] width 10 height 10
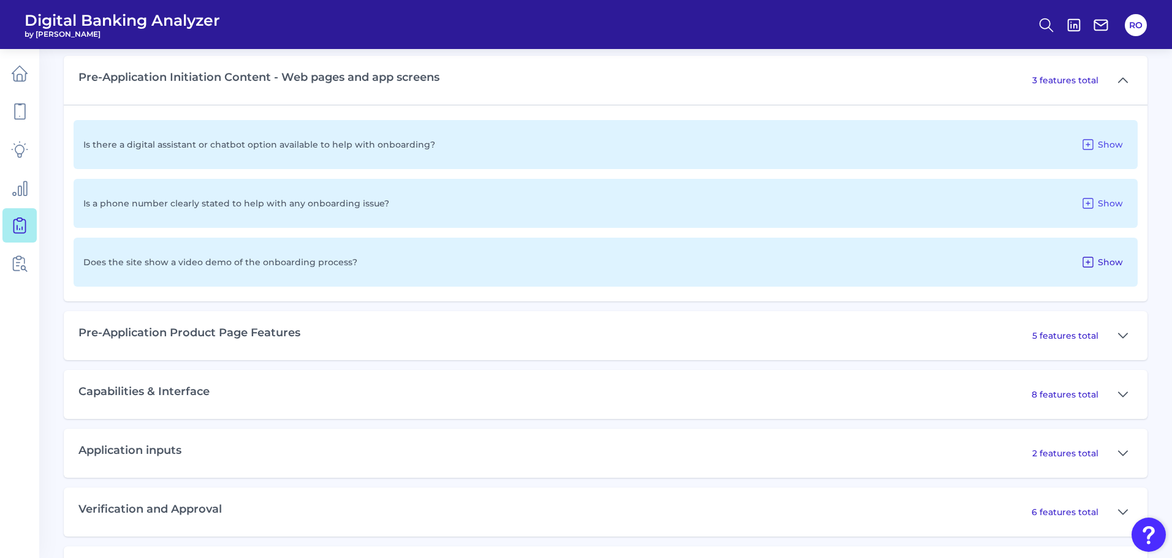
click at [1093, 261] on icon at bounding box center [1088, 262] width 15 height 15
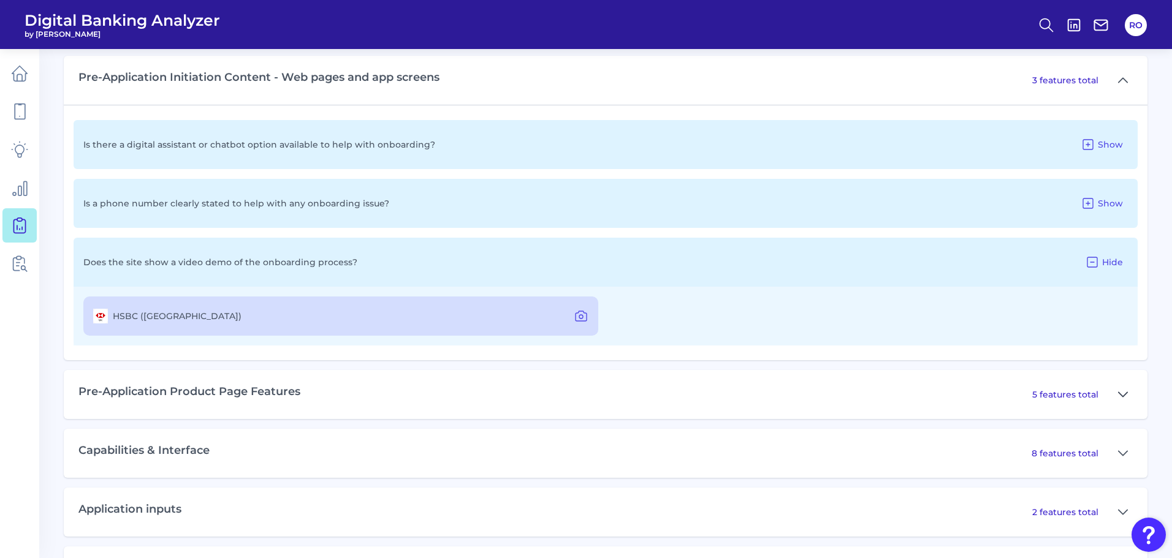
click at [1116, 392] on button at bounding box center [1123, 395] width 20 height 20
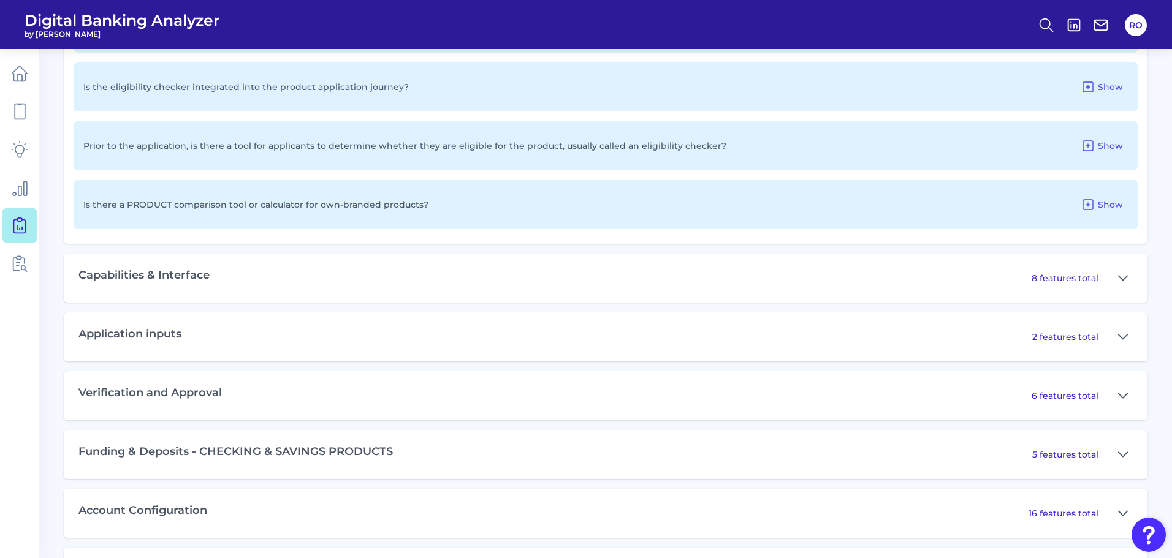
scroll to position [1210, 0]
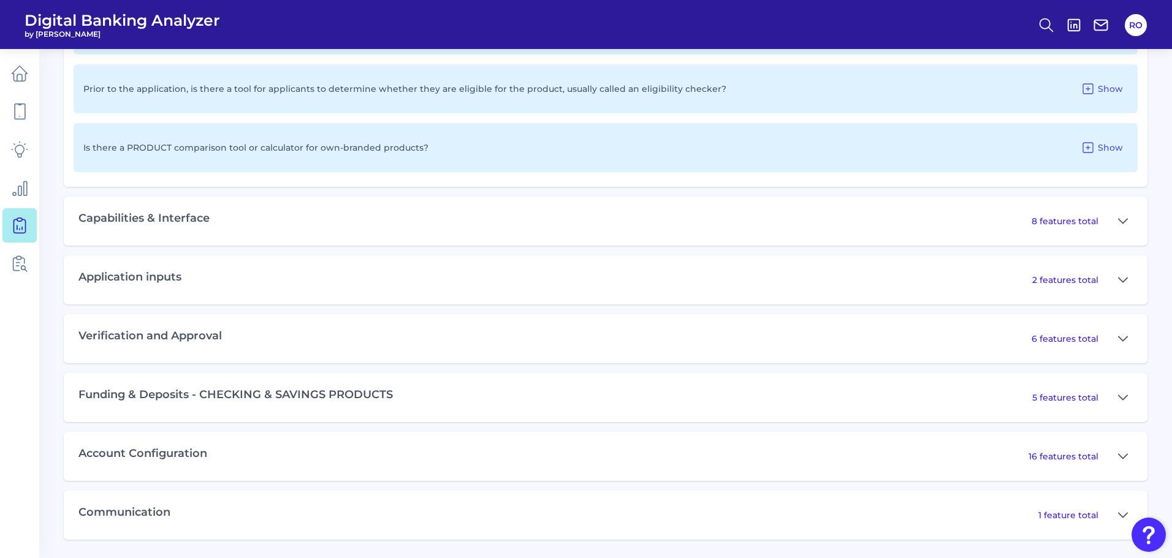
drag, startPoint x: 1080, startPoint y: 281, endPoint x: 1159, endPoint y: 283, distance: 79.7
click at [1095, 283] on p "2 features total" at bounding box center [1065, 280] width 66 height 11
click at [1129, 280] on button at bounding box center [1123, 280] width 20 height 20
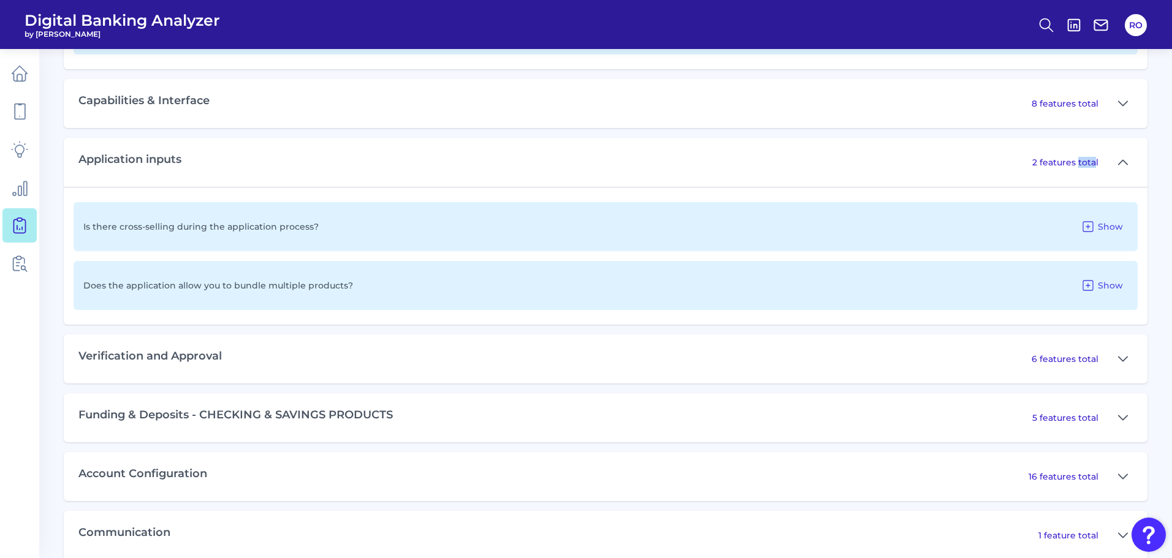
scroll to position [1332, 0]
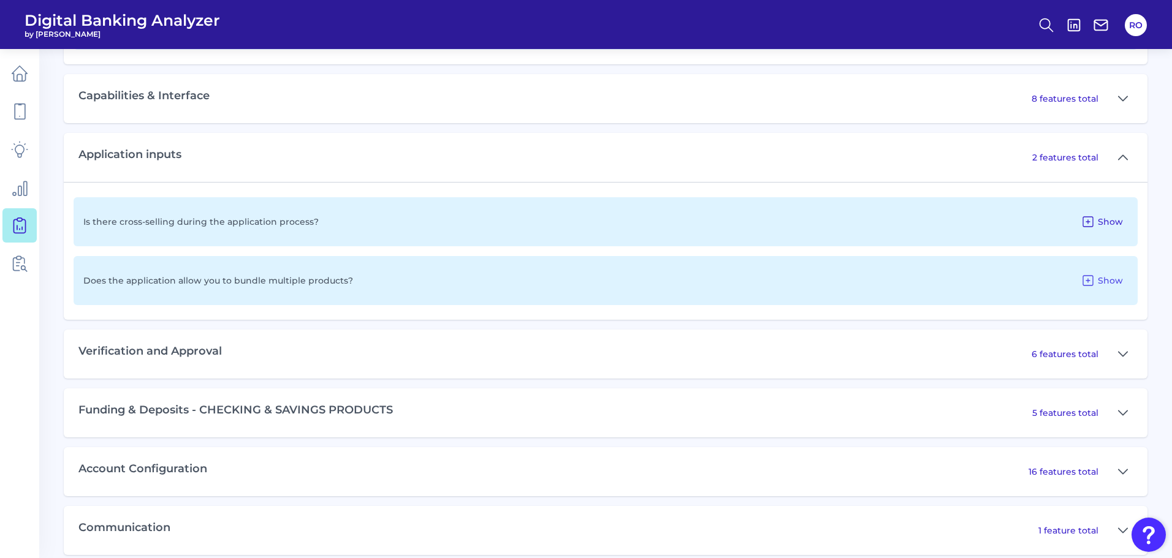
drag, startPoint x: 1104, startPoint y: 206, endPoint x: 1104, endPoint y: 218, distance: 11.7
click at [1104, 207] on div "Is there cross-selling during the application process? Show" at bounding box center [606, 221] width 1064 height 49
click at [1103, 225] on span "Show" at bounding box center [1110, 221] width 25 height 11
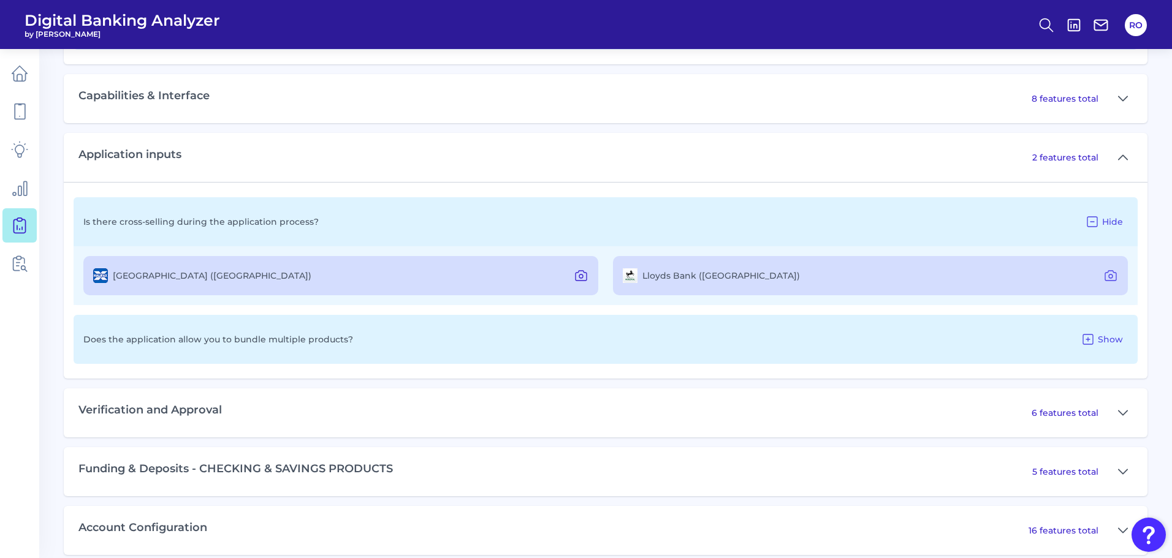
click at [579, 274] on icon at bounding box center [581, 276] width 15 height 15
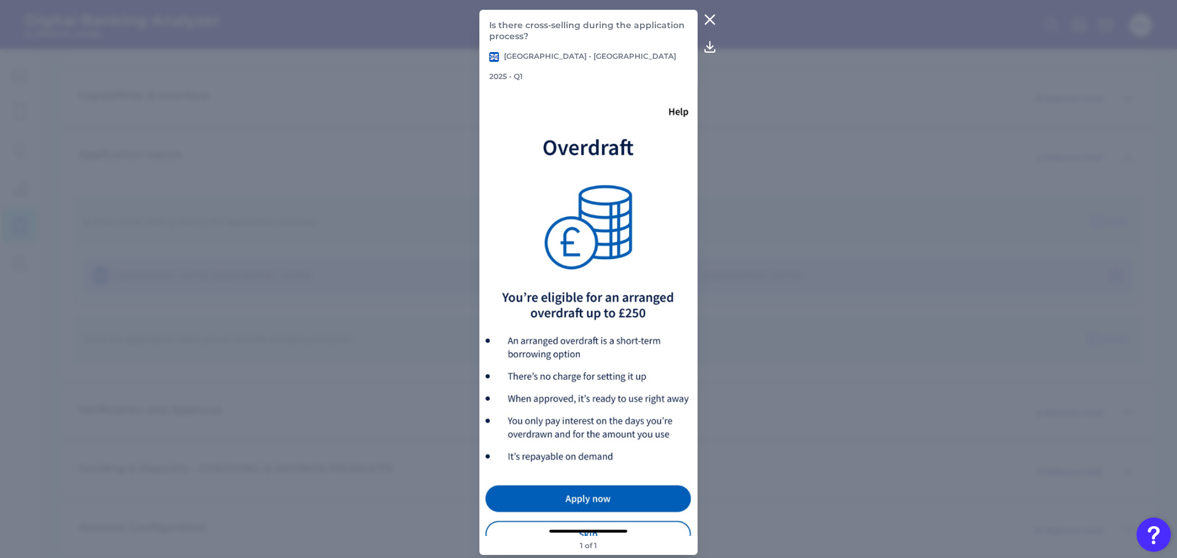
click at [709, 22] on icon at bounding box center [710, 19] width 15 height 15
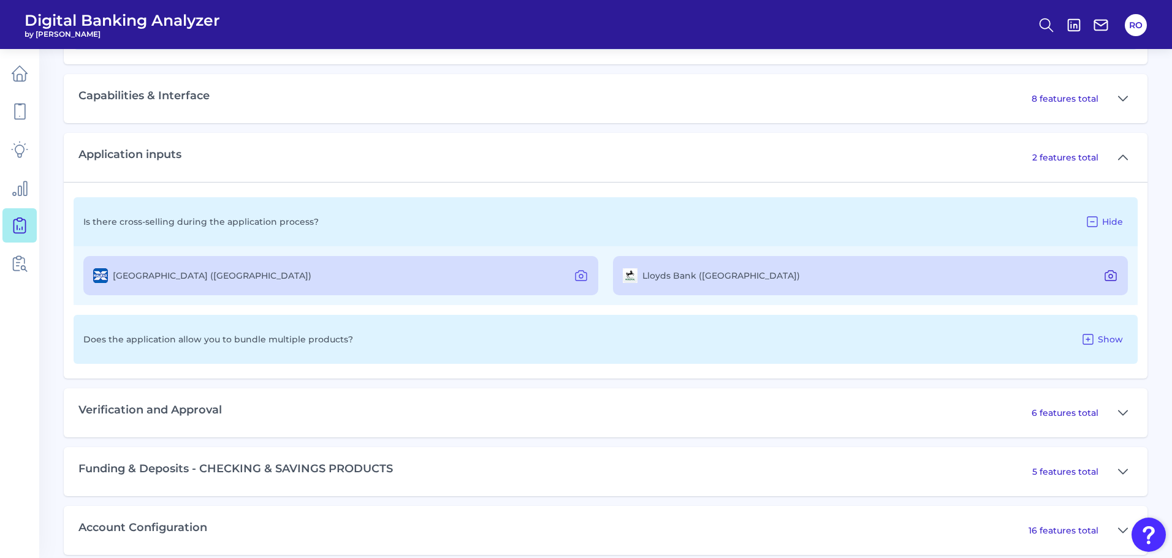
click at [1109, 276] on icon at bounding box center [1111, 277] width 4 height 4
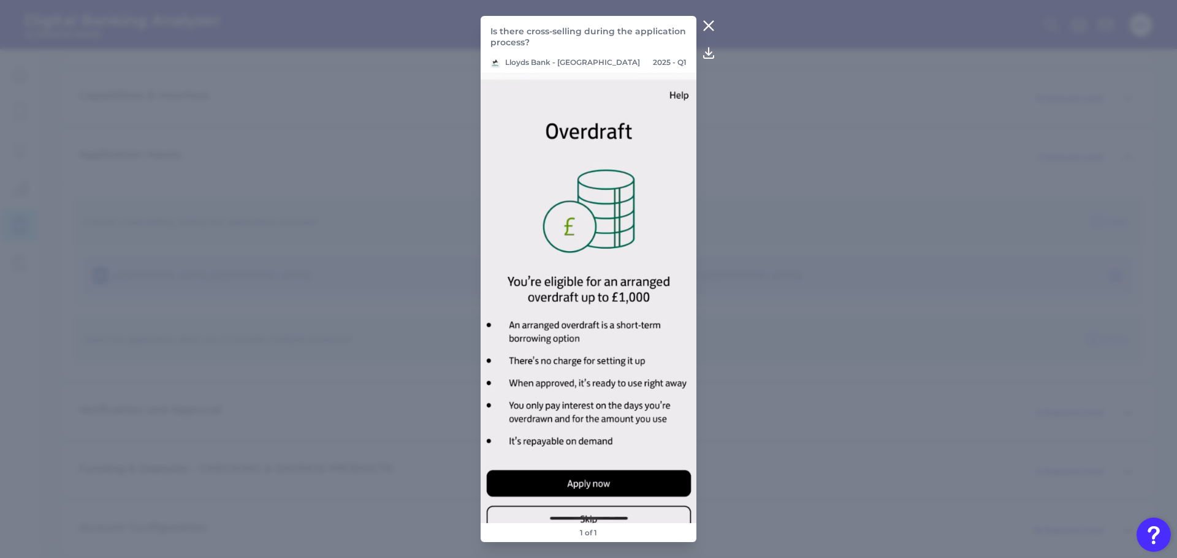
click at [707, 25] on icon at bounding box center [708, 25] width 15 height 15
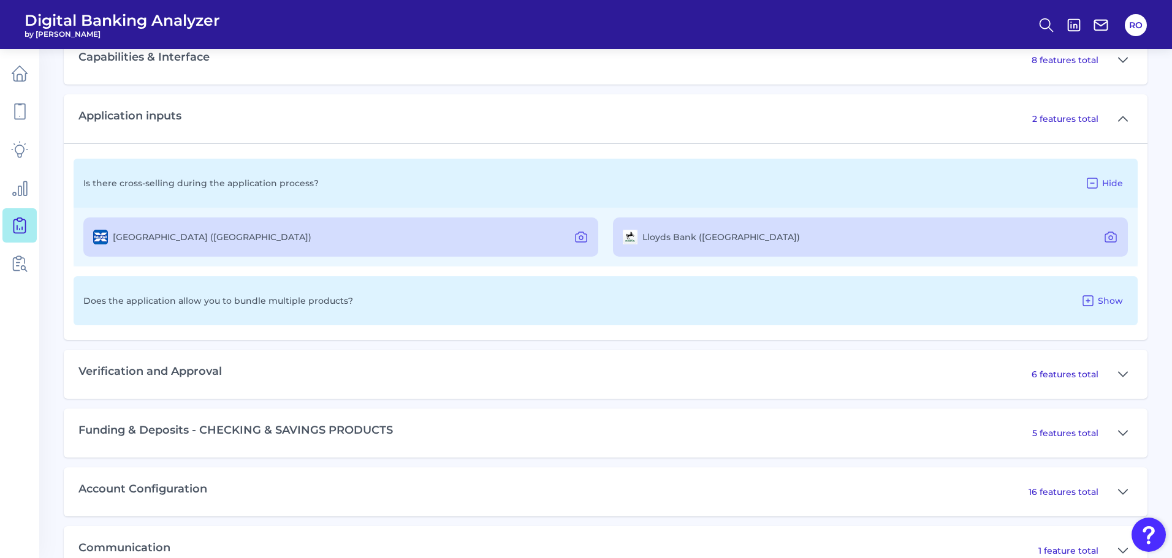
scroll to position [1406, 0]
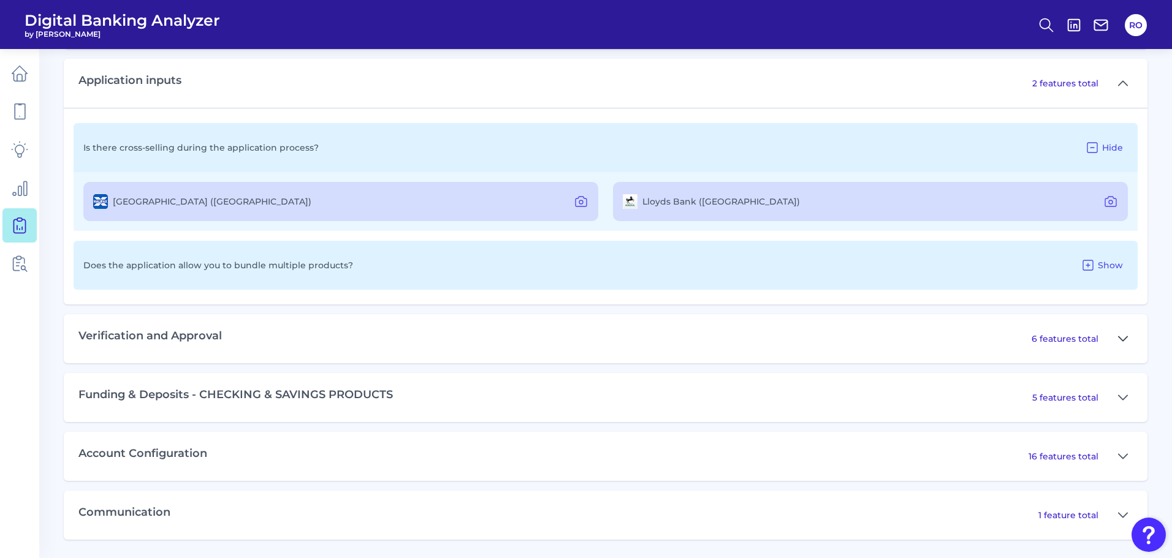
click at [1127, 340] on icon at bounding box center [1123, 339] width 10 height 15
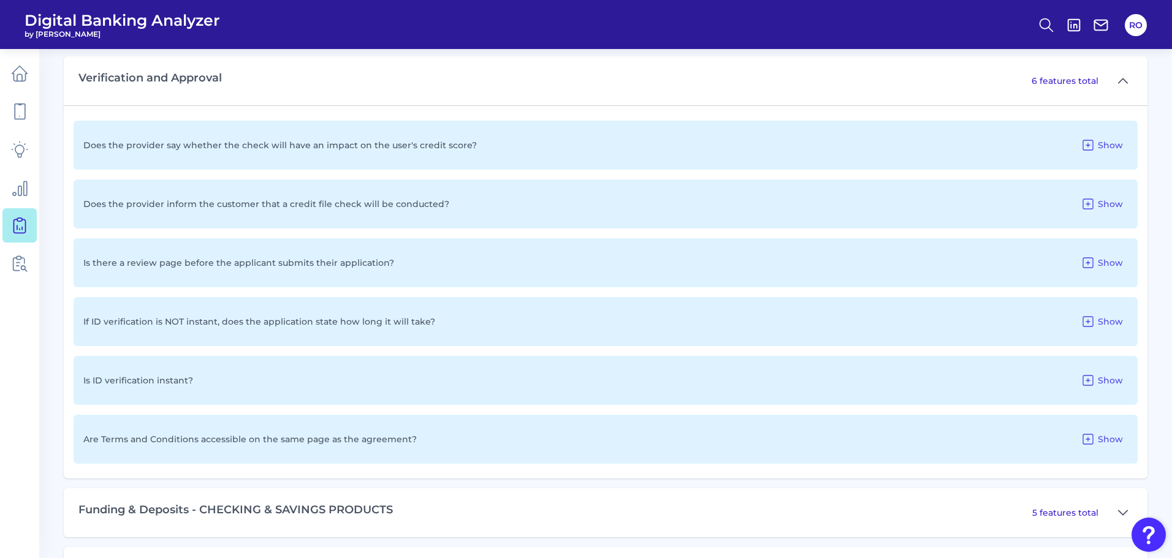
scroll to position [1780, 0]
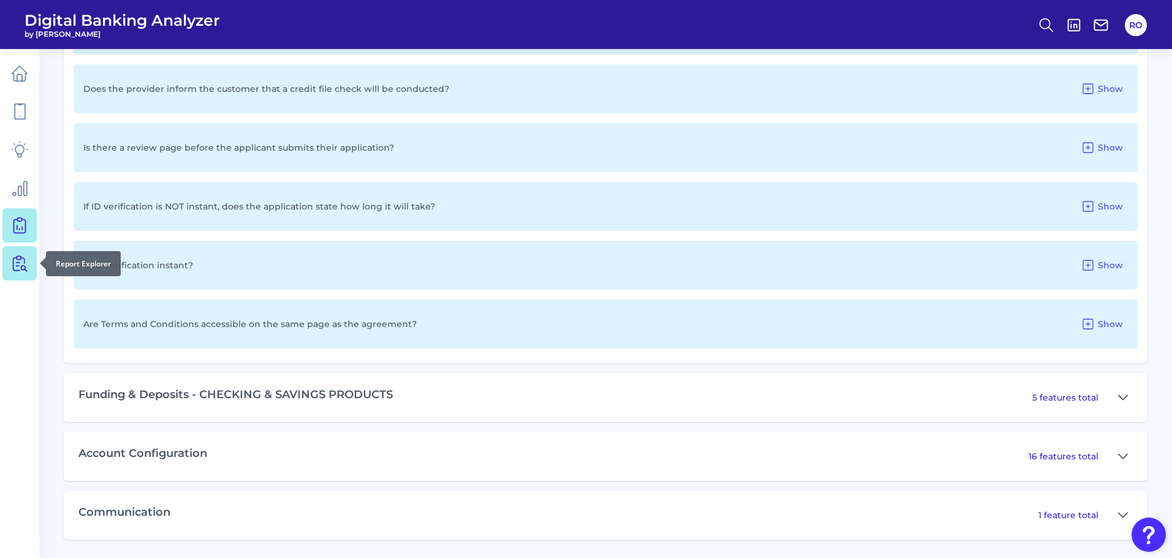
click at [23, 259] on icon at bounding box center [19, 263] width 17 height 17
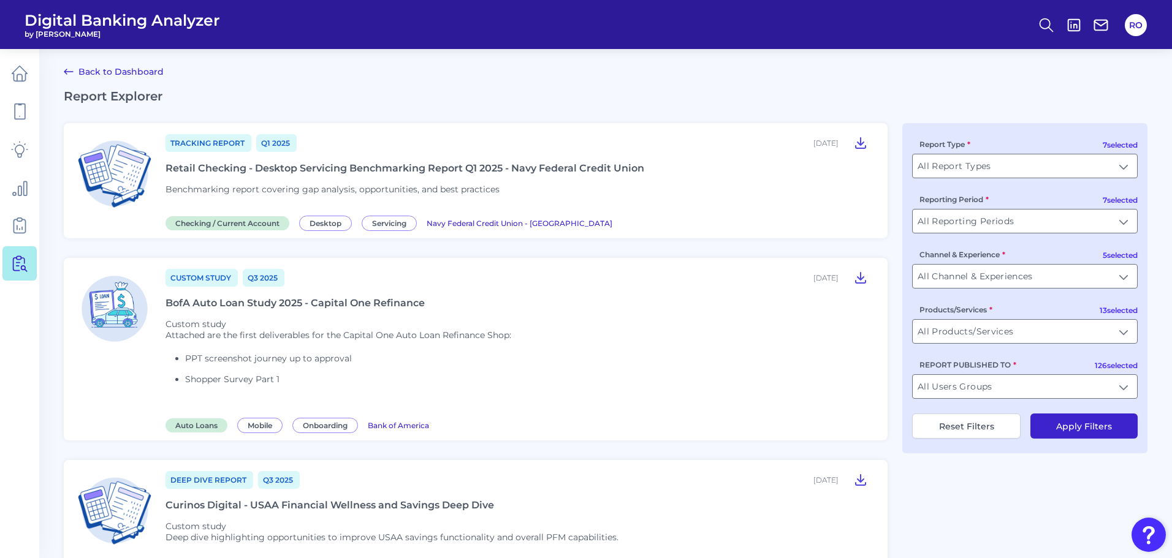
click at [341, 140] on div "Tracking Report Q1 [DATE], 2025" at bounding box center [519, 143] width 707 height 20
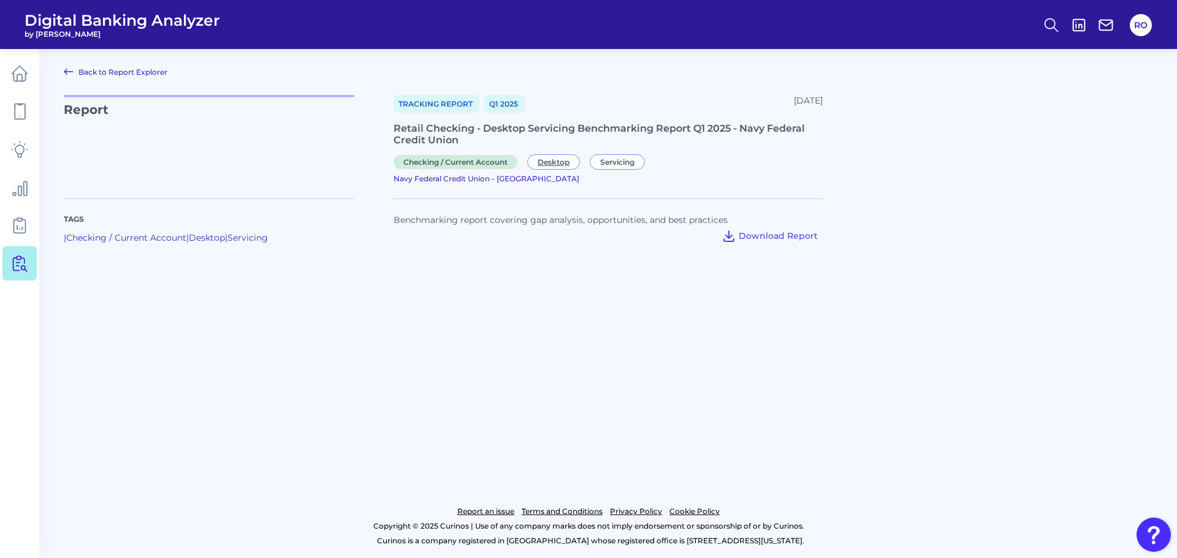
click at [548, 162] on span "Desktop" at bounding box center [553, 161] width 53 height 15
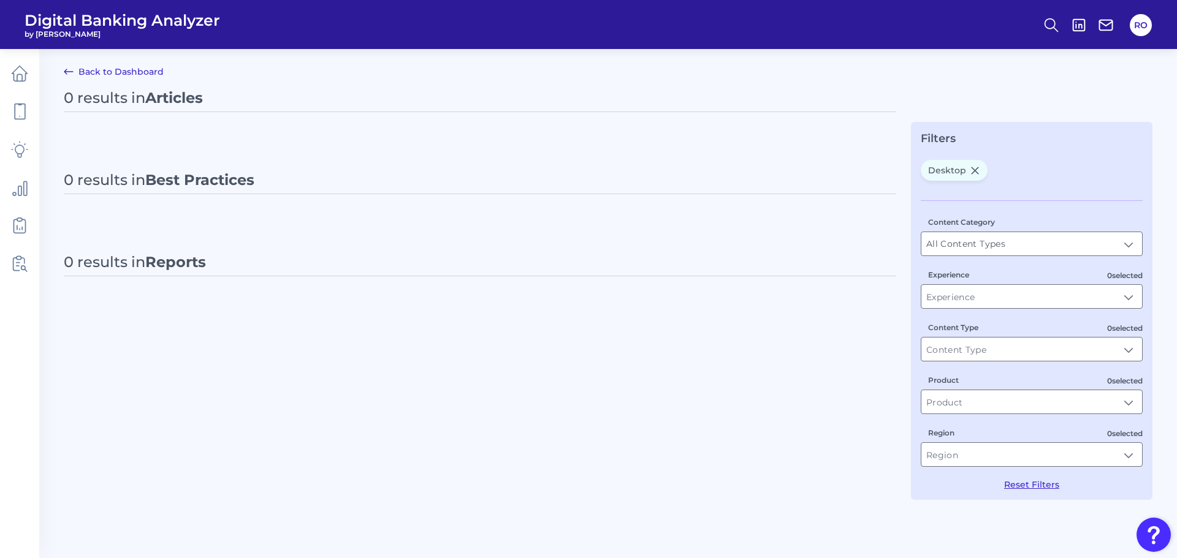
type input "Desktop"
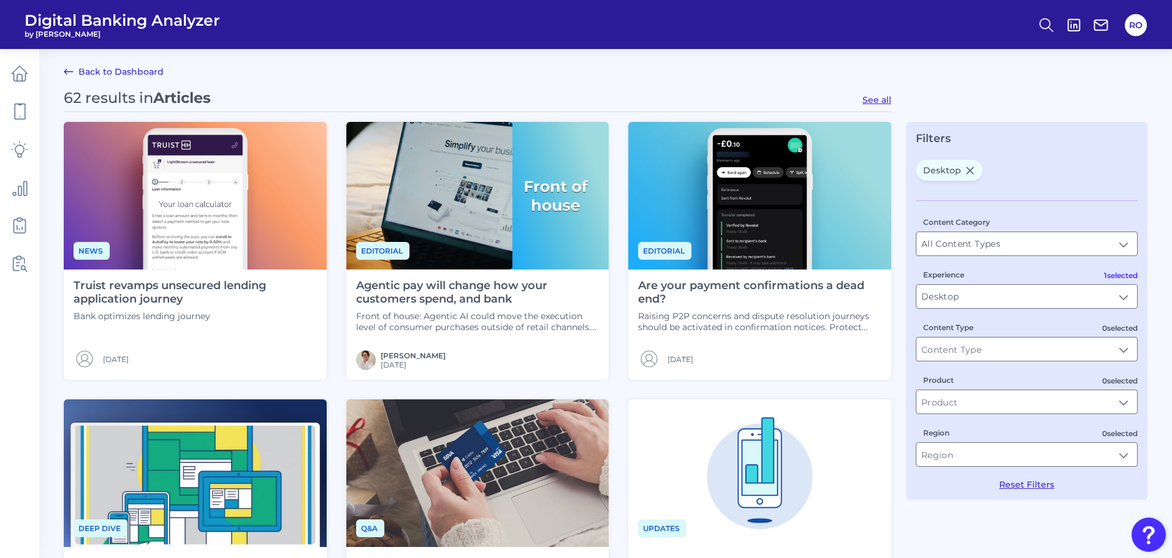
click at [72, 67] on icon at bounding box center [68, 71] width 15 height 15
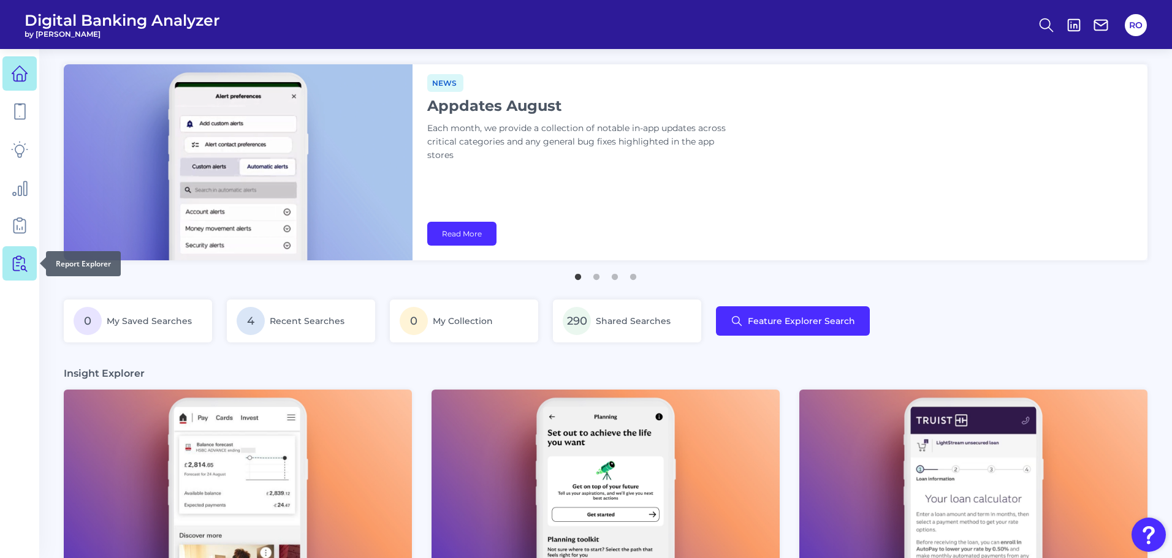
click at [13, 262] on icon at bounding box center [16, 264] width 6 height 13
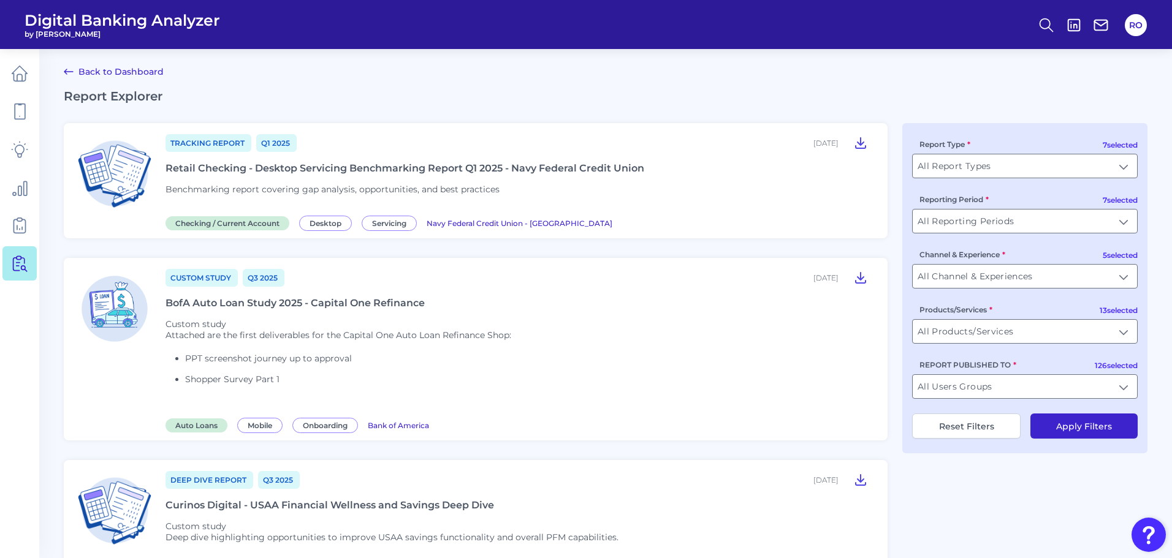
click at [433, 174] on div "Tracking Report Q1 [DATE], 2025 Retail Checking - Desktop Servicing Benchmarkin…" at bounding box center [519, 181] width 707 height 96
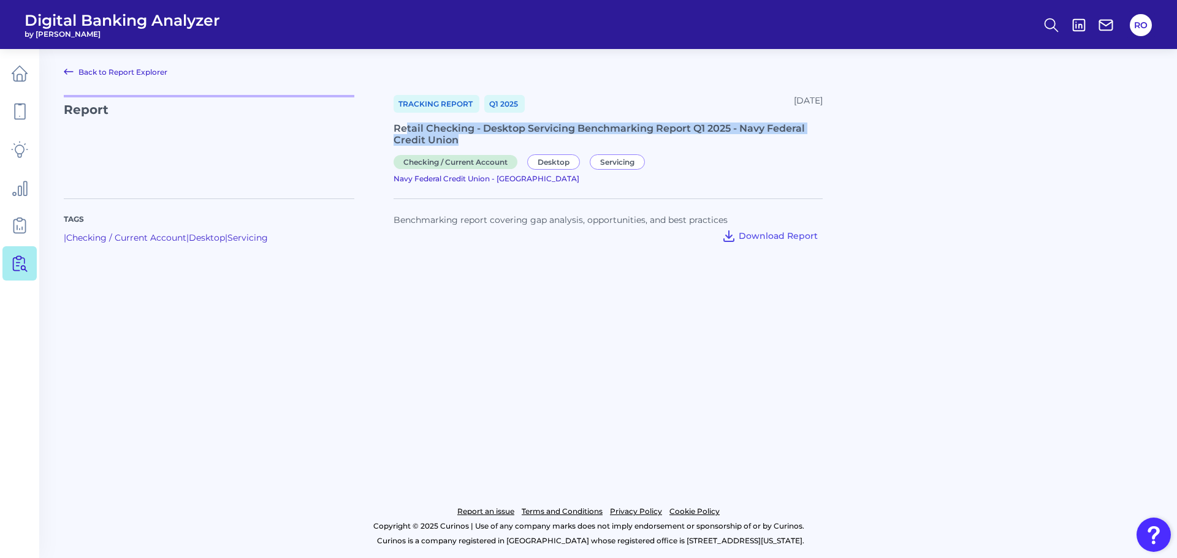
drag, startPoint x: 404, startPoint y: 128, endPoint x: 608, endPoint y: 139, distance: 204.5
click at [608, 139] on div "Retail Checking - Desktop Servicing Benchmarking Report Q1 2025 - Navy Federal …" at bounding box center [608, 134] width 429 height 23
click at [82, 74] on link "Back to Report Explorer" at bounding box center [116, 71] width 104 height 15
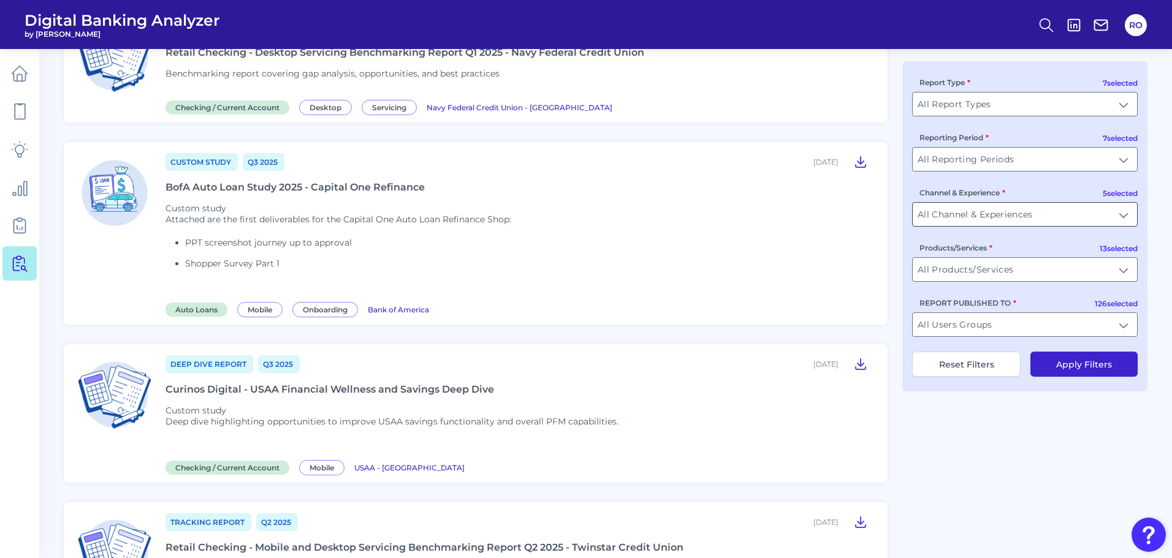
scroll to position [368, 0]
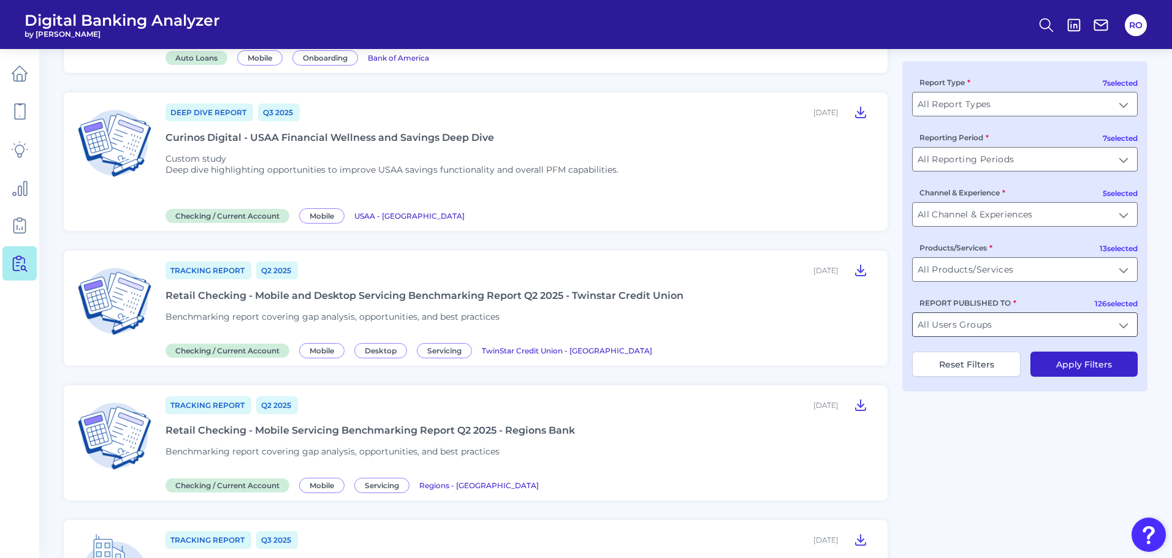
click at [982, 329] on input "All Users Groups" at bounding box center [1025, 324] width 224 height 23
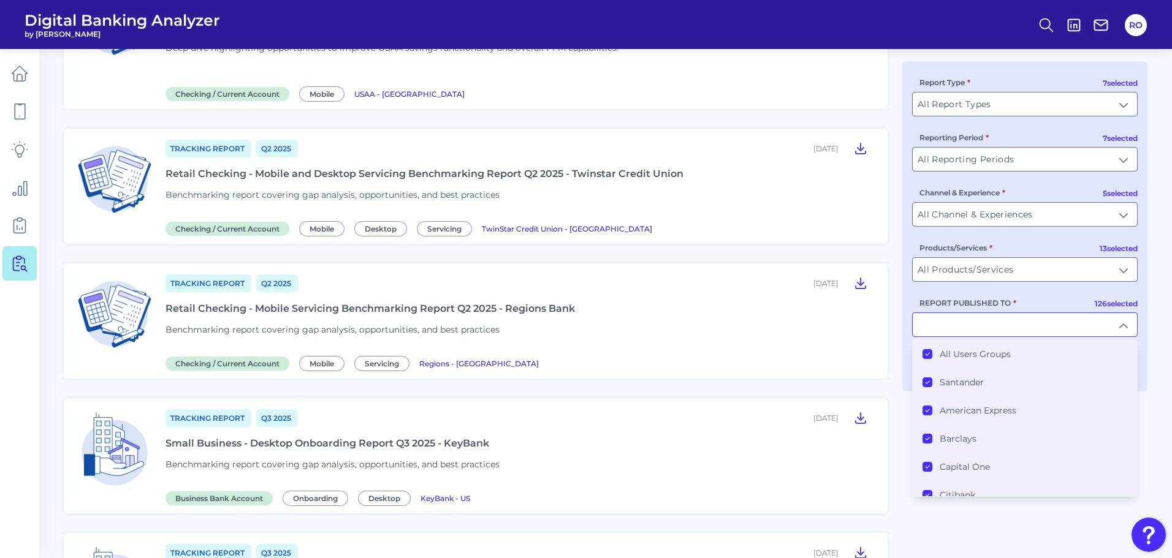
scroll to position [490, 0]
click at [1010, 250] on div "Products/Services All Products/Services All Products/Services" at bounding box center [1025, 262] width 226 height 40
type input "All Users Groups"
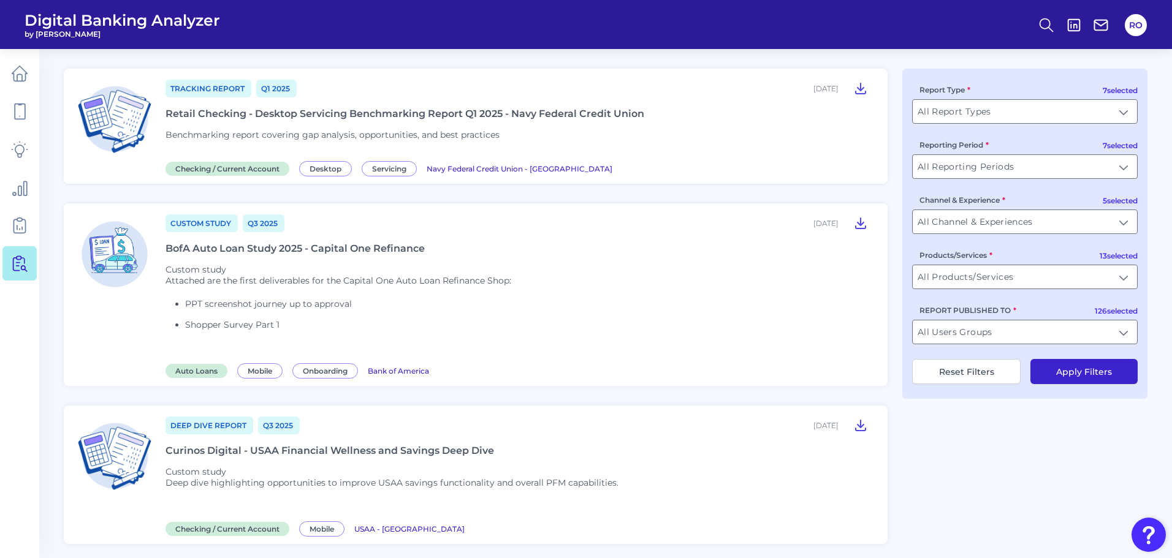
scroll to position [0, 0]
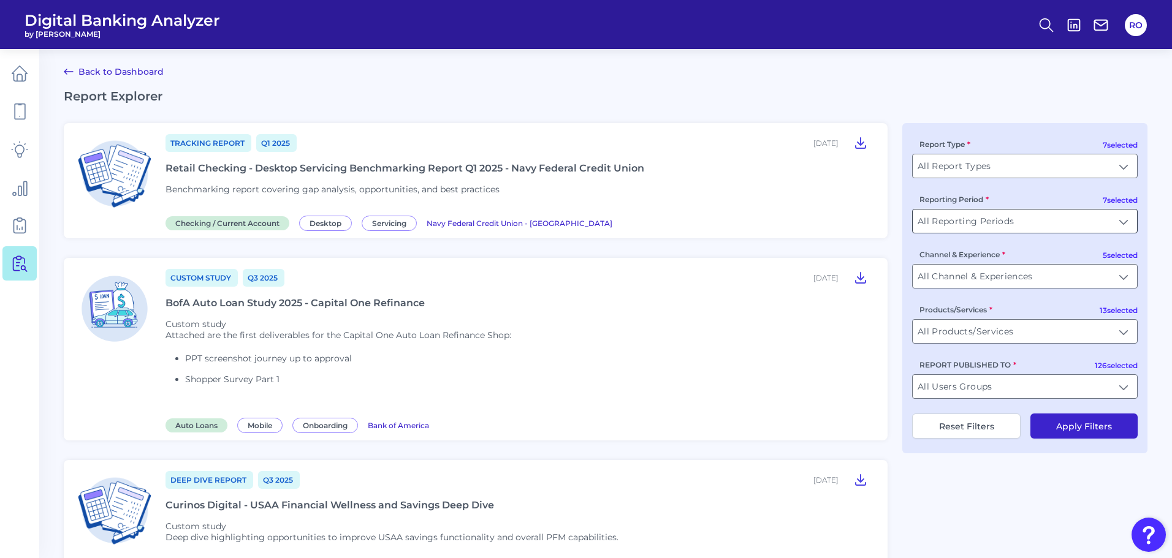
click at [957, 212] on input "All Reporting Periods" at bounding box center [1025, 221] width 224 height 23
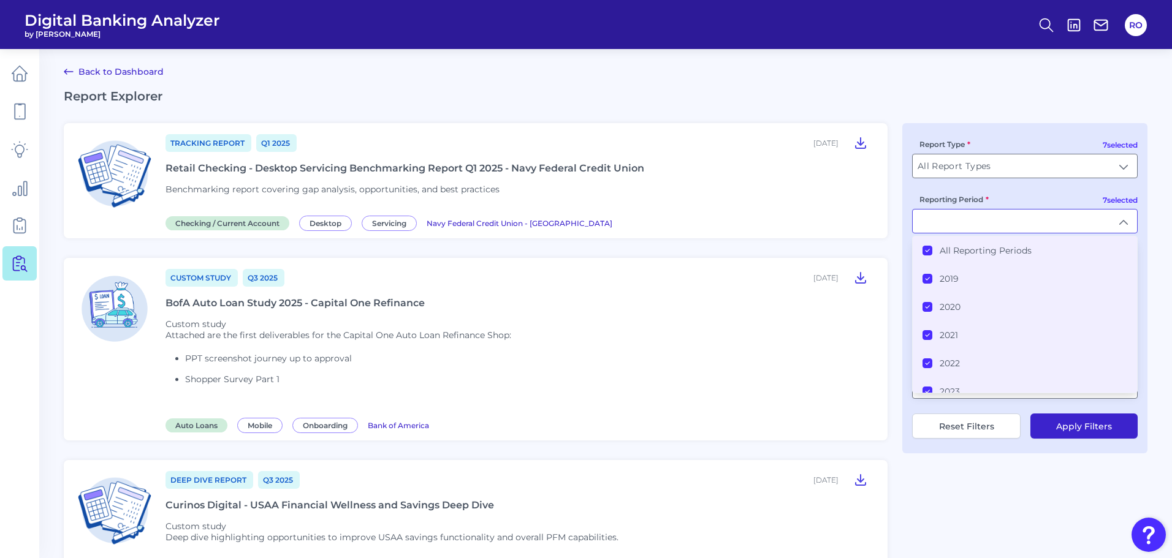
click at [966, 219] on input "Reporting Period" at bounding box center [1025, 221] width 224 height 23
type input "All Reporting Periods"
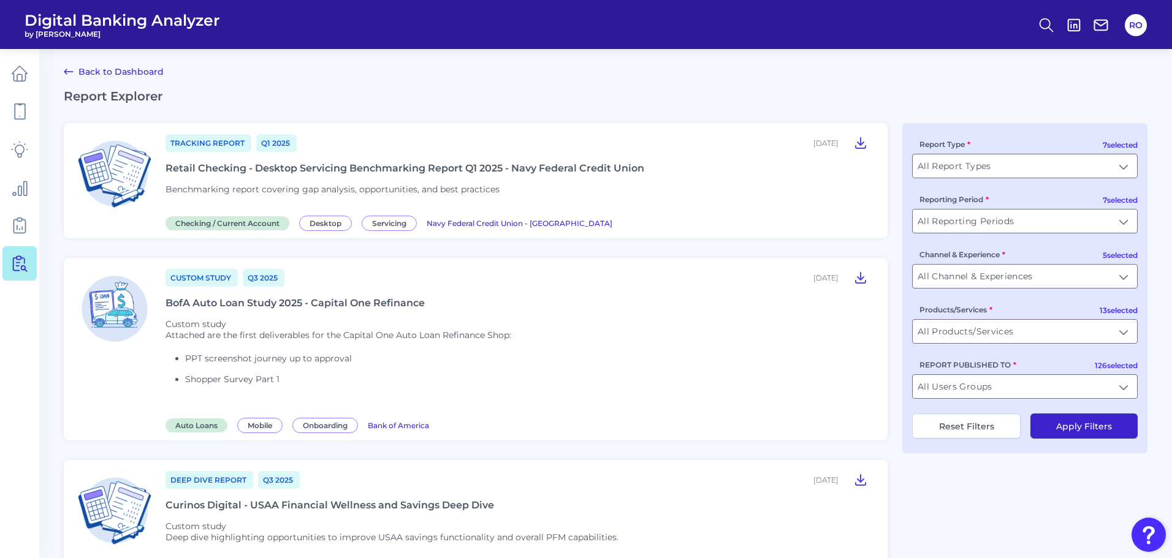
click at [1056, 149] on div "Report Type All Report Types All Report Types" at bounding box center [1025, 158] width 226 height 40
click at [1056, 170] on input "All Report Types" at bounding box center [1025, 165] width 224 height 23
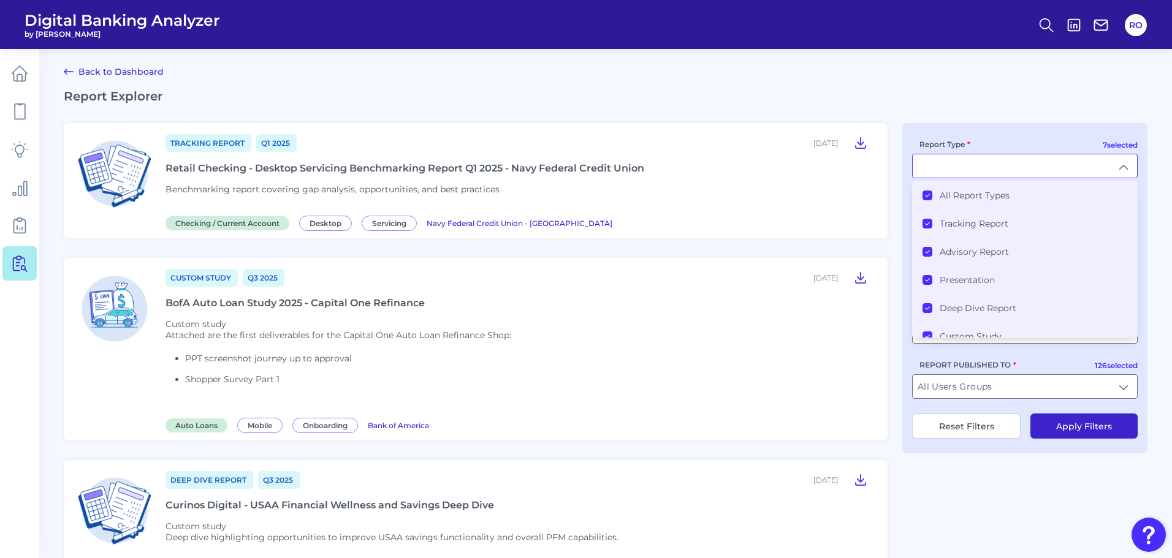
click at [1105, 165] on input "Report Type" at bounding box center [1025, 165] width 224 height 23
type input "All Report Types"
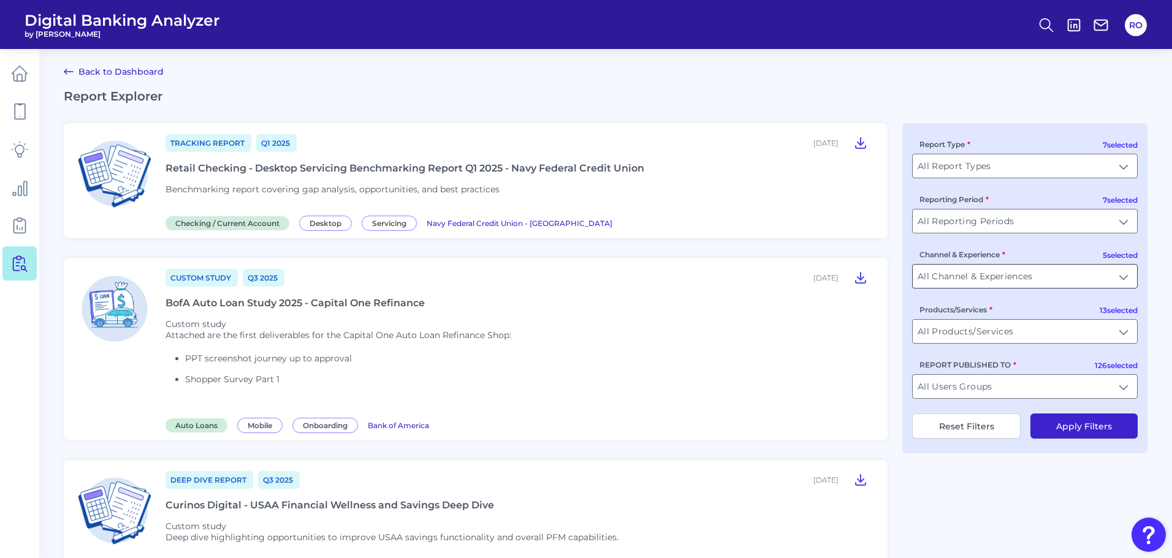
click at [1075, 280] on input "All Channel & Experiences" at bounding box center [1025, 276] width 224 height 23
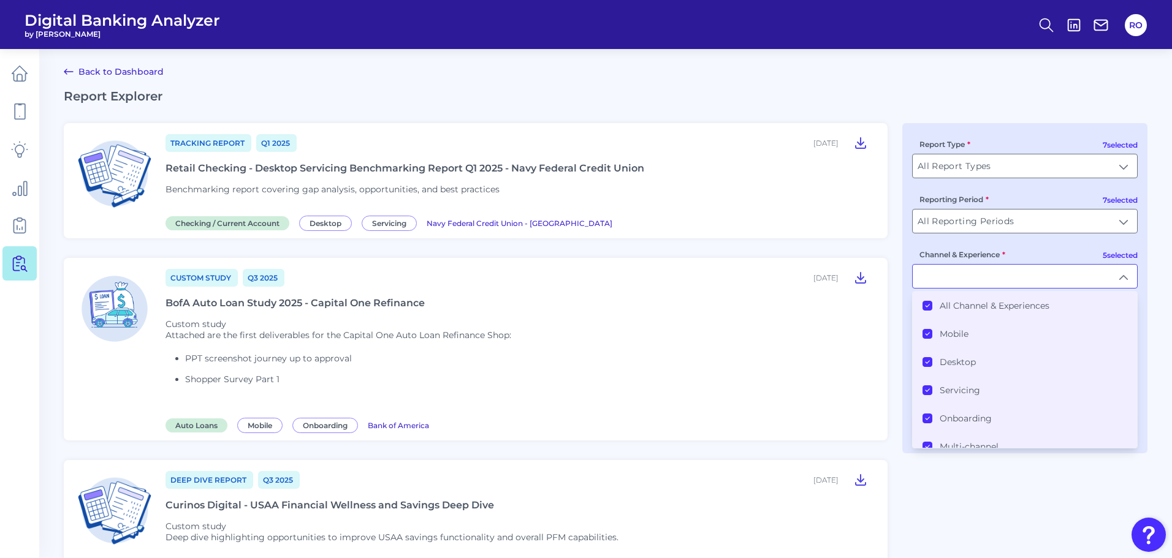
click at [1075, 280] on input "Channel & Experience" at bounding box center [1025, 276] width 224 height 23
type input "All Channel & Experiences"
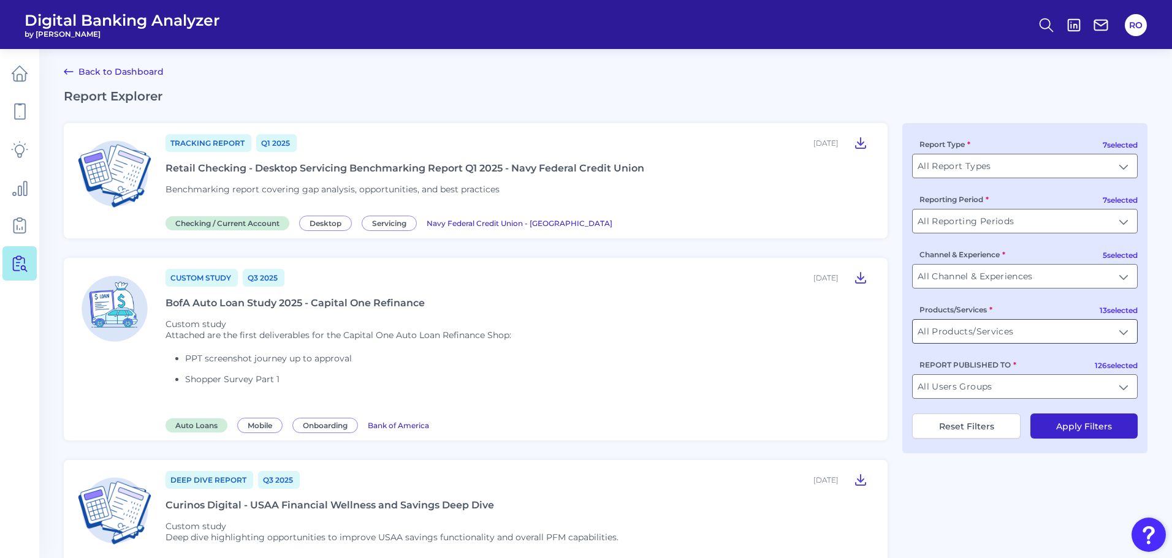
click at [1027, 334] on input "All Products/Services" at bounding box center [1025, 331] width 224 height 23
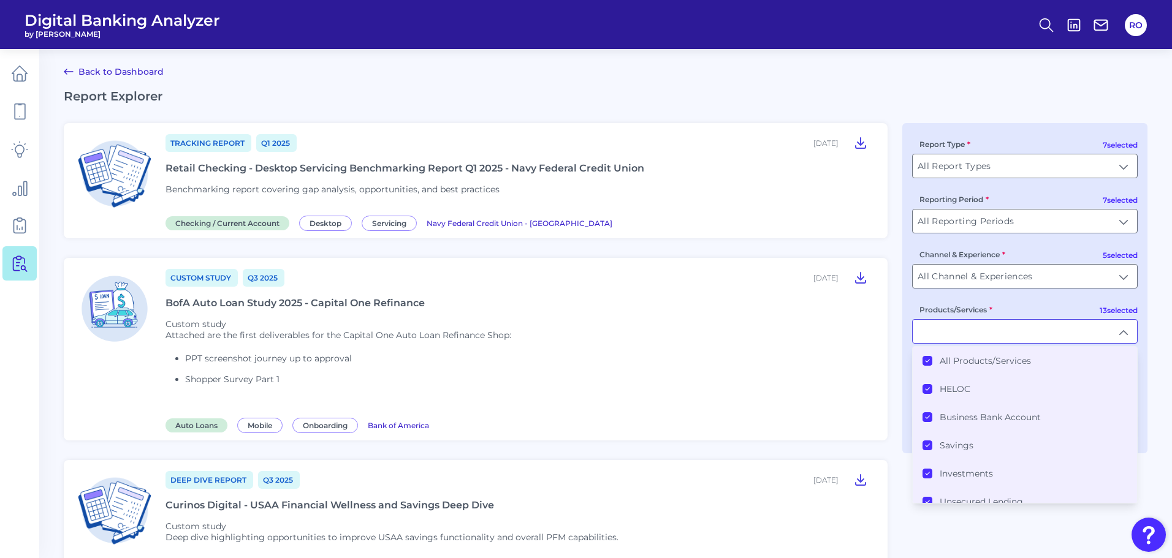
click at [1027, 334] on input "Products/Services" at bounding box center [1025, 331] width 224 height 23
type input "All Products/Services"
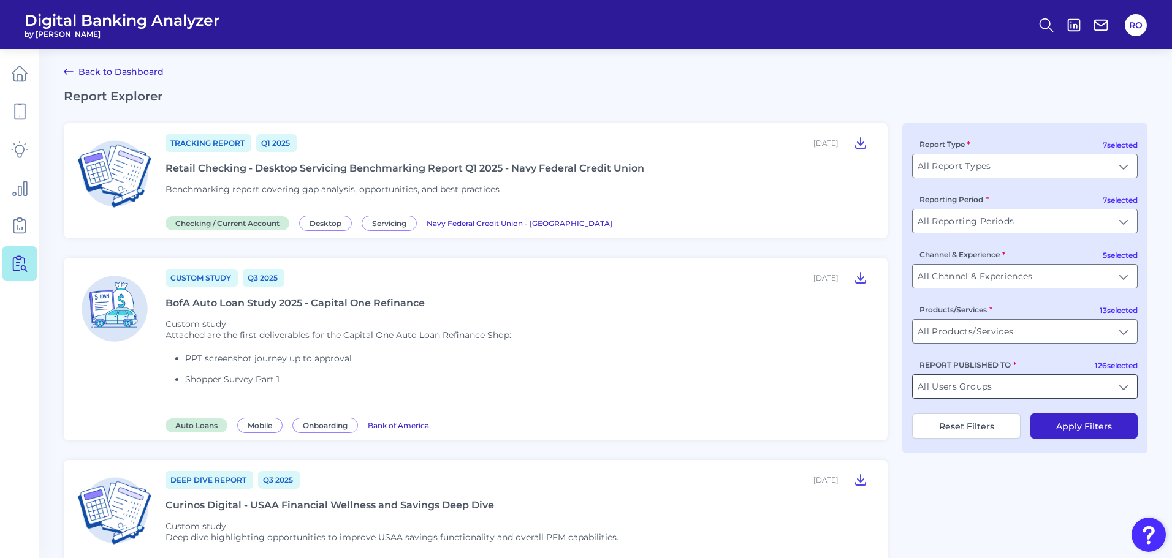
click at [1023, 382] on input "All Users Groups" at bounding box center [1025, 386] width 224 height 23
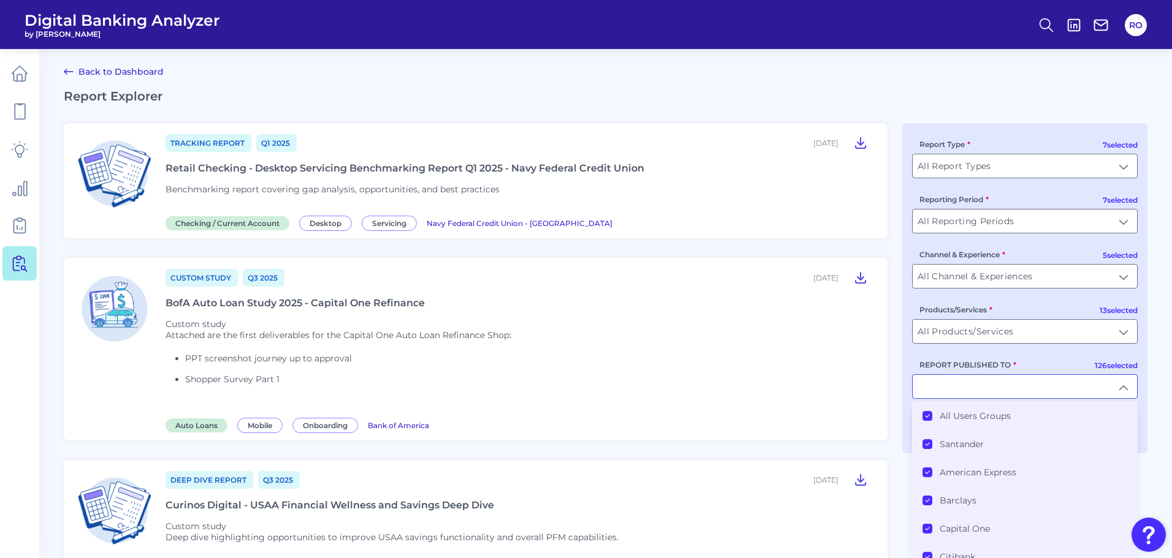
click at [1023, 382] on input "REPORT PUBLISHED TO" at bounding box center [1025, 386] width 224 height 23
type input "All Users Groups"
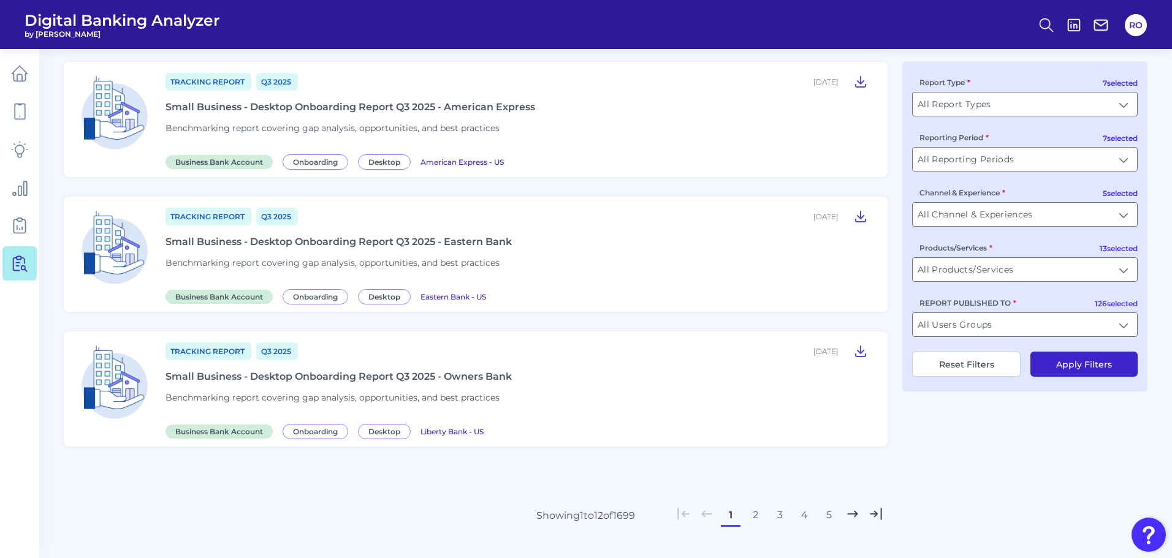
scroll to position [1390, 0]
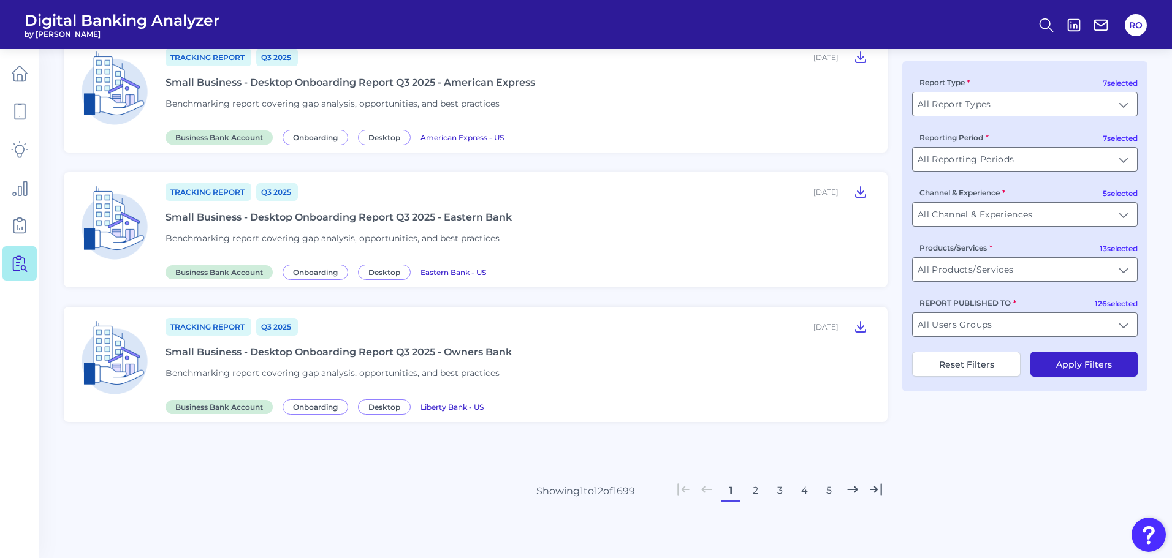
click at [755, 494] on button "2" at bounding box center [755, 491] width 20 height 20
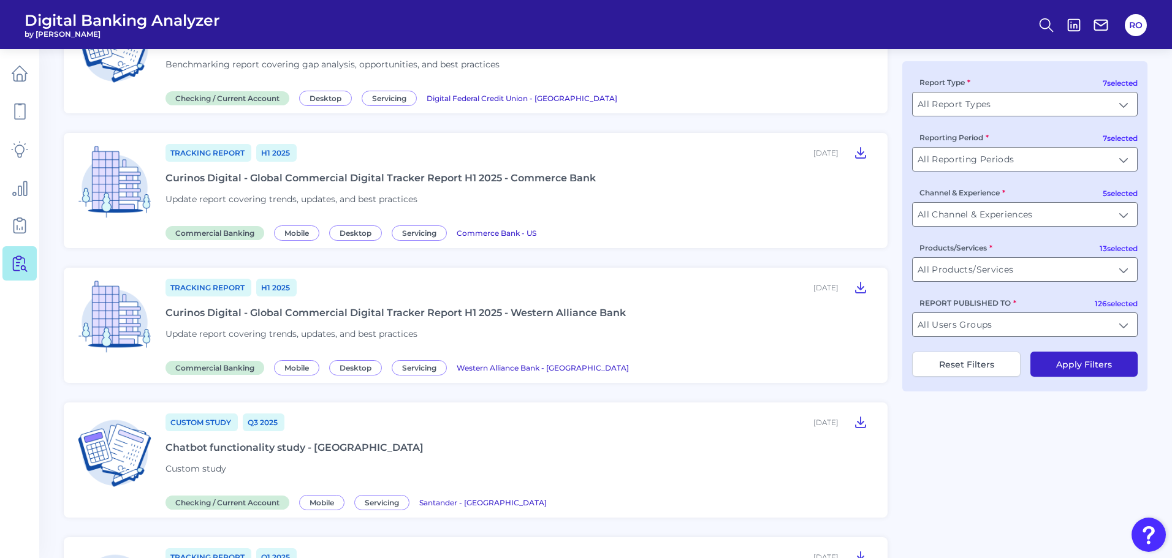
scroll to position [1042, 0]
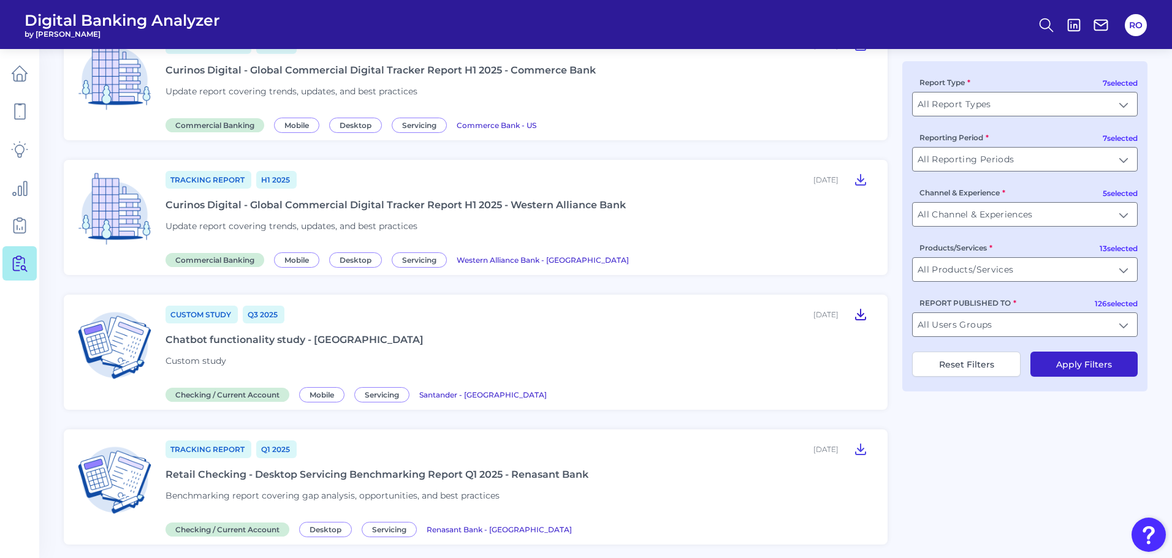
click at [861, 313] on icon at bounding box center [861, 315] width 10 height 10
